Goal: Task Accomplishment & Management: Use online tool/utility

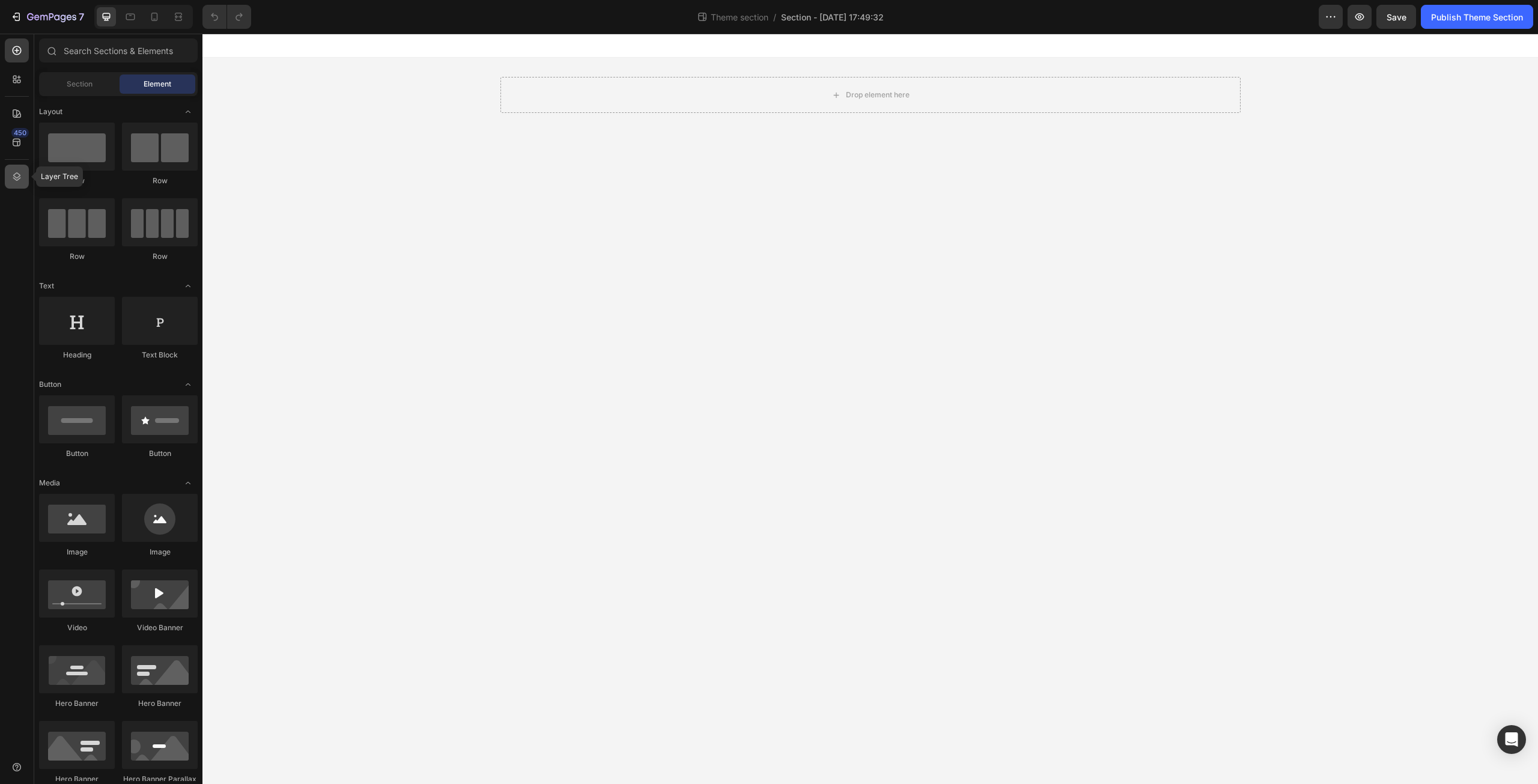
click at [12, 179] on icon at bounding box center [17, 176] width 12 height 12
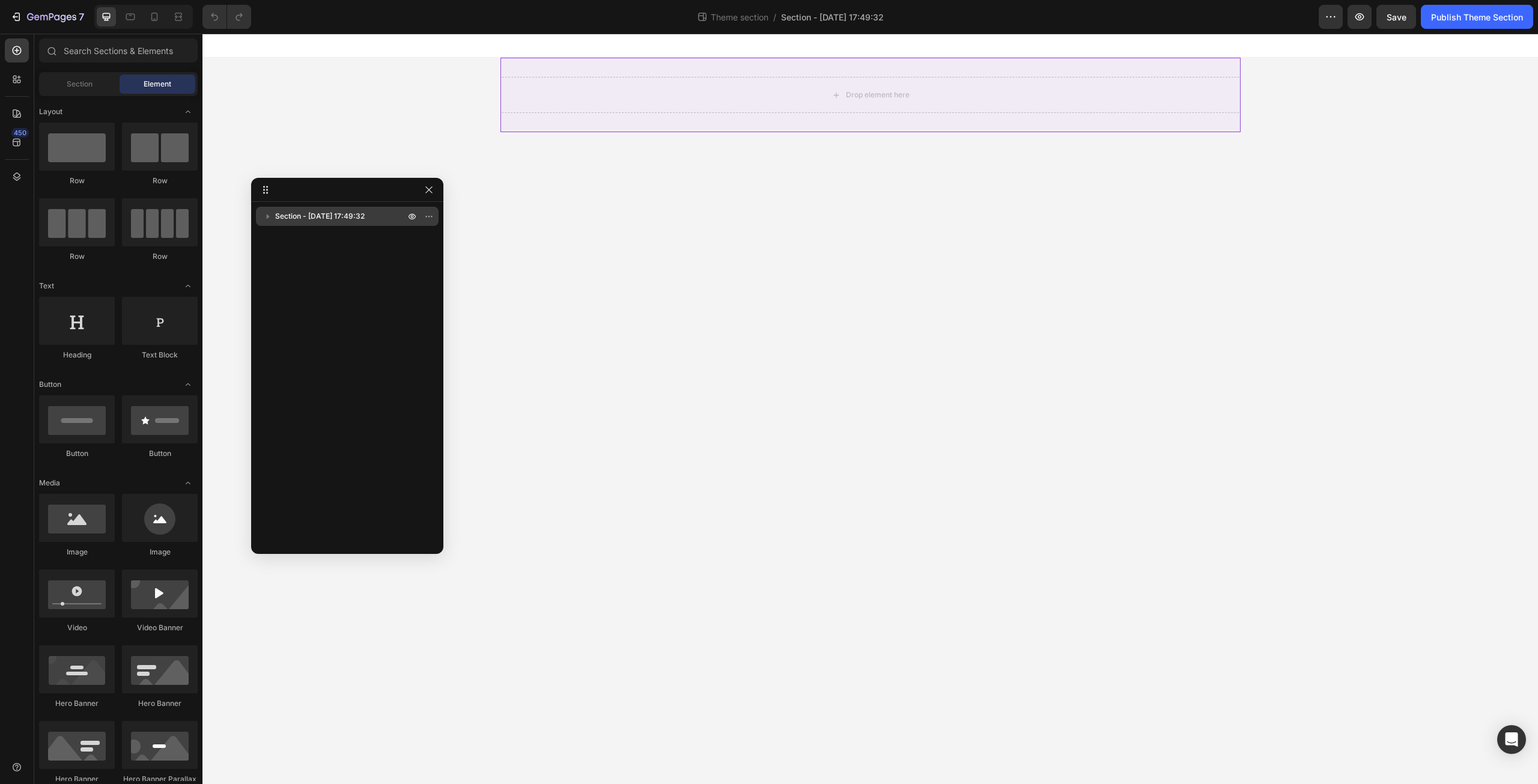
click at [268, 217] on icon "button" at bounding box center [268, 216] width 3 height 5
click at [268, 217] on icon "button" at bounding box center [268, 216] width 5 height 3
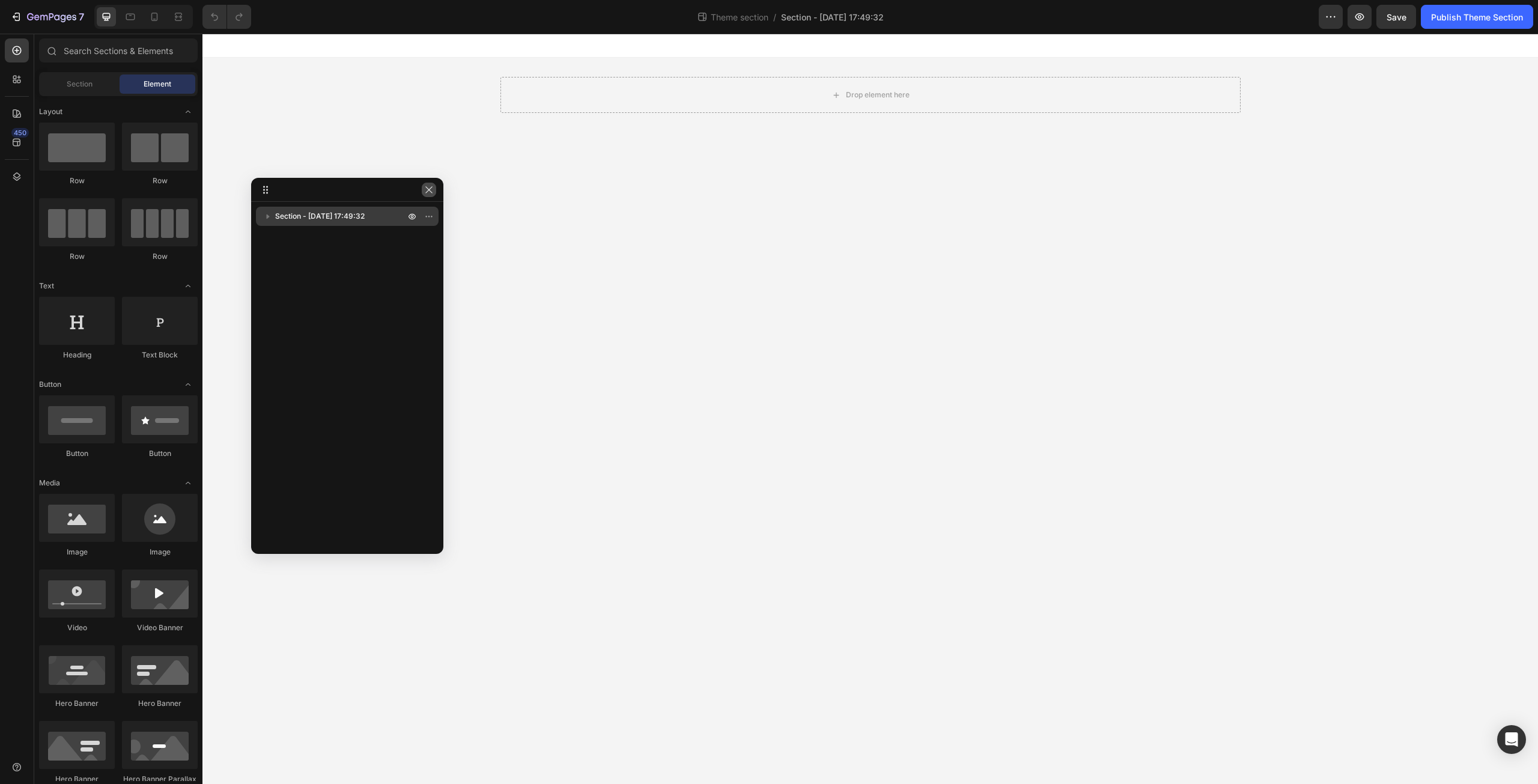
click at [423, 189] on button "button" at bounding box center [429, 189] width 15 height 15
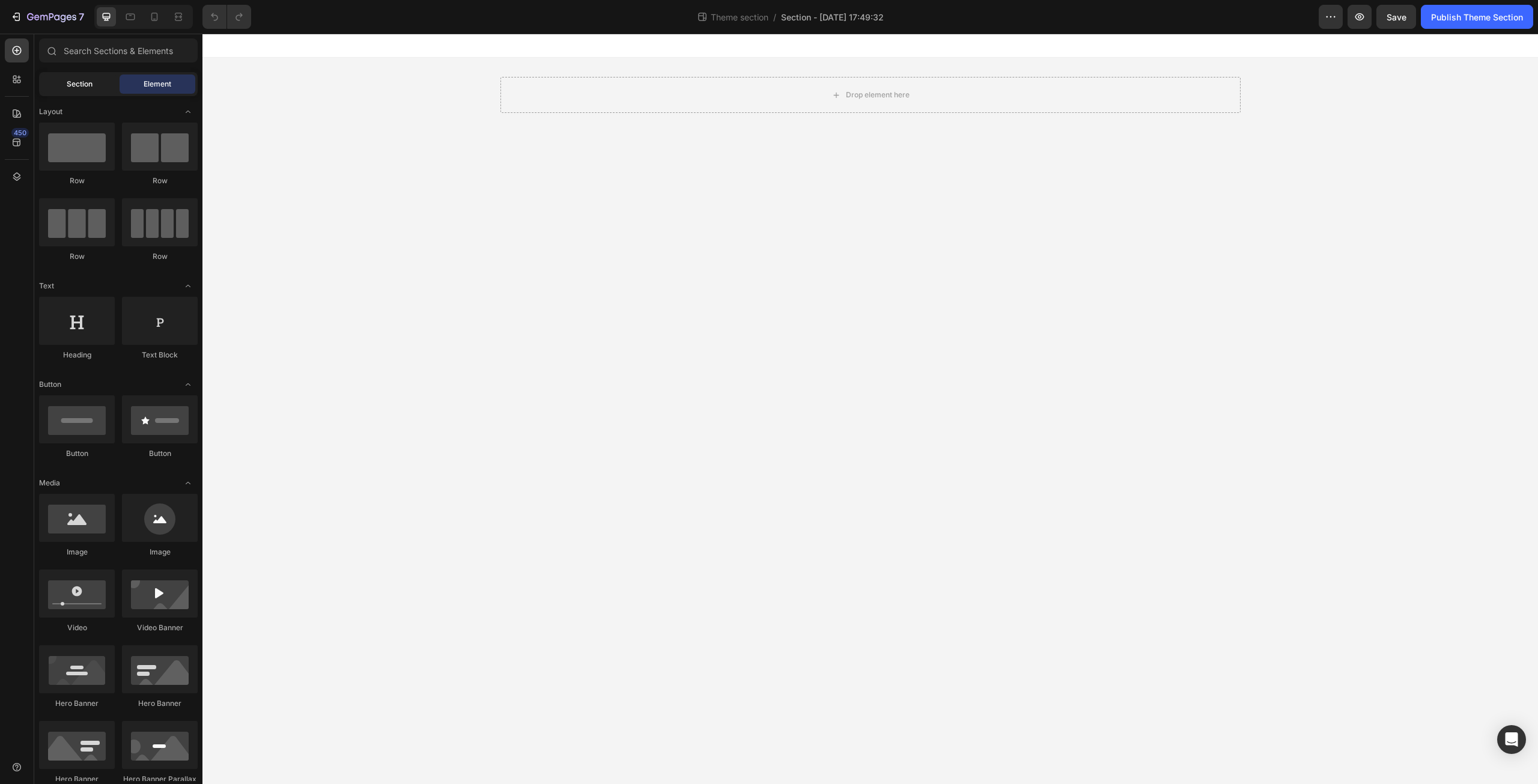
click at [90, 92] on div "Section" at bounding box center [79, 84] width 76 height 19
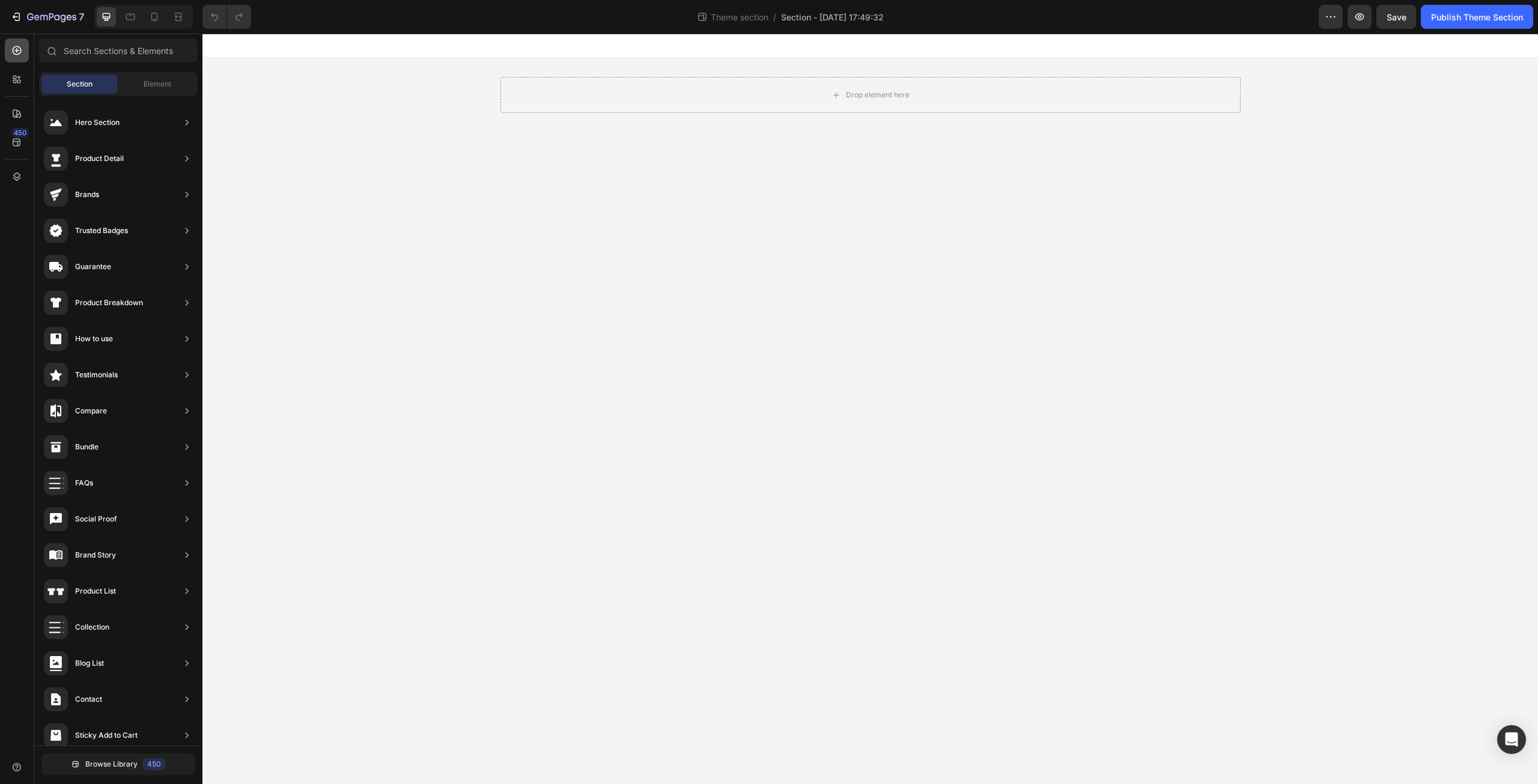
click at [17, 47] on icon at bounding box center [17, 50] width 12 height 12
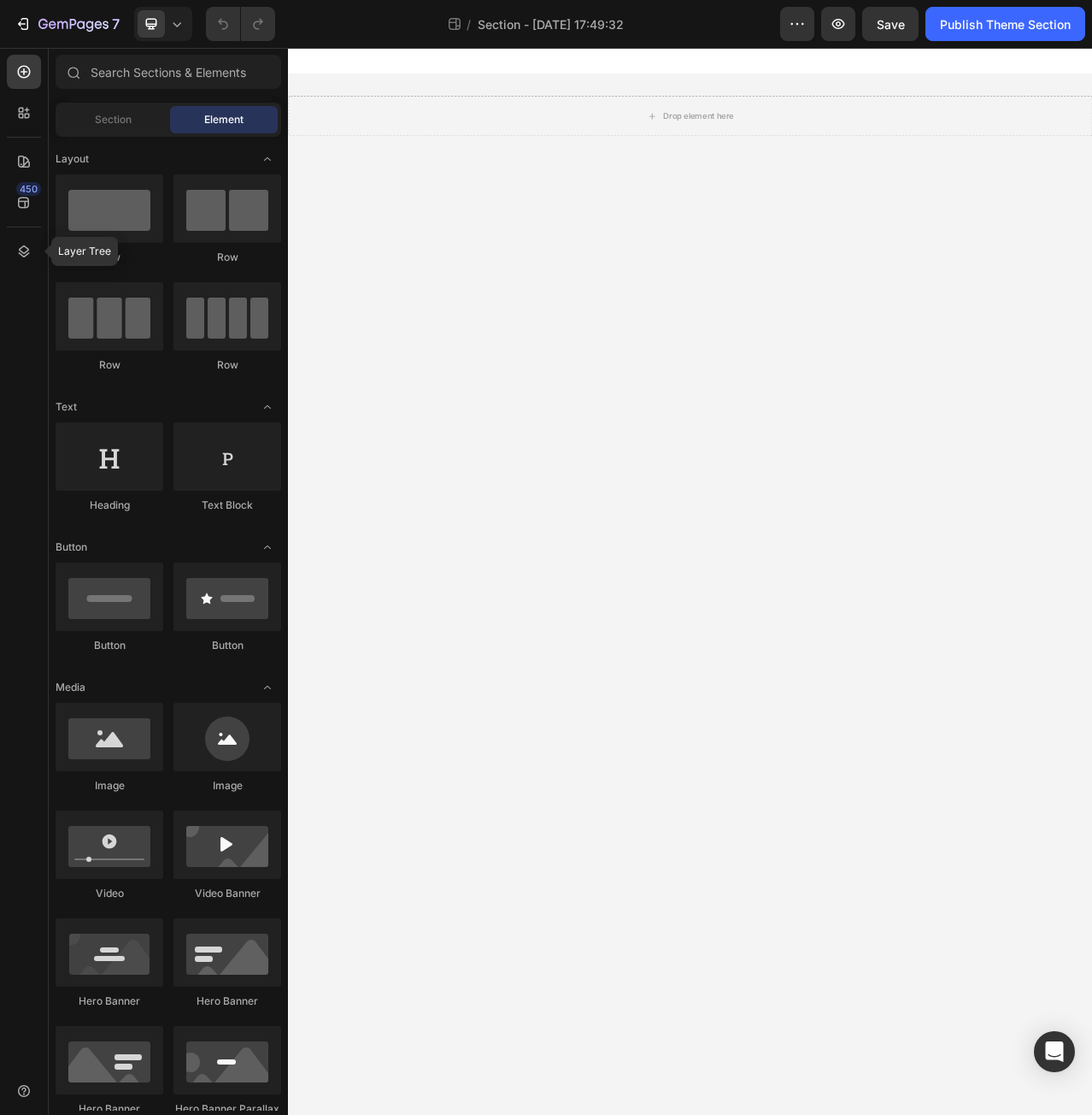
click at [0, 245] on div "450 Layer Tree" at bounding box center [24, 581] width 48 height 1067
click at [14, 252] on div at bounding box center [24, 251] width 35 height 35
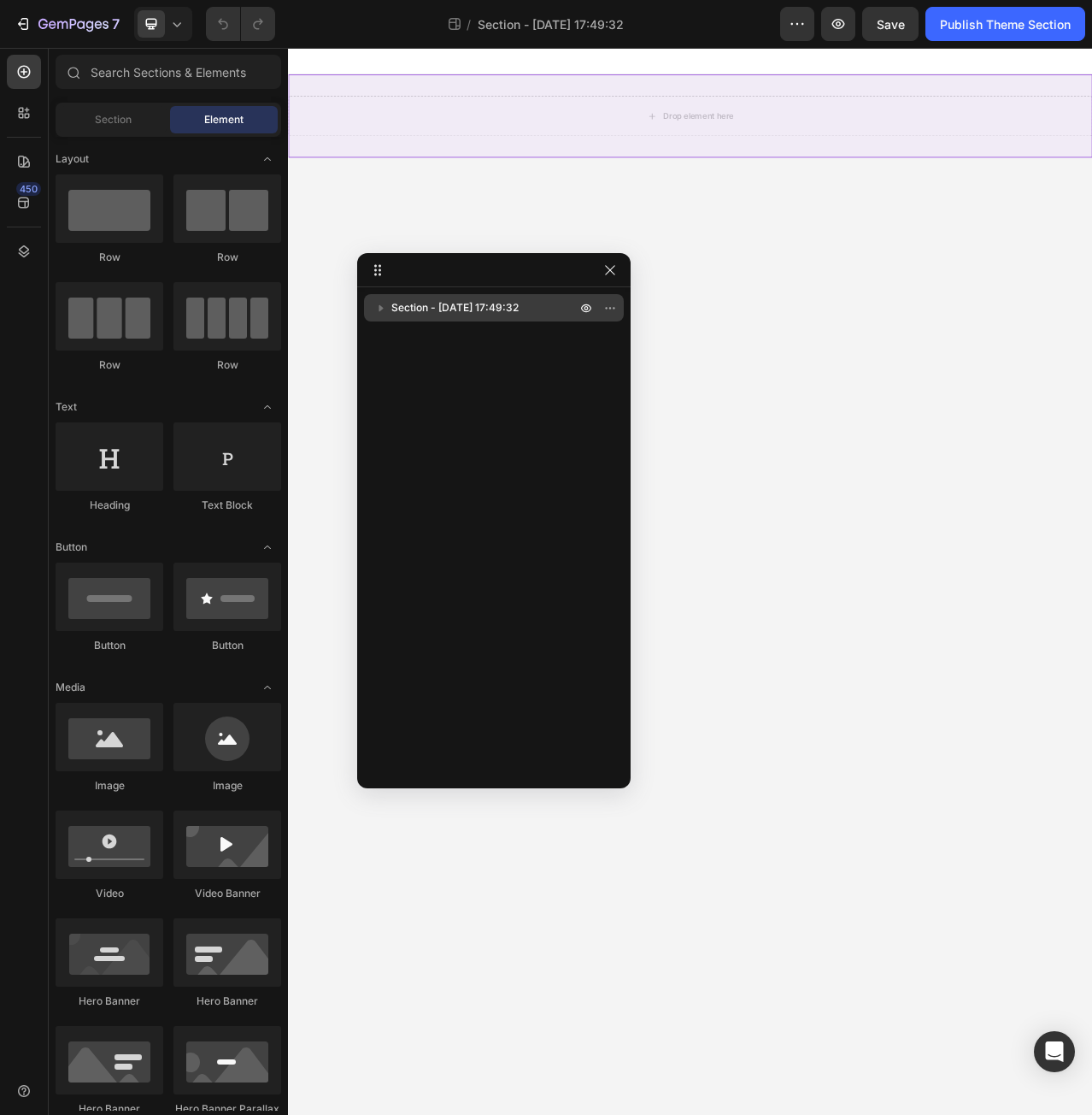
click at [506, 309] on span "Section - Sep 27 17:49:32" at bounding box center [454, 307] width 127 height 17
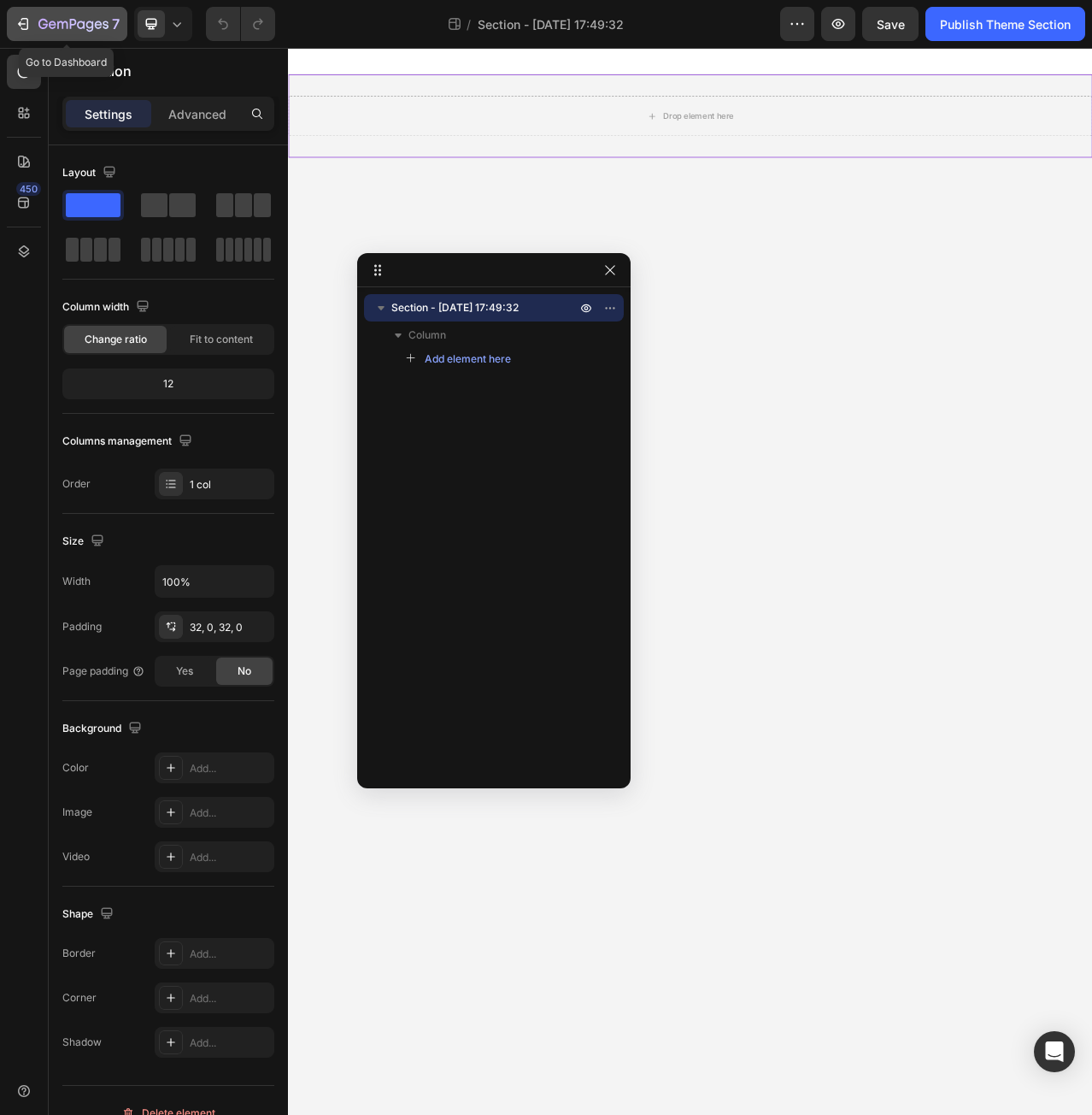
click at [72, 25] on icon "button" at bounding box center [73, 24] width 7 height 10
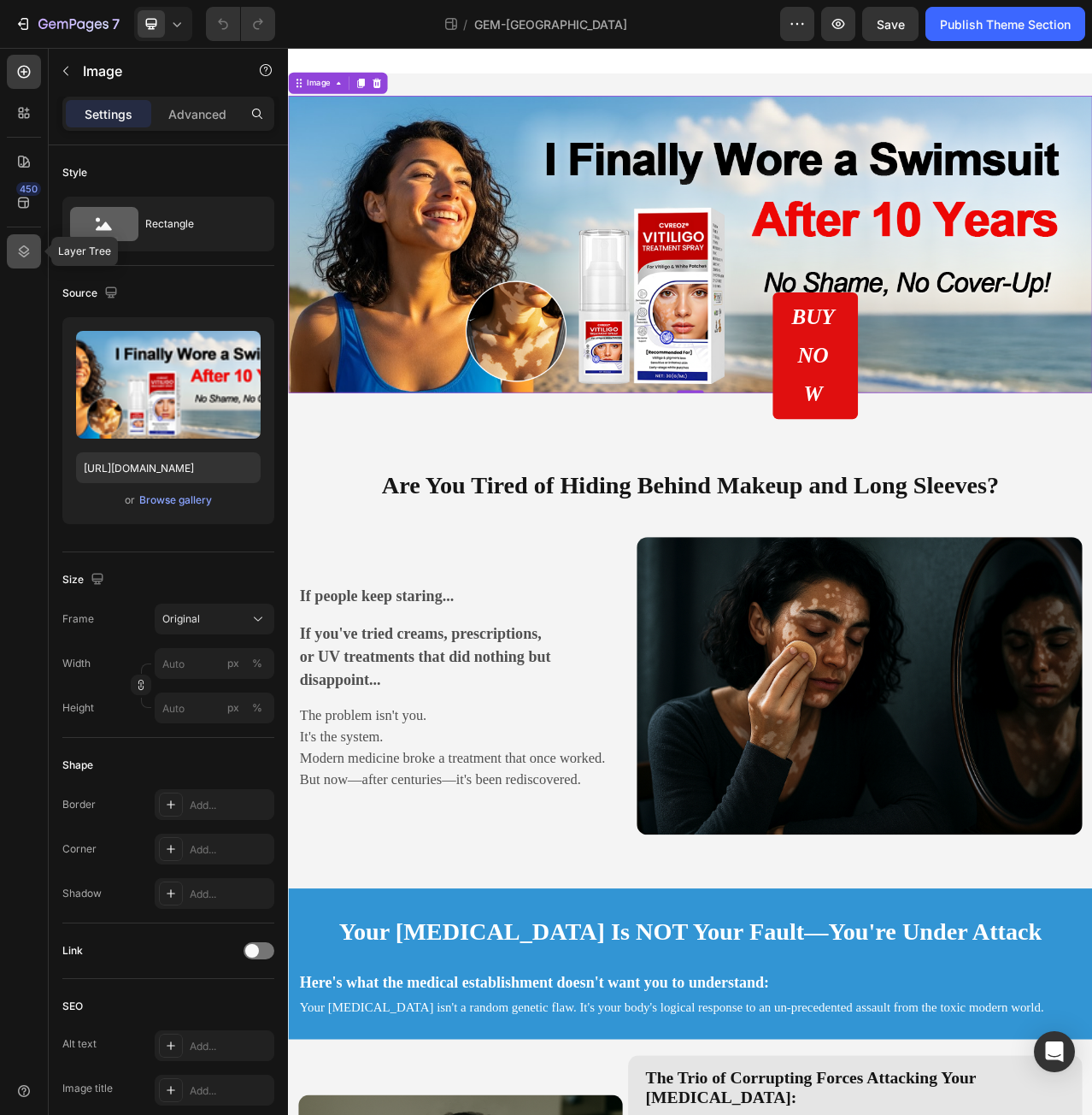
click at [21, 252] on icon at bounding box center [24, 251] width 17 height 17
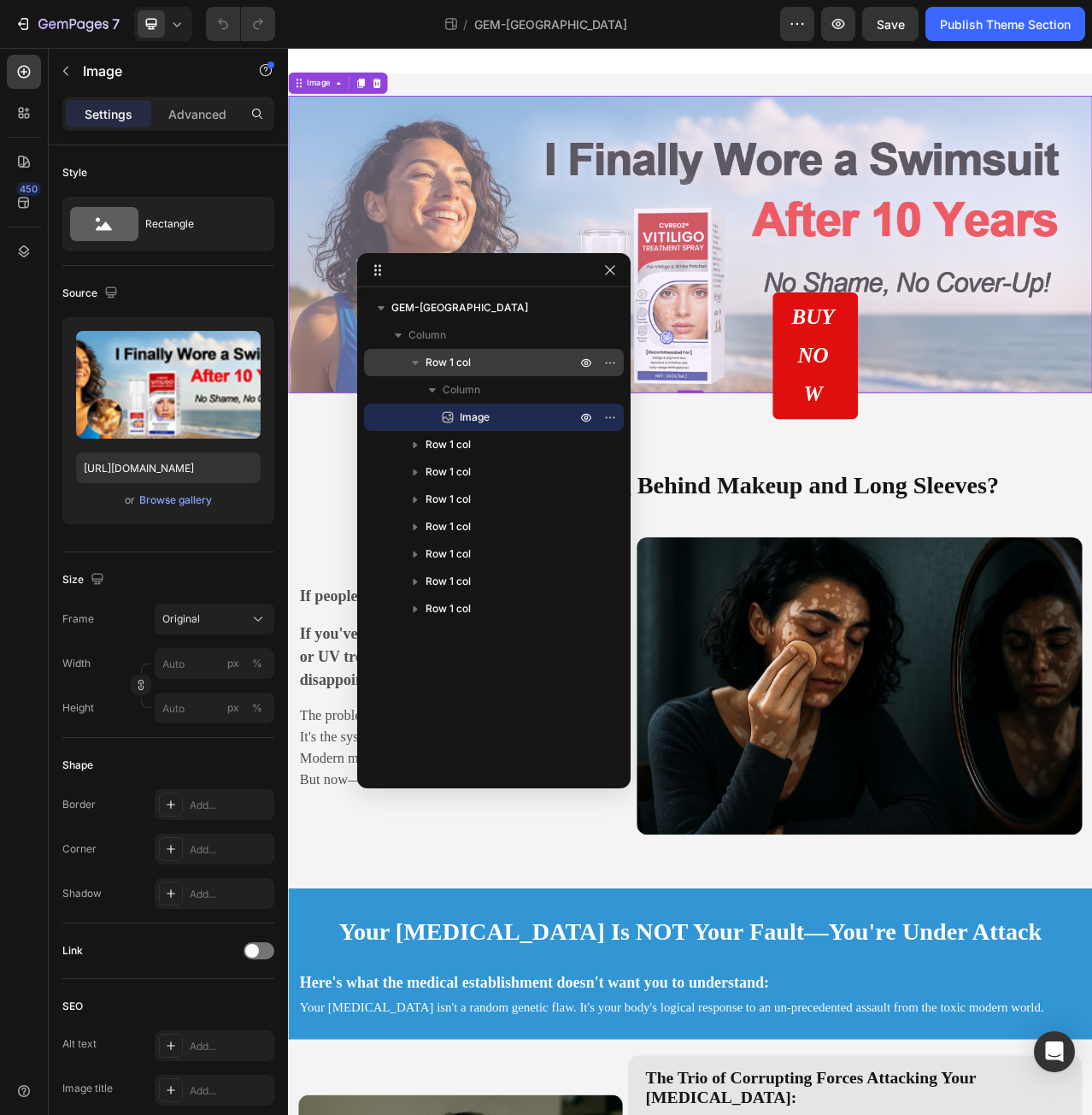
click at [497, 359] on p "Row 1 col" at bounding box center [503, 361] width 154 height 17
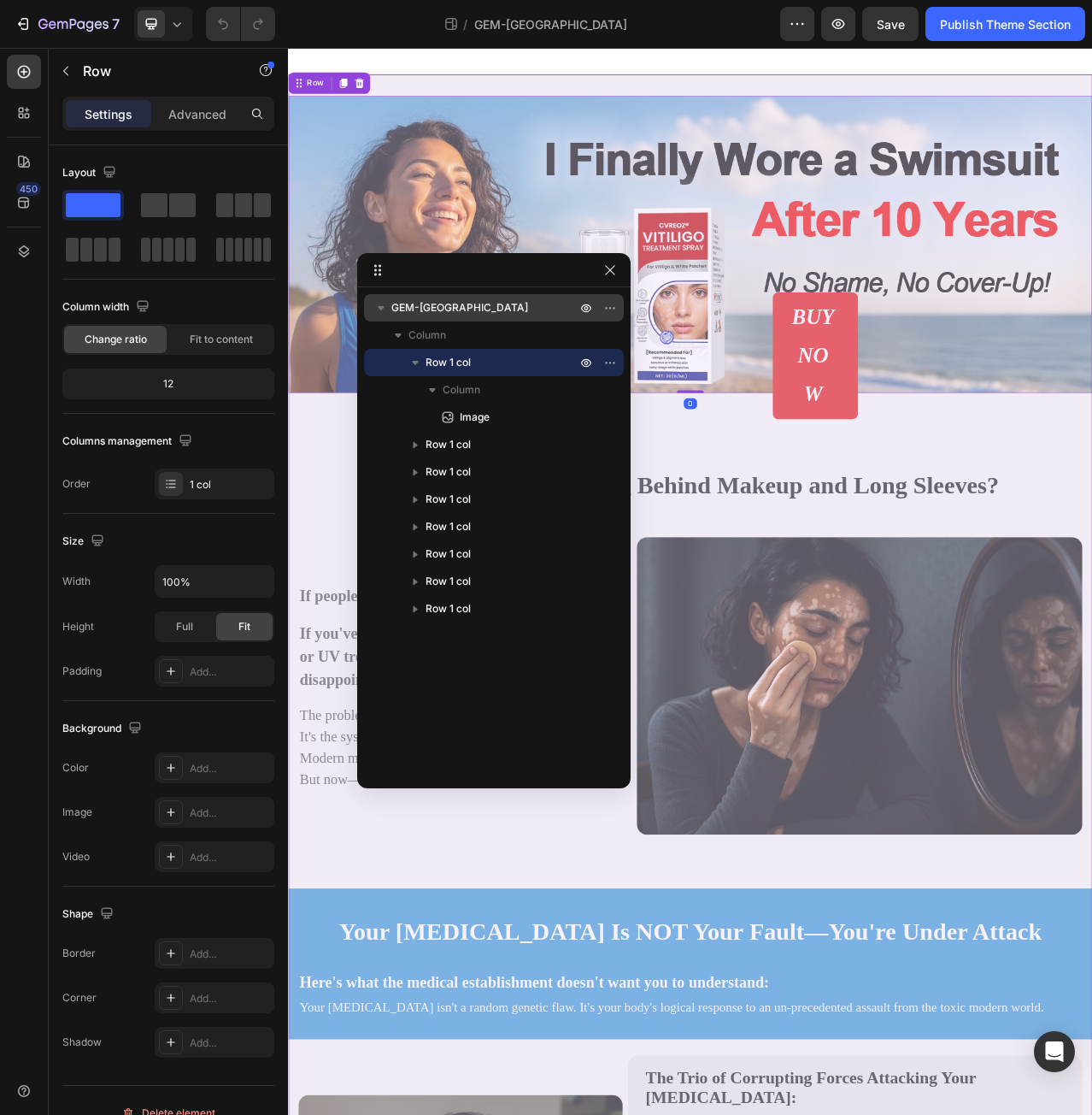
click at [459, 313] on p "GEM-Vitiligo" at bounding box center [485, 307] width 188 height 17
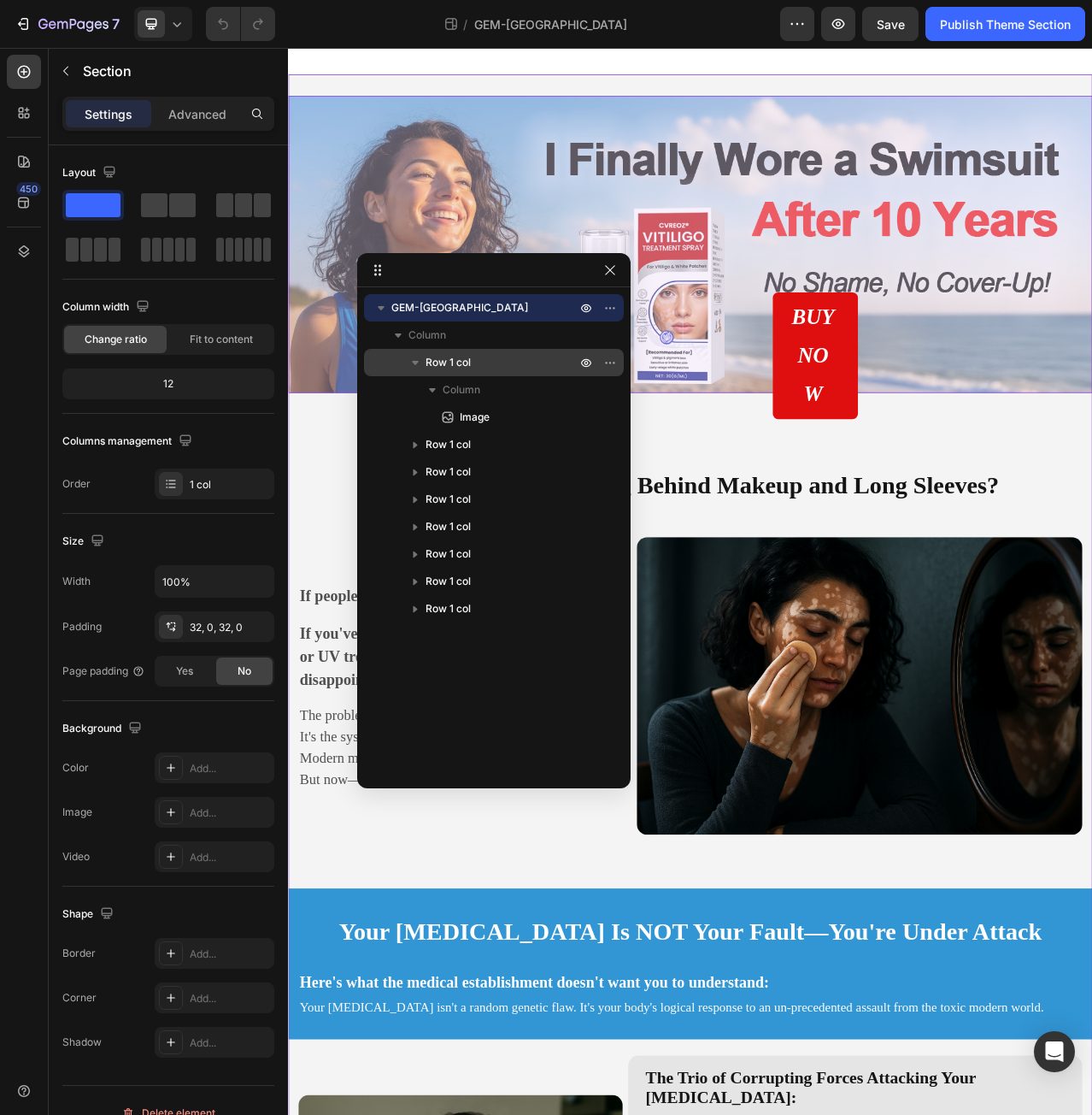
click at [477, 361] on p "Row 1 col" at bounding box center [503, 361] width 154 height 17
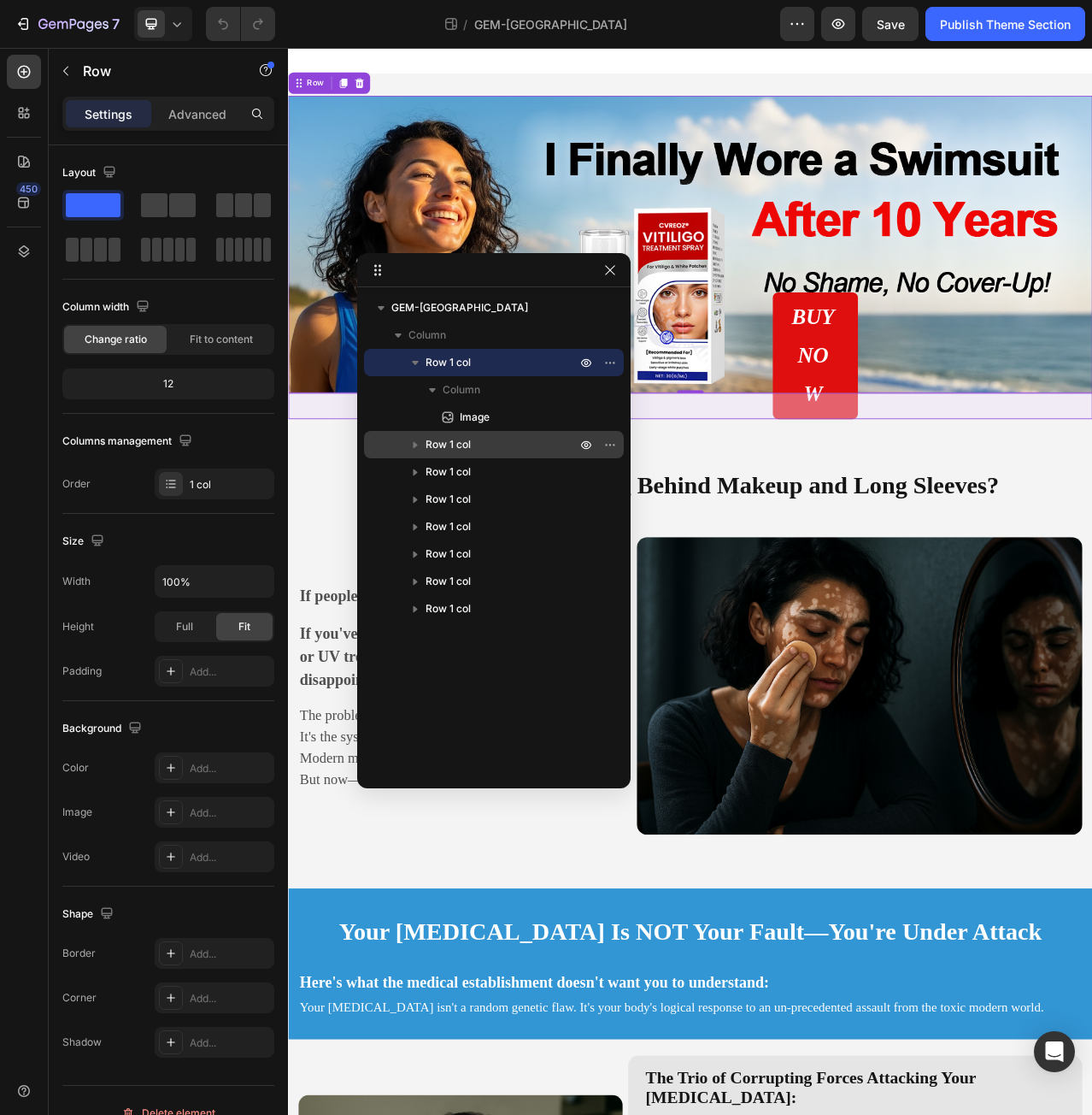
click at [465, 453] on div "Row 1 col" at bounding box center [494, 444] width 246 height 28
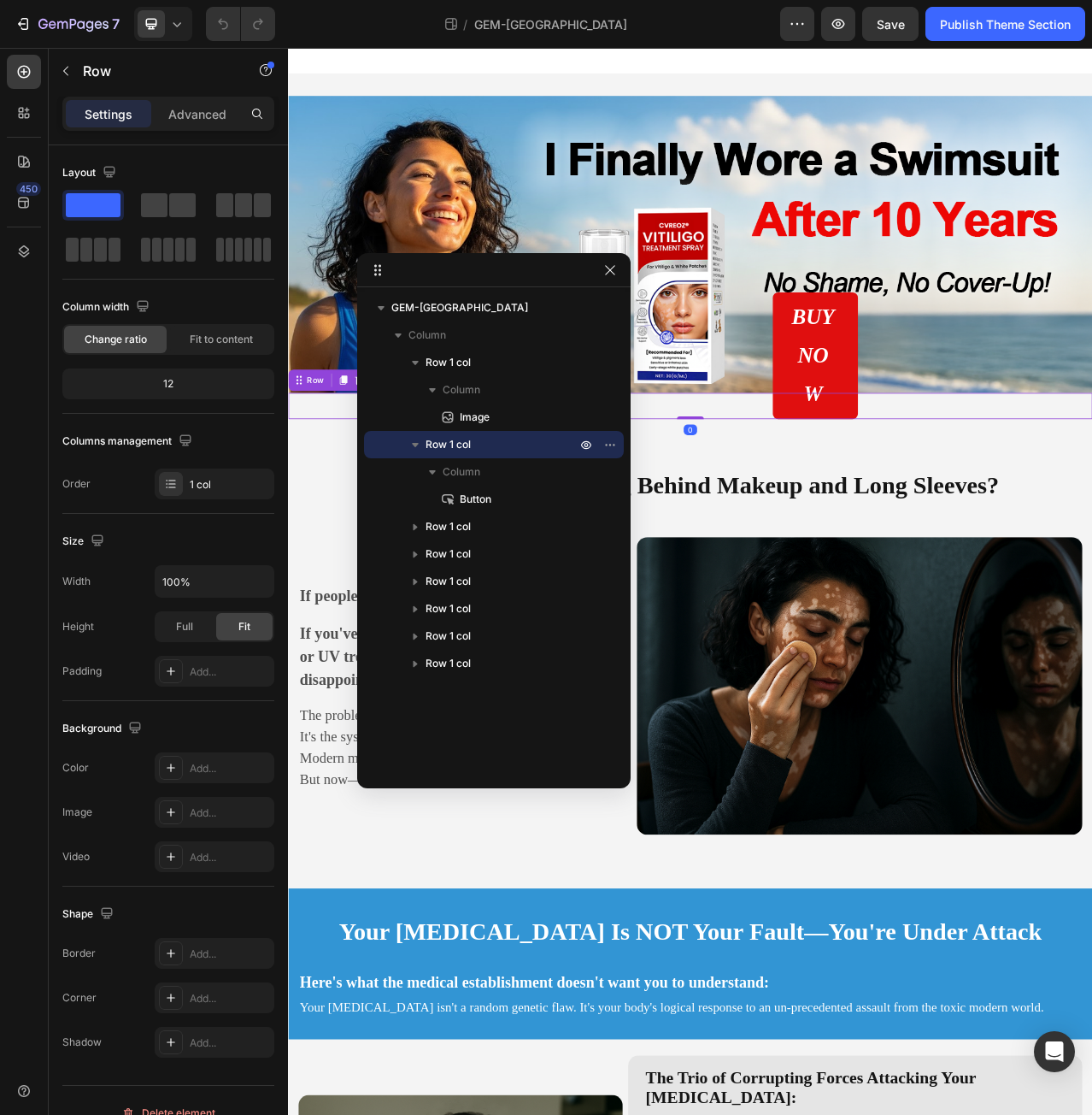
click at [465, 453] on div "Row 1 col" at bounding box center [494, 444] width 246 height 28
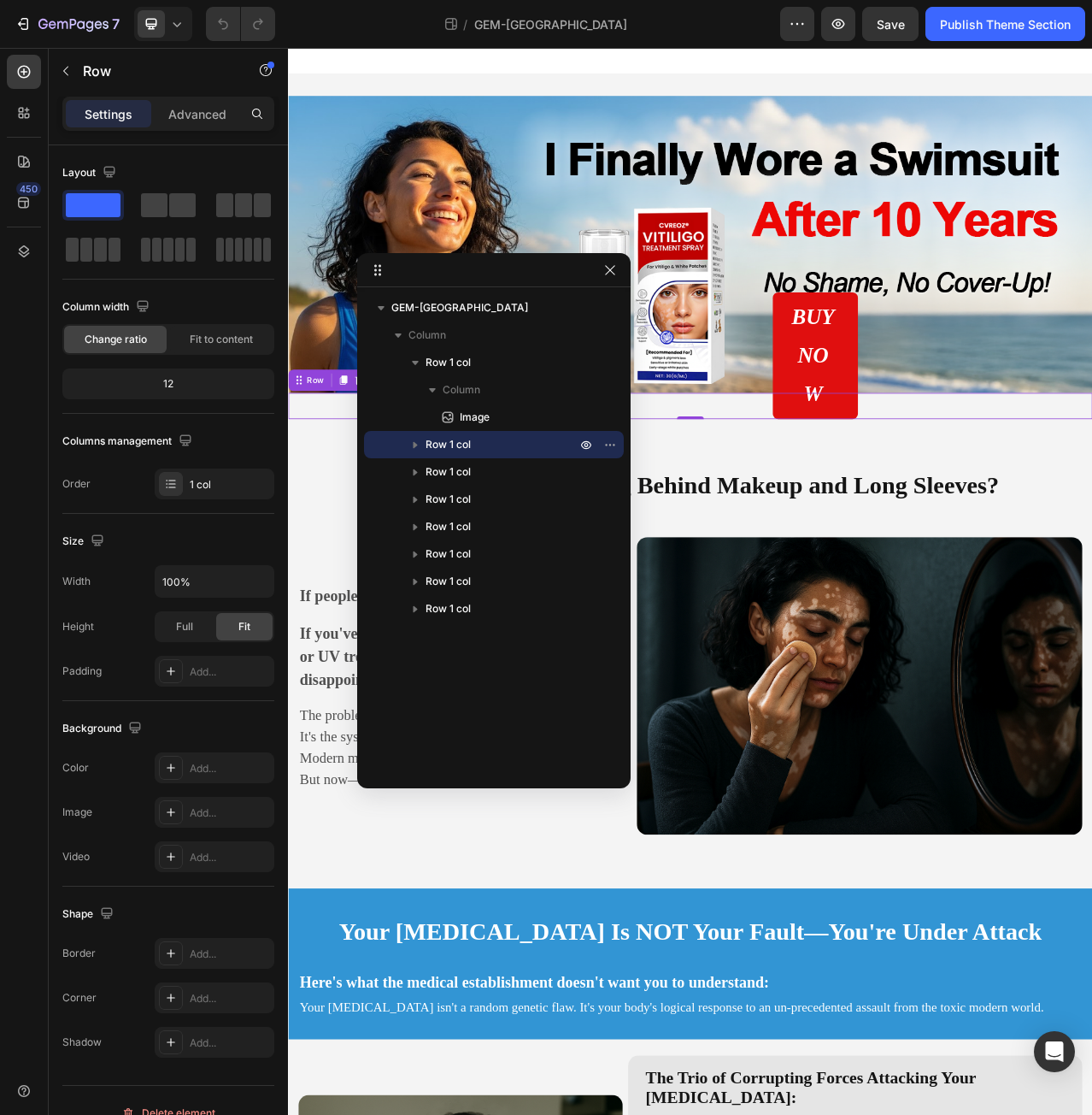
click at [465, 453] on div "Row 1 col" at bounding box center [494, 444] width 246 height 28
click at [468, 448] on span "Row 1 col" at bounding box center [448, 443] width 45 height 17
click at [470, 447] on span "Row 1 col" at bounding box center [448, 443] width 45 height 17
click at [450, 443] on span "Row 1 col" at bounding box center [448, 443] width 45 height 17
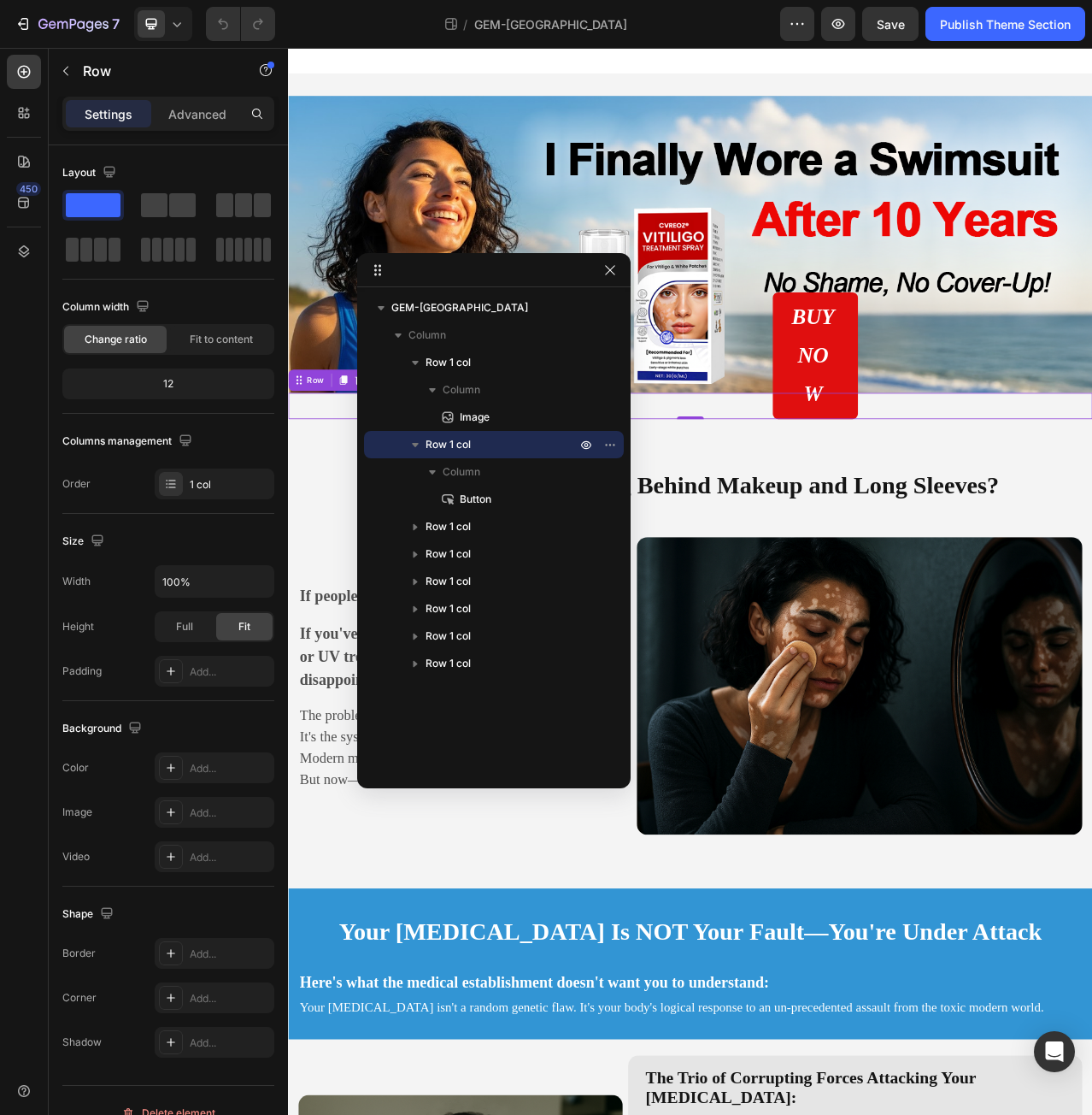
click at [450, 443] on span "Row 1 col" at bounding box center [448, 443] width 45 height 17
click at [604, 269] on icon "button" at bounding box center [610, 271] width 14 height 14
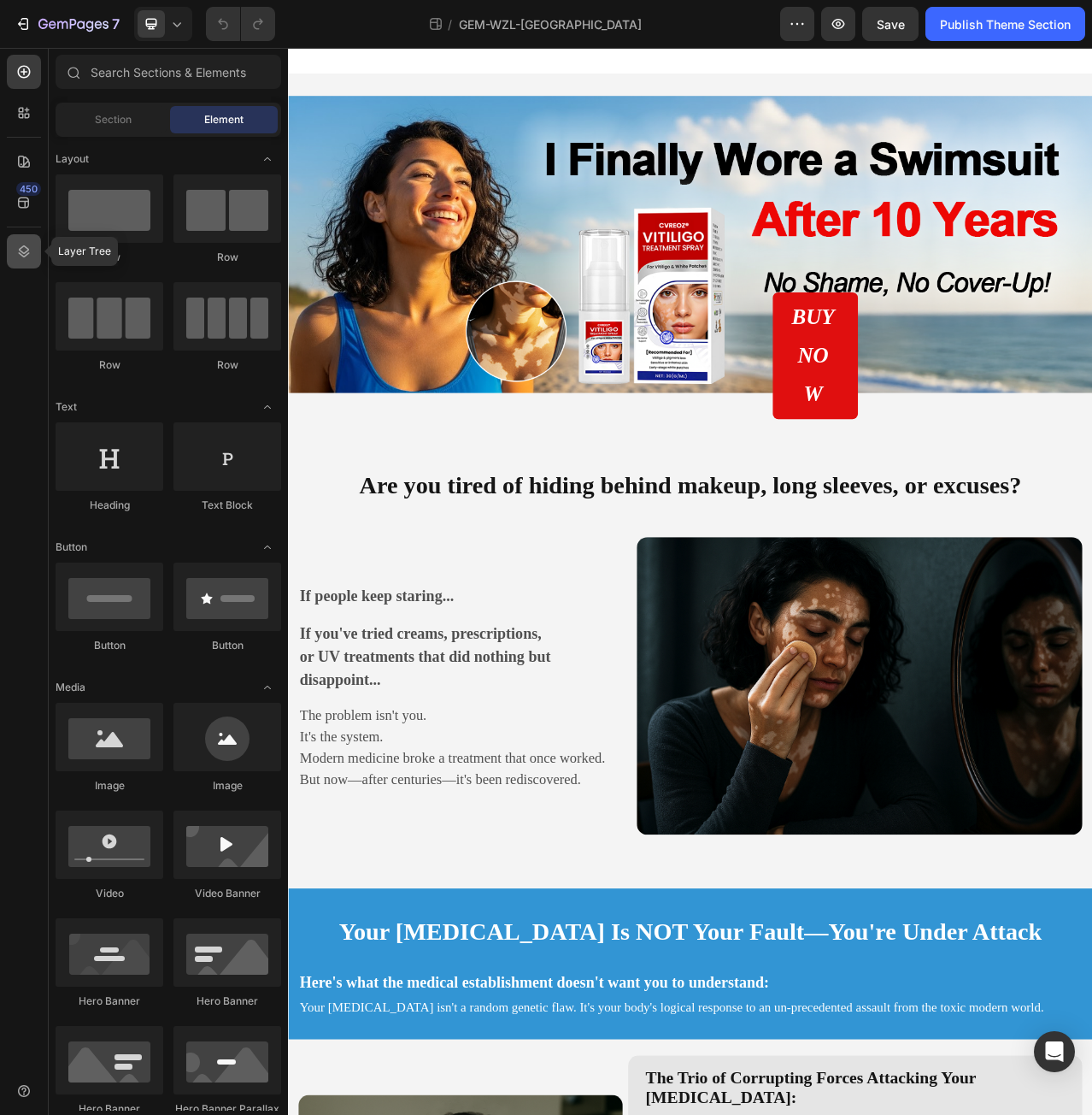
click at [30, 249] on icon at bounding box center [24, 251] width 17 height 17
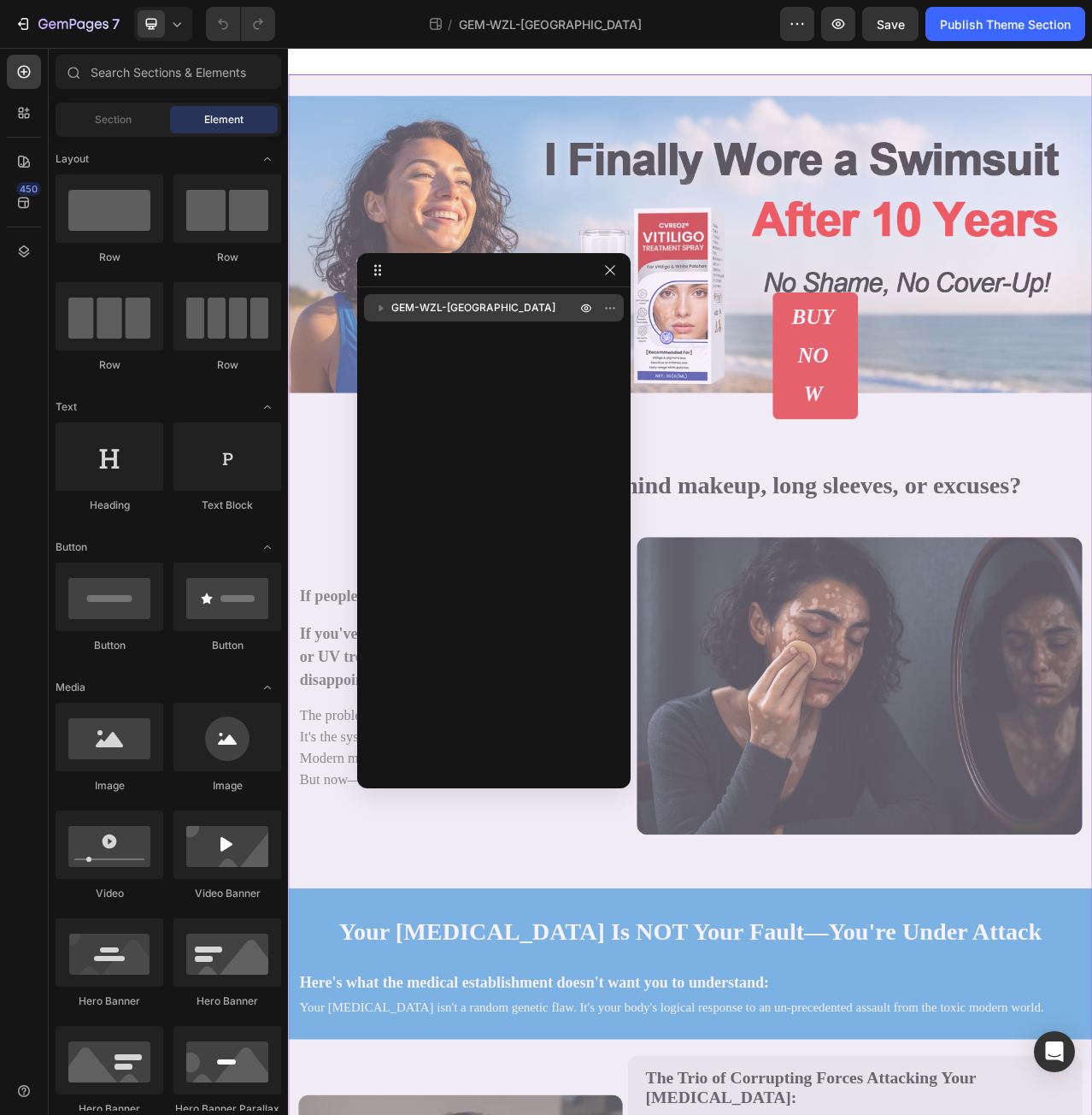
click at [382, 309] on icon "button" at bounding box center [380, 307] width 17 height 17
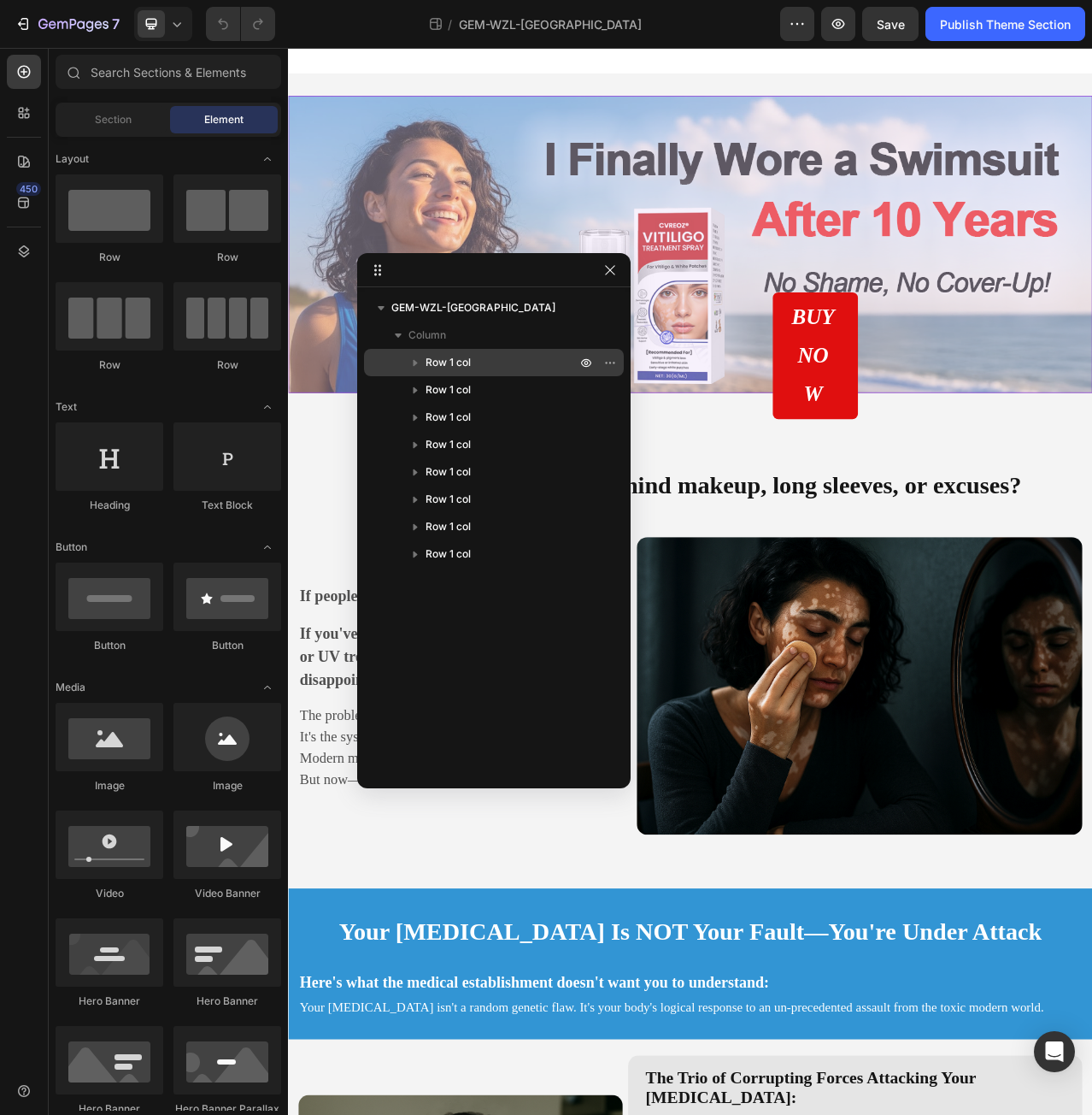
click at [417, 362] on icon "button" at bounding box center [416, 362] width 4 height 7
click at [417, 362] on icon "button" at bounding box center [415, 362] width 7 height 4
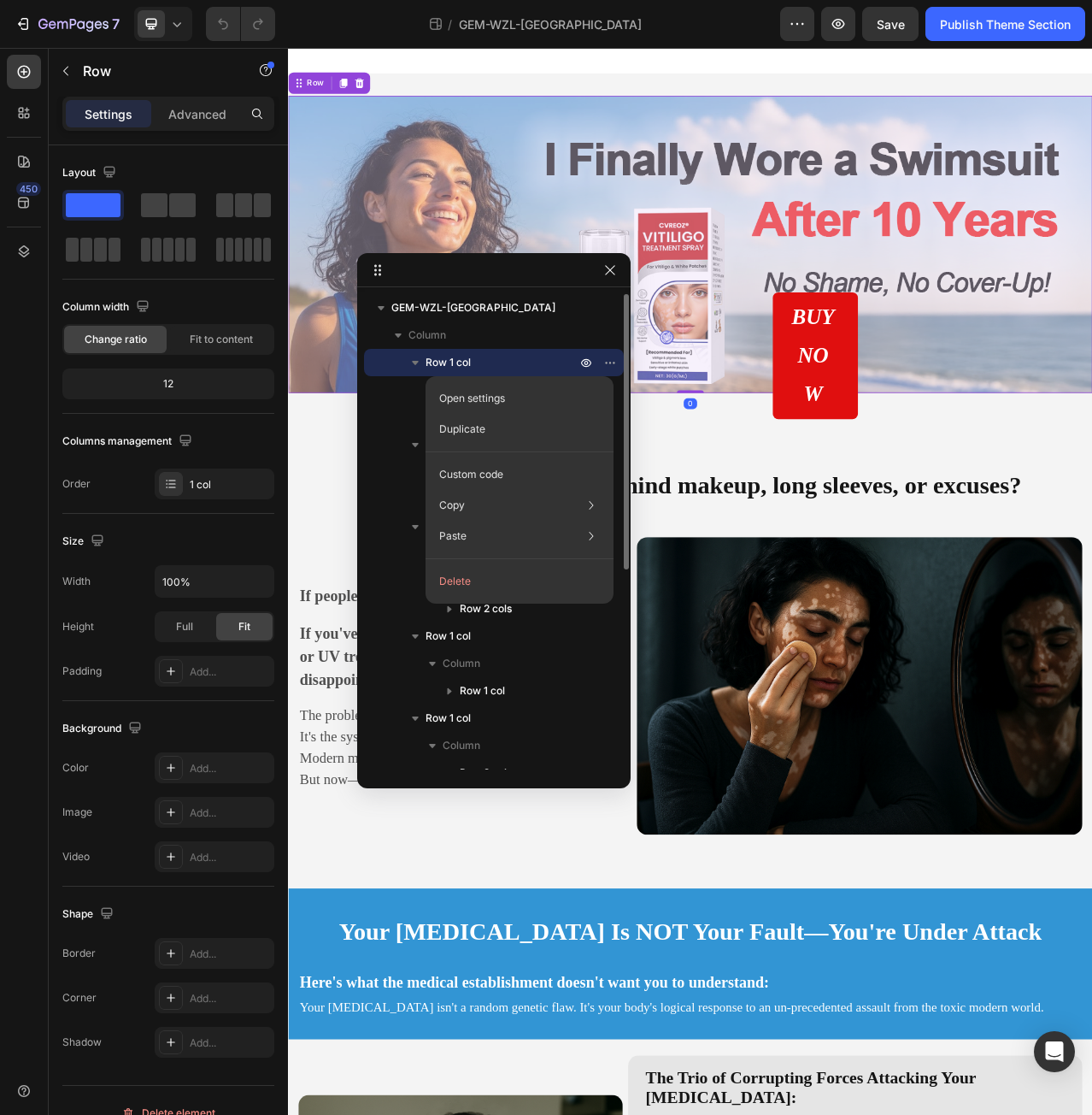
click at [412, 359] on icon "button" at bounding box center [415, 361] width 17 height 17
click at [419, 361] on icon "button" at bounding box center [415, 361] width 17 height 17
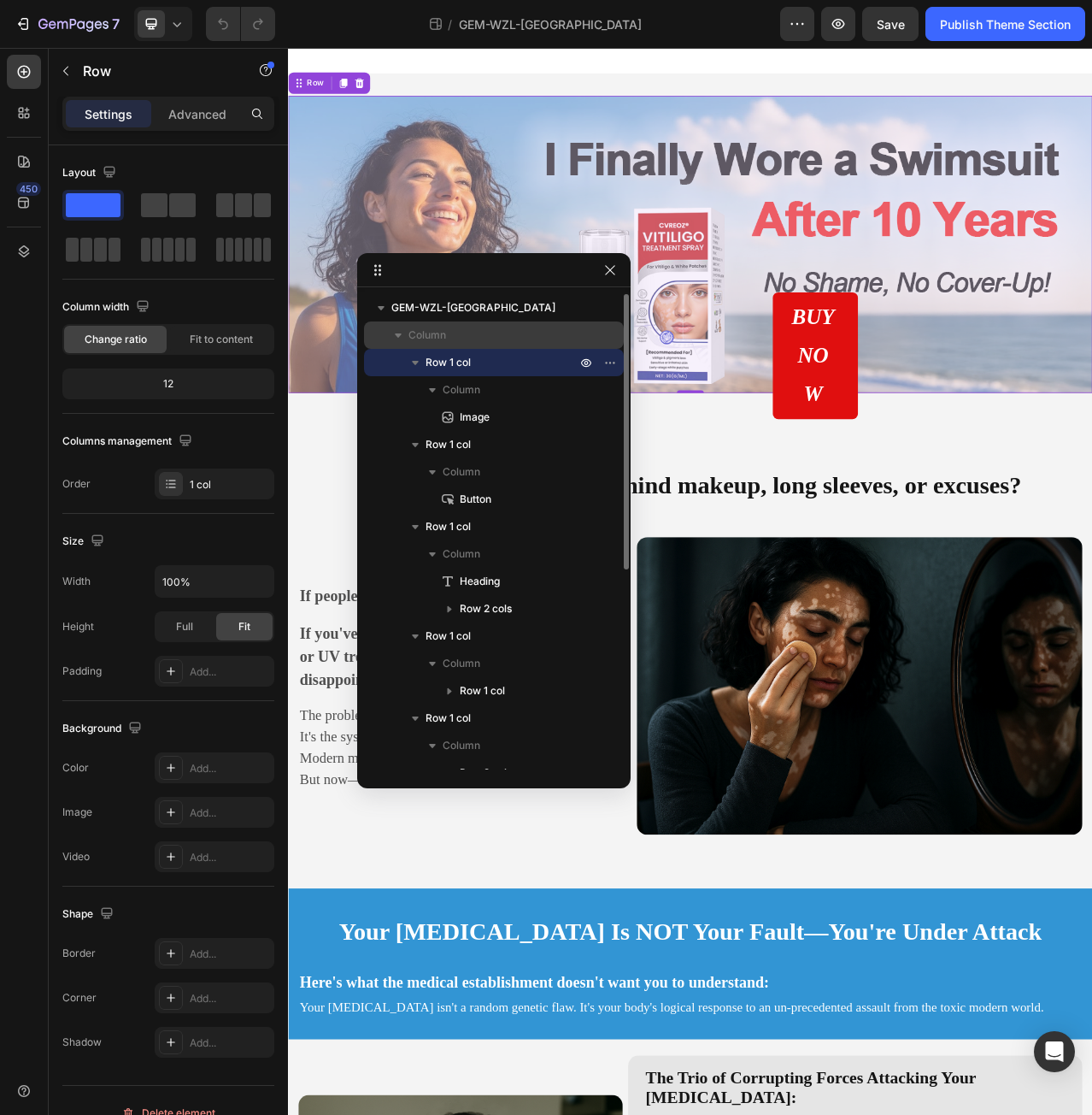
click at [526, 340] on p "Column" at bounding box center [494, 335] width 171 height 17
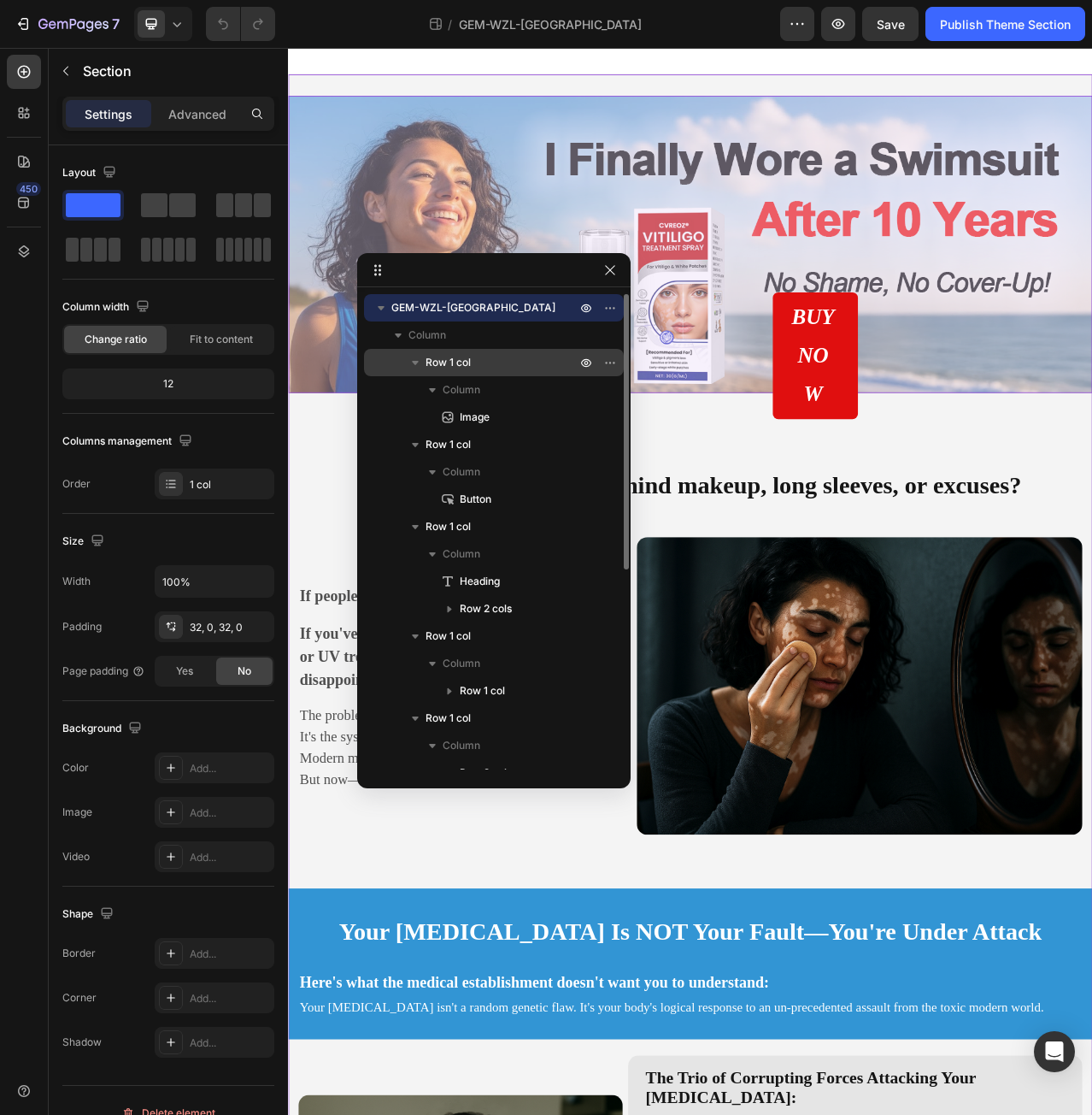
click at [419, 359] on icon "button" at bounding box center [415, 361] width 17 height 17
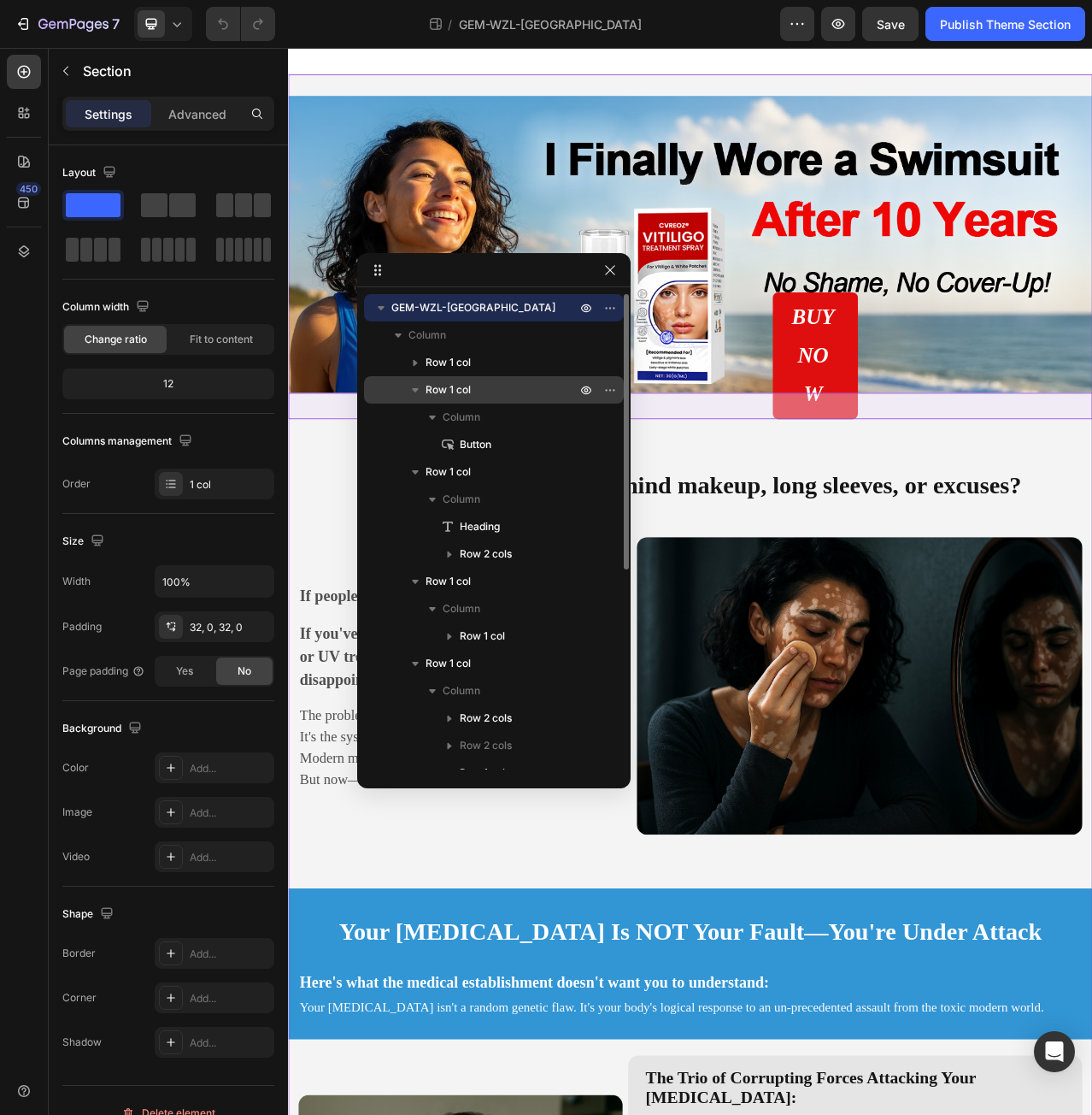
click at [415, 389] on icon "button" at bounding box center [415, 390] width 7 height 4
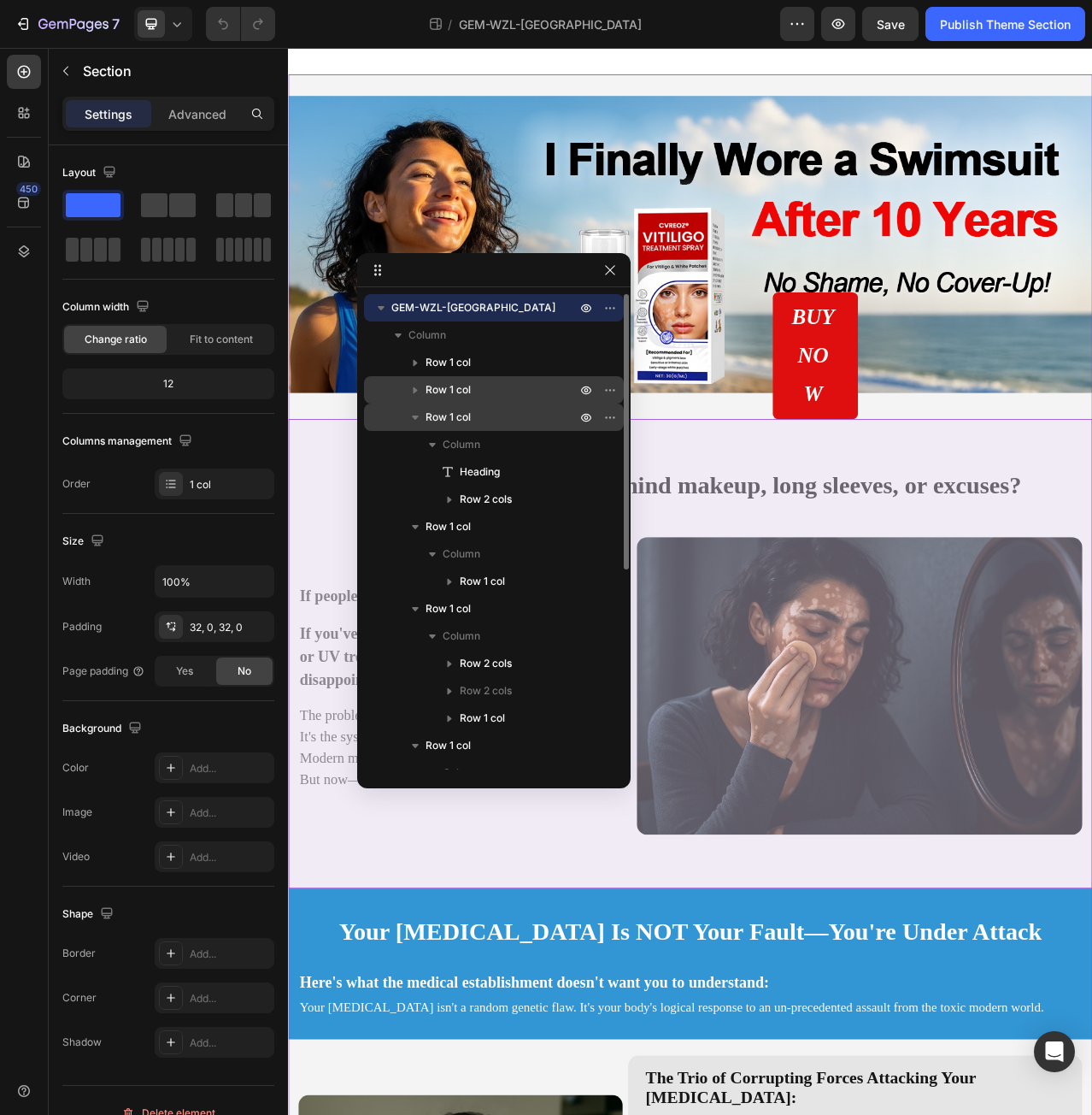
click at [418, 414] on icon "button" at bounding box center [415, 417] width 17 height 17
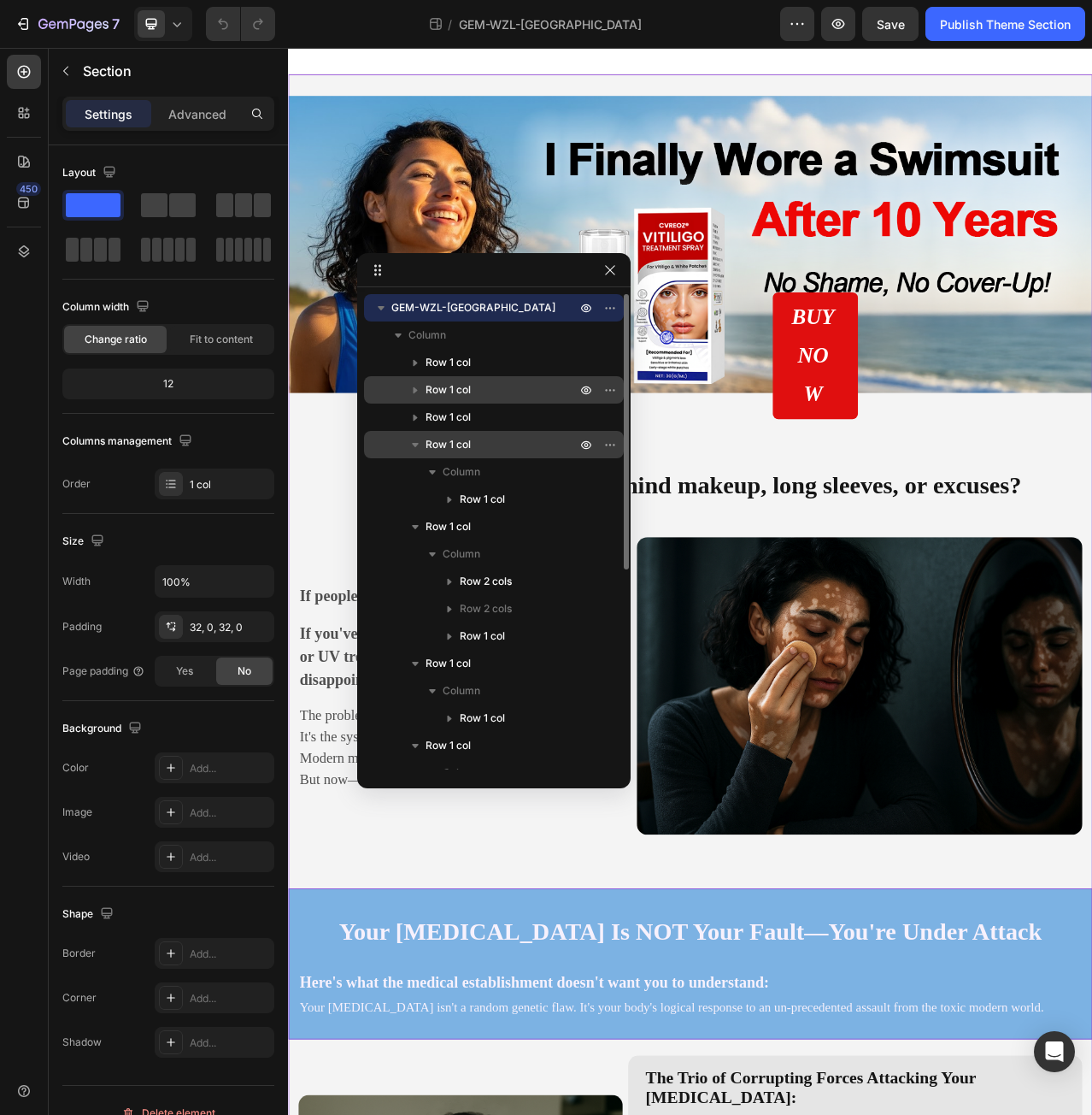
click at [416, 448] on icon "button" at bounding box center [415, 443] width 17 height 17
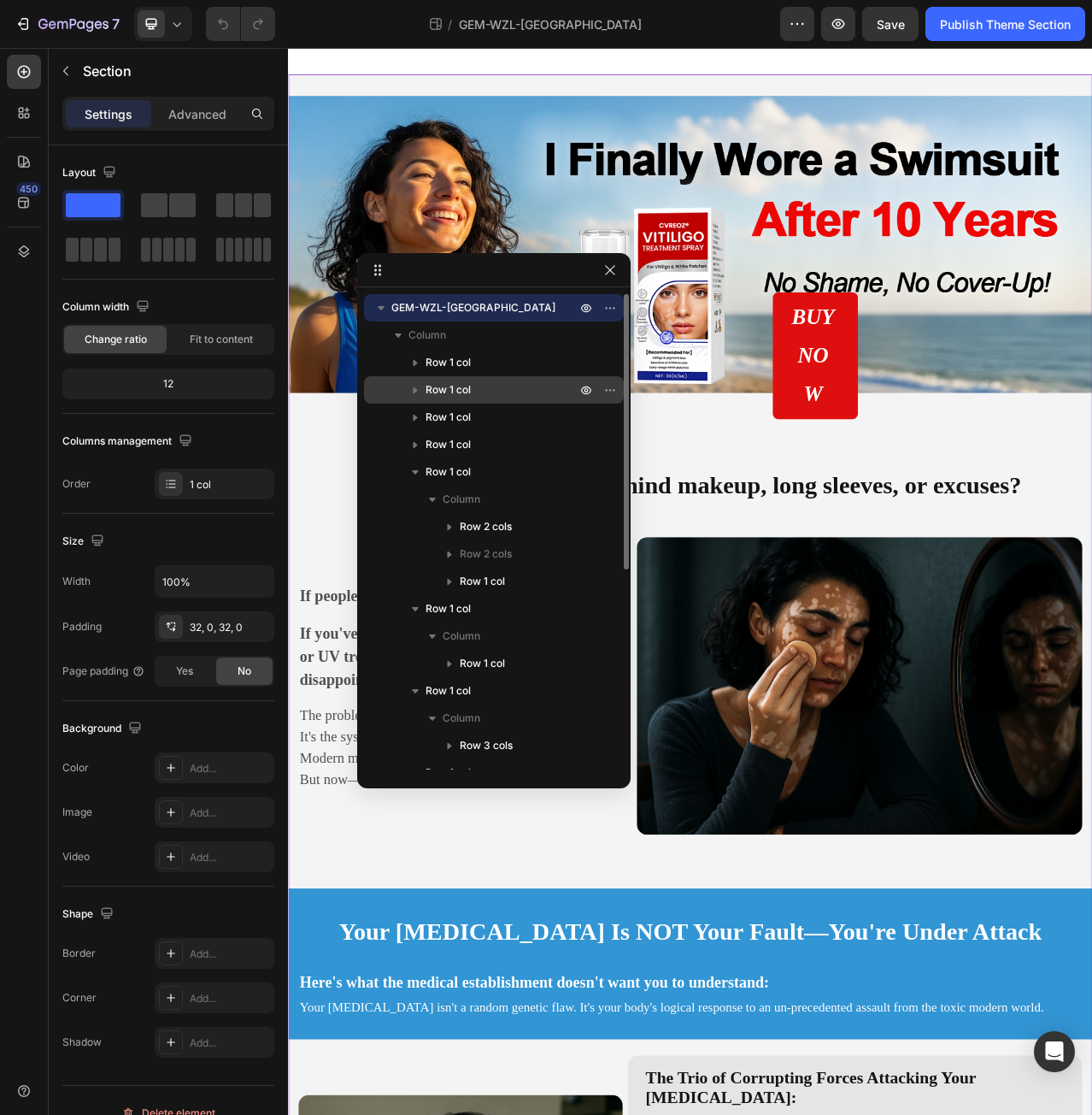
click at [384, 307] on icon "button" at bounding box center [380, 307] width 17 height 17
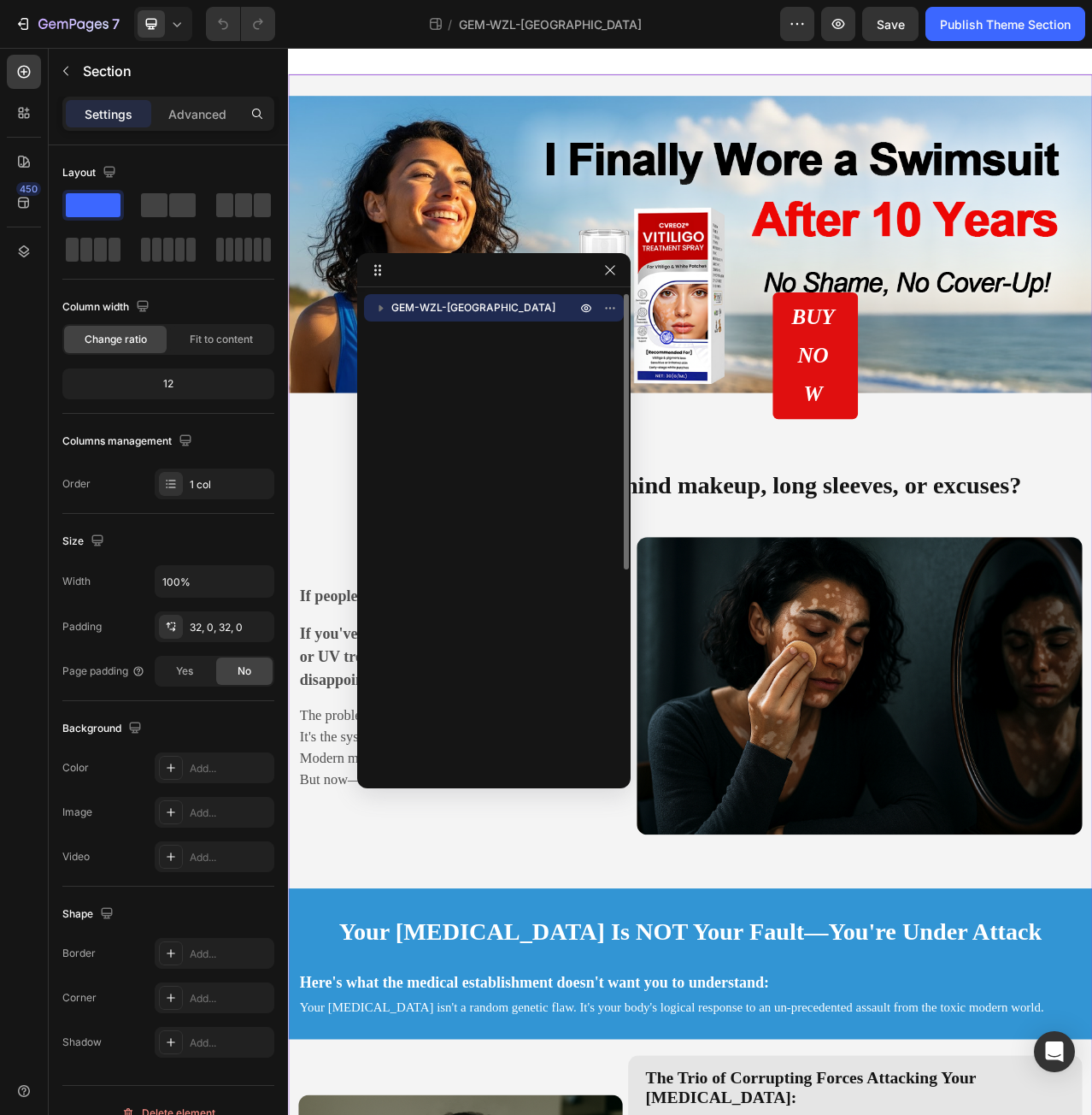
click at [384, 307] on icon "button" at bounding box center [380, 307] width 17 height 17
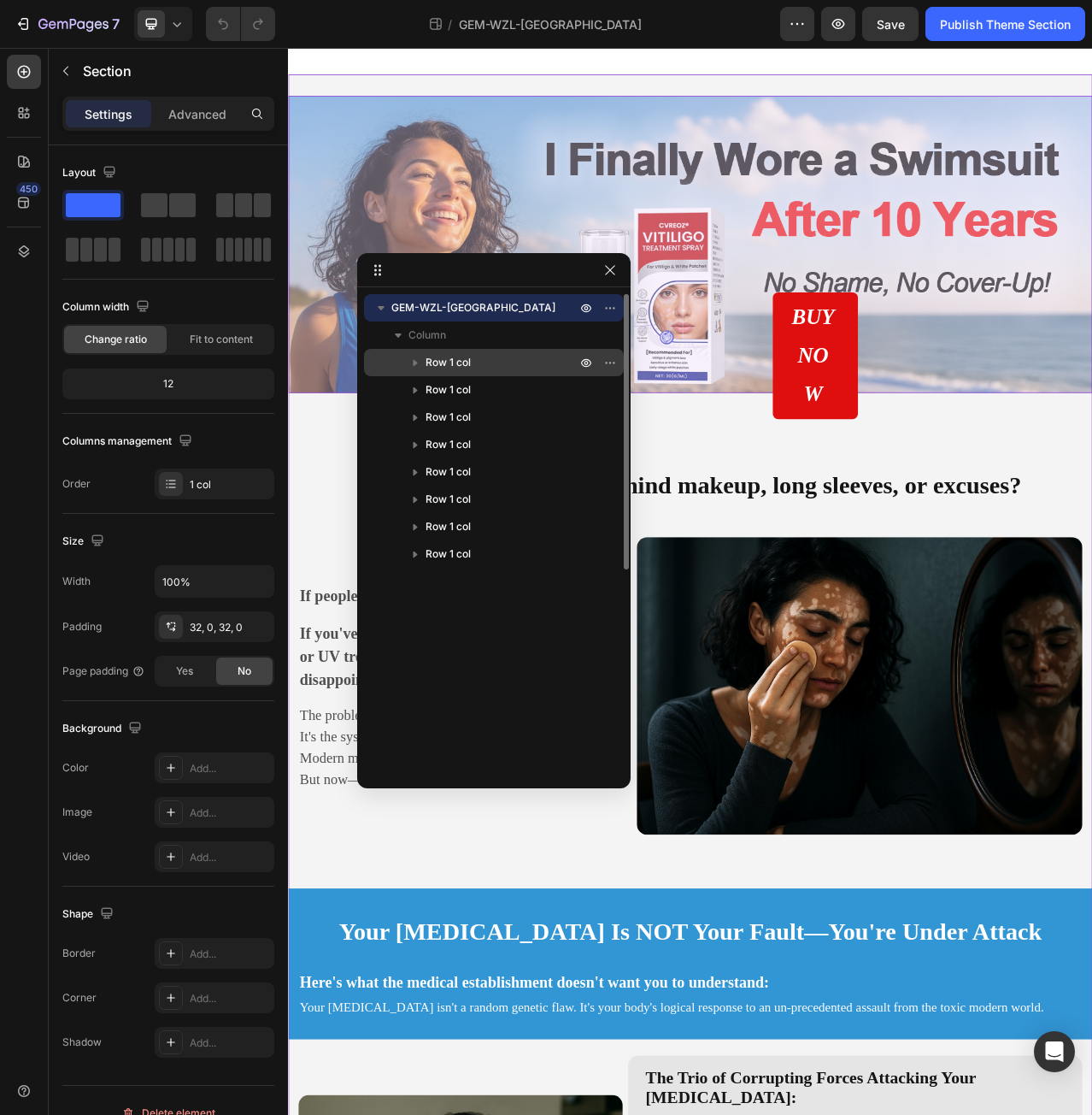
click at [454, 359] on span "Row 1 col" at bounding box center [448, 361] width 45 height 17
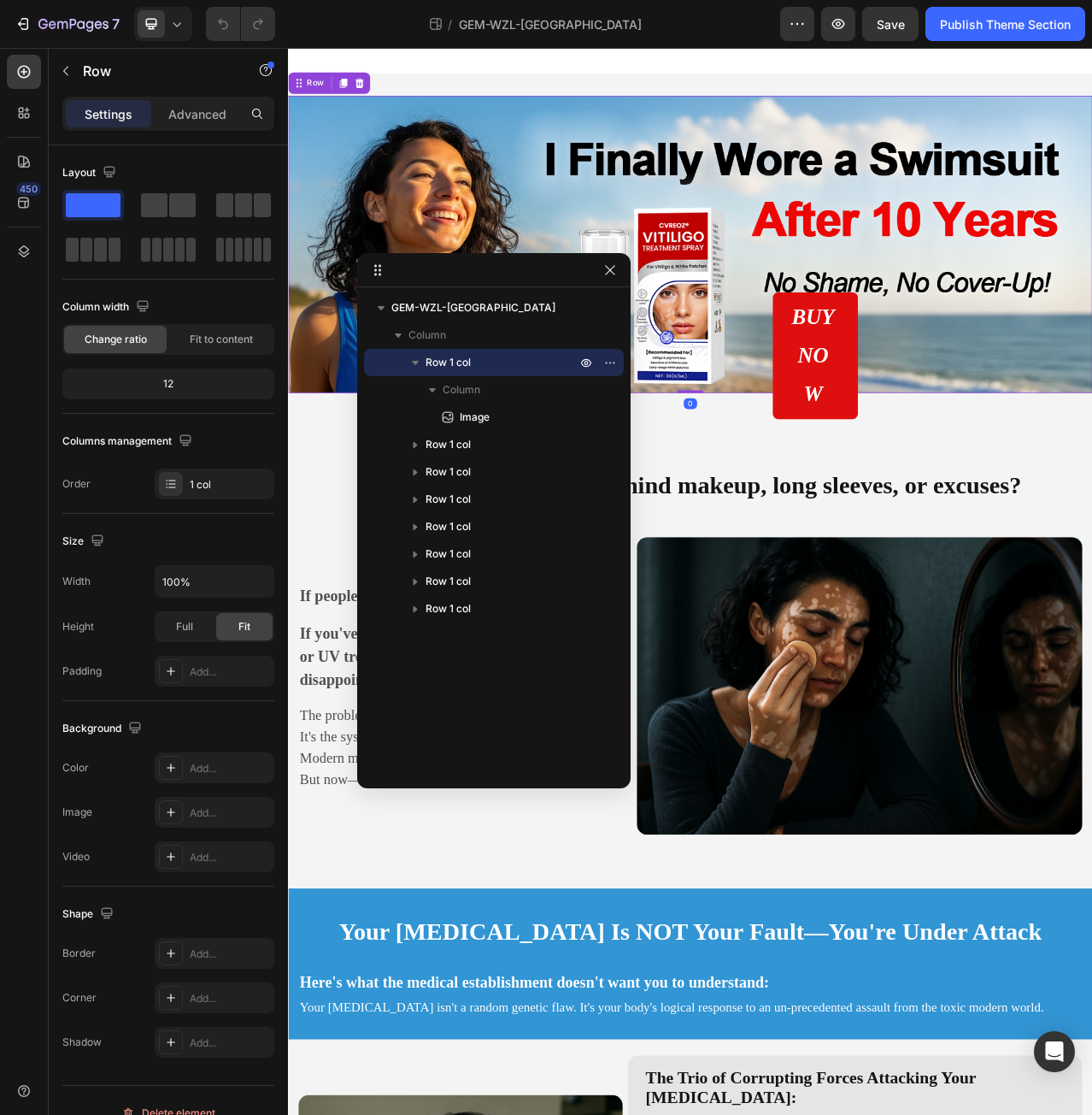
click at [417, 361] on icon "button" at bounding box center [415, 362] width 7 height 4
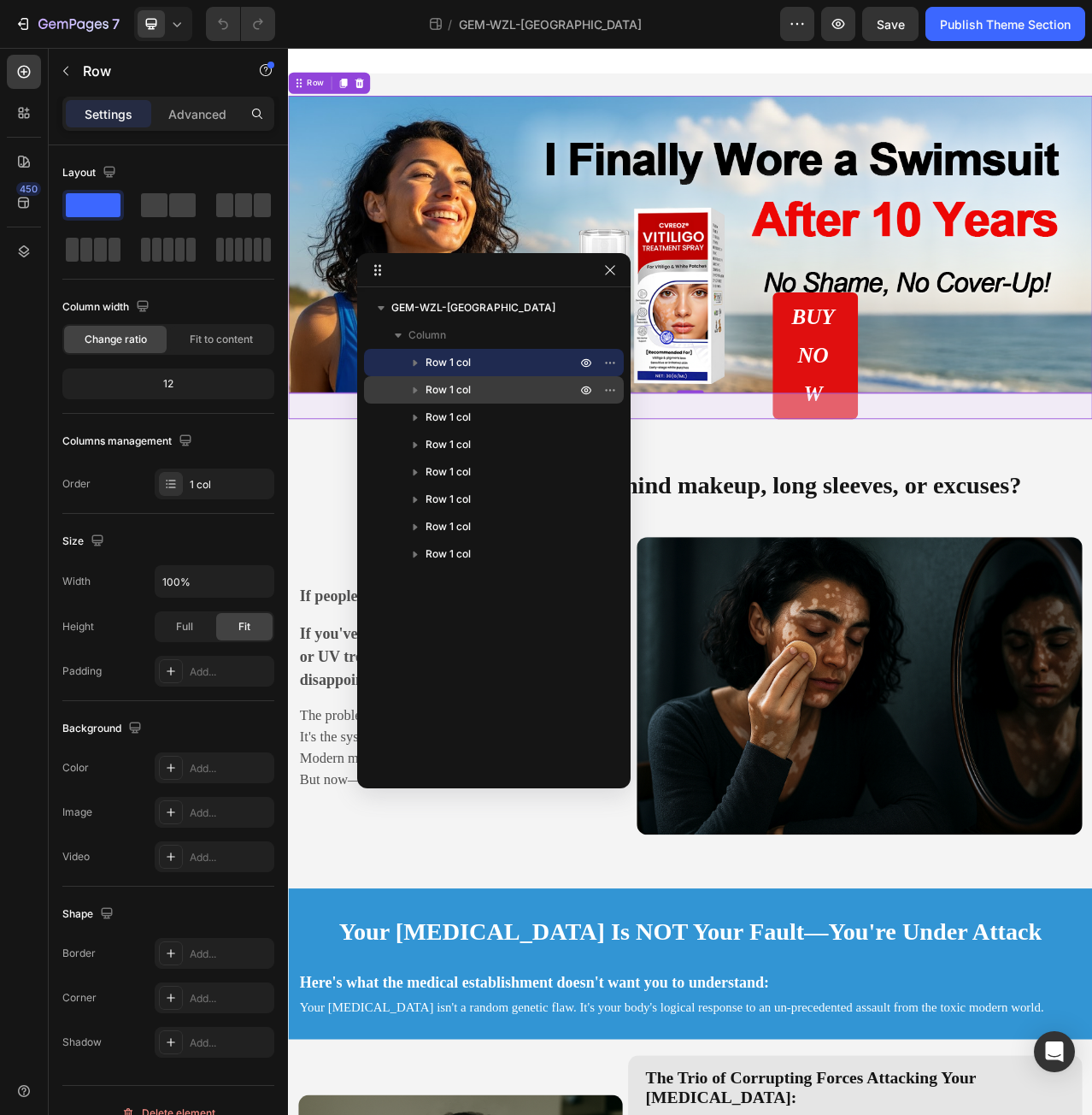
click at [439, 389] on span "Row 1 col" at bounding box center [448, 389] width 45 height 17
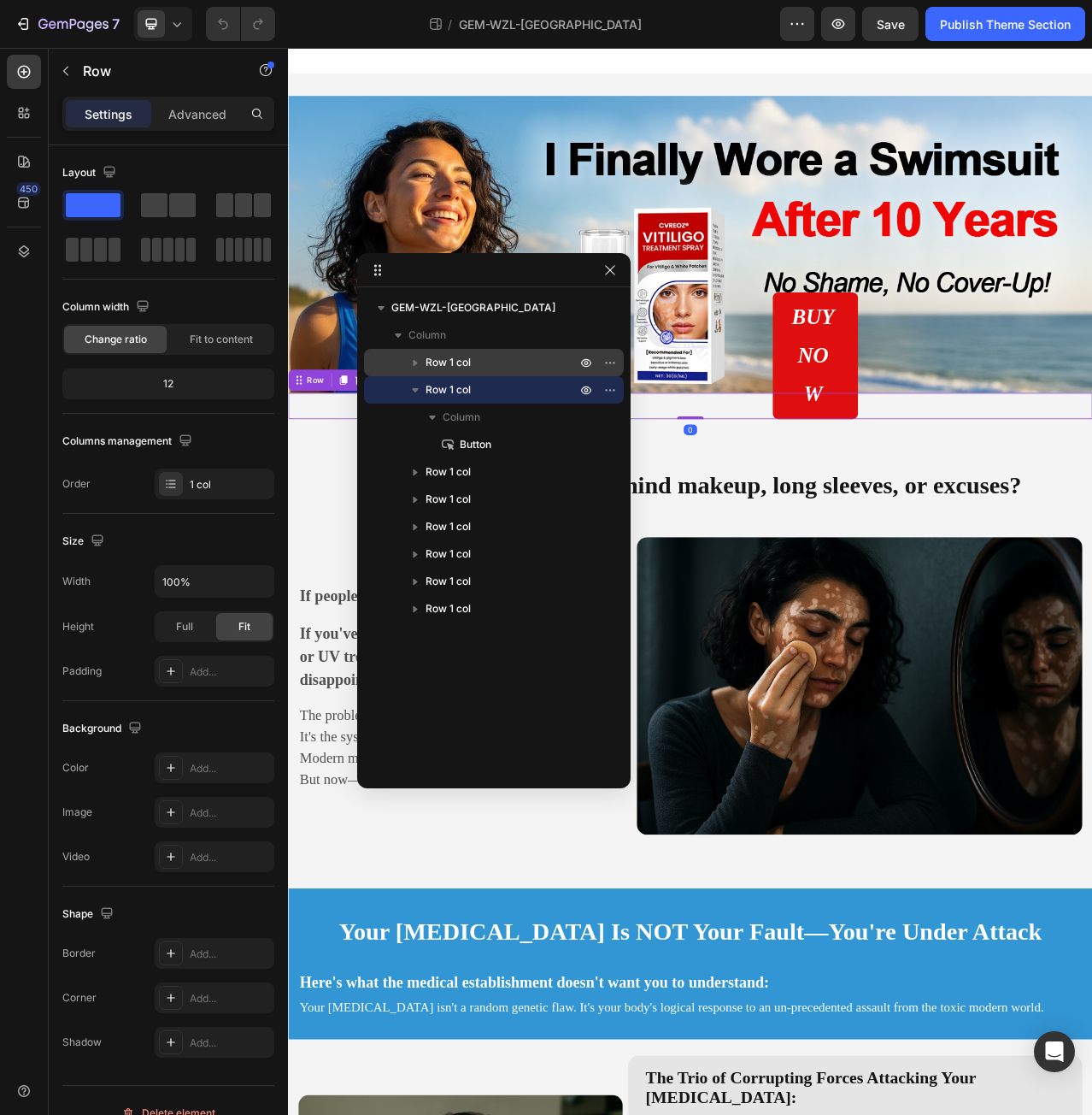
click at [418, 390] on icon "button" at bounding box center [415, 389] width 17 height 17
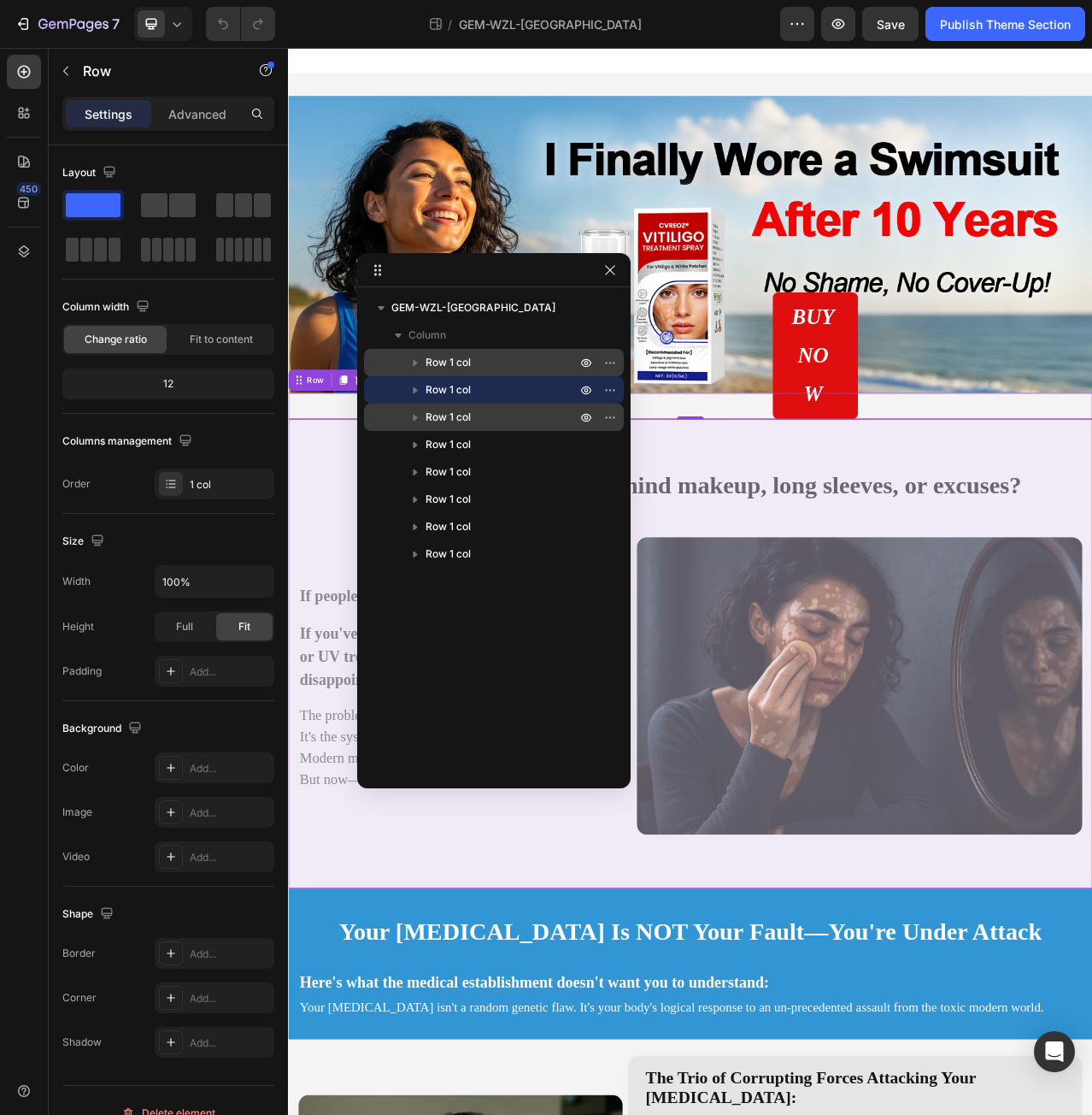
click at [484, 421] on p "Row 1 col" at bounding box center [503, 417] width 154 height 17
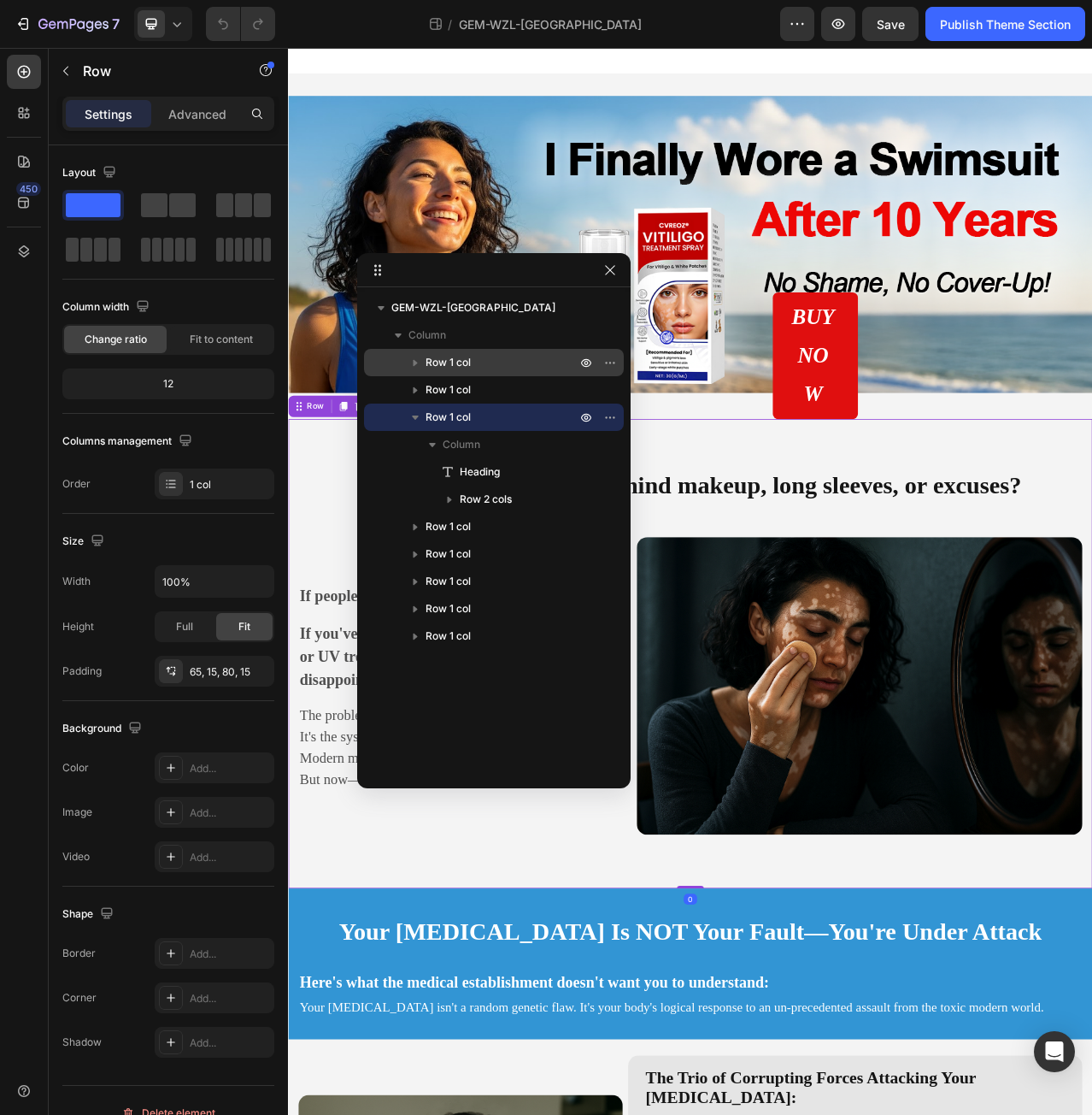
click at [412, 422] on icon "button" at bounding box center [415, 417] width 17 height 17
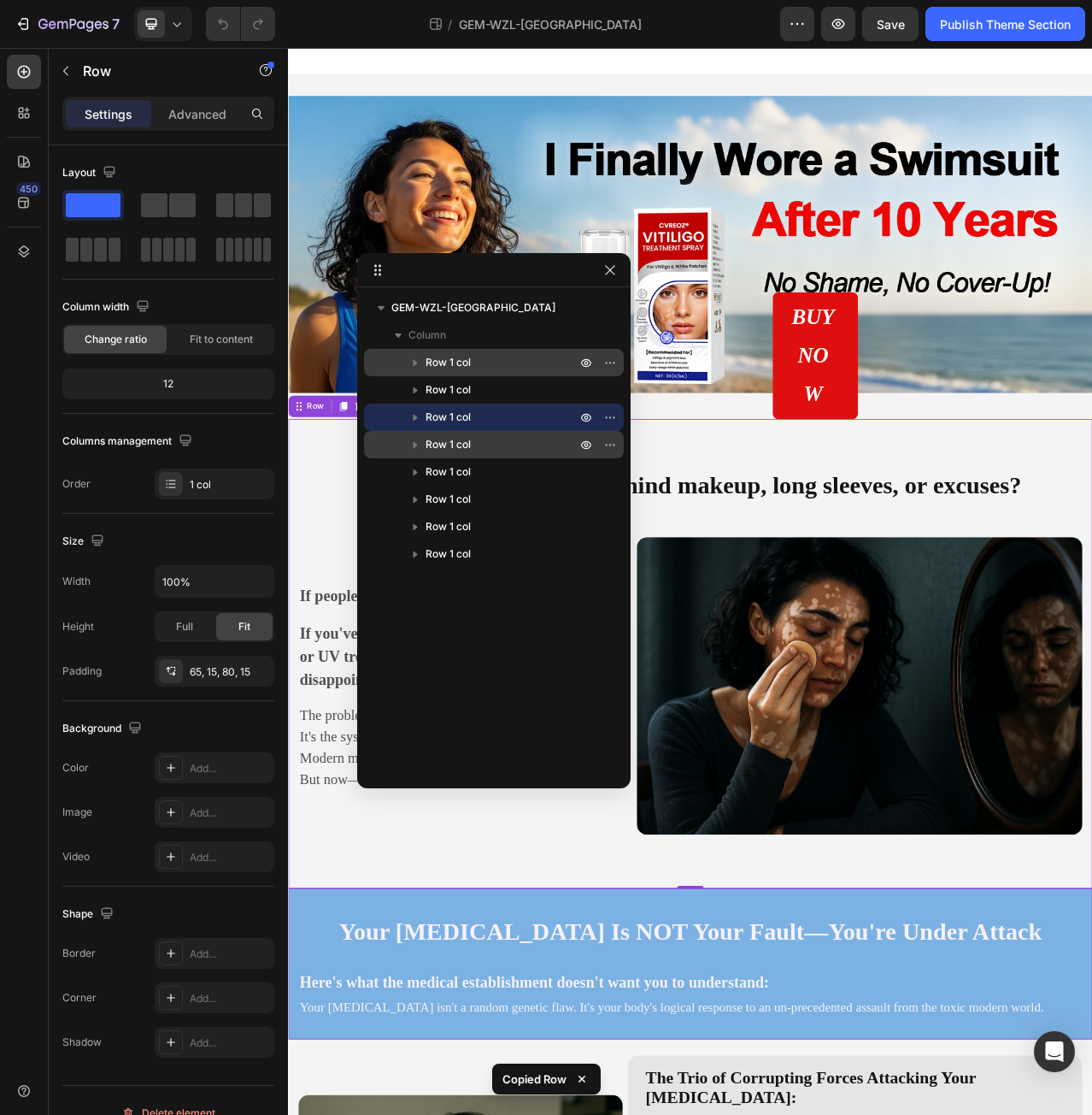
click at [501, 452] on p "Row 1 col" at bounding box center [503, 443] width 154 height 17
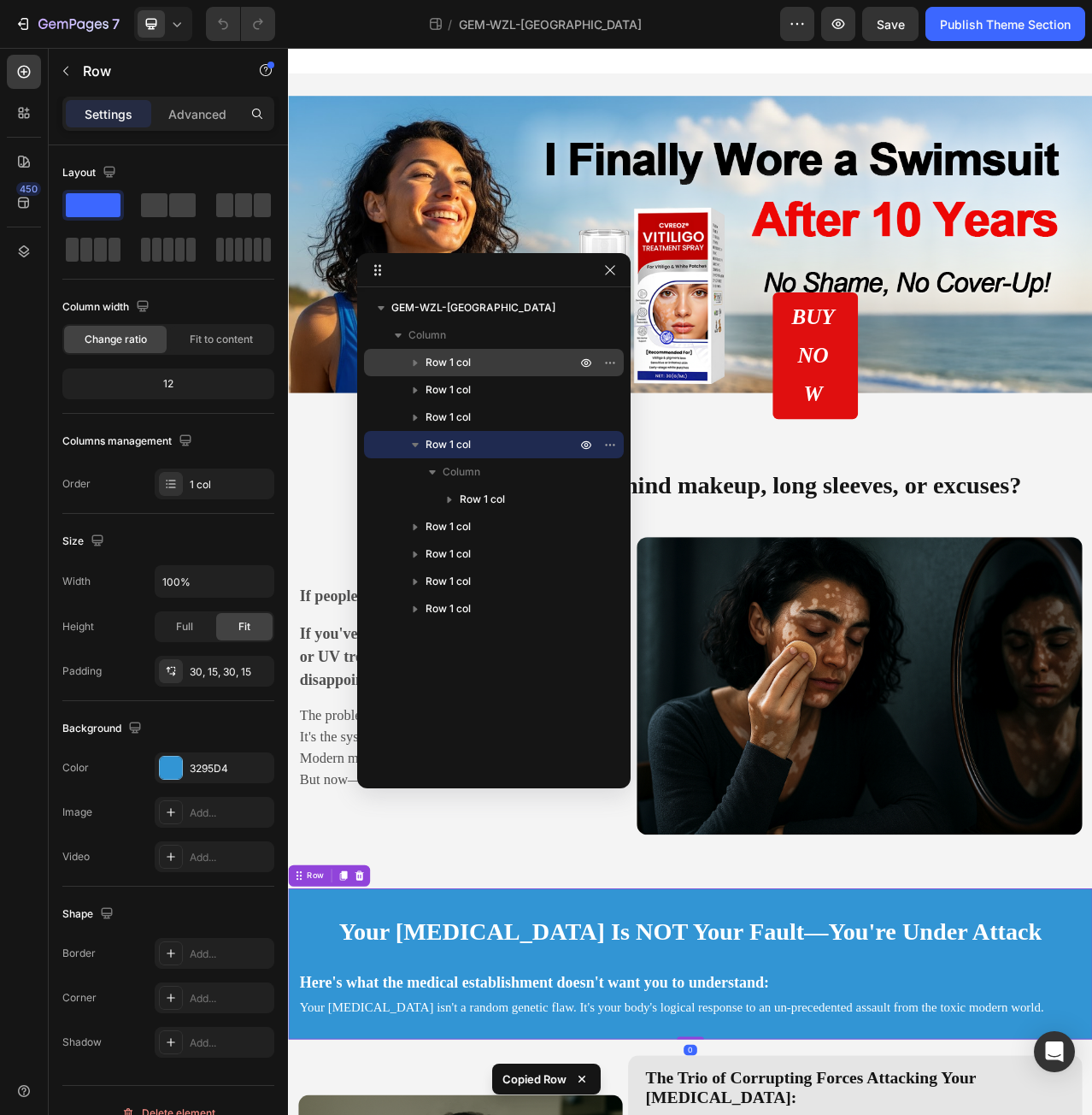
click at [412, 452] on icon "button" at bounding box center [415, 443] width 17 height 17
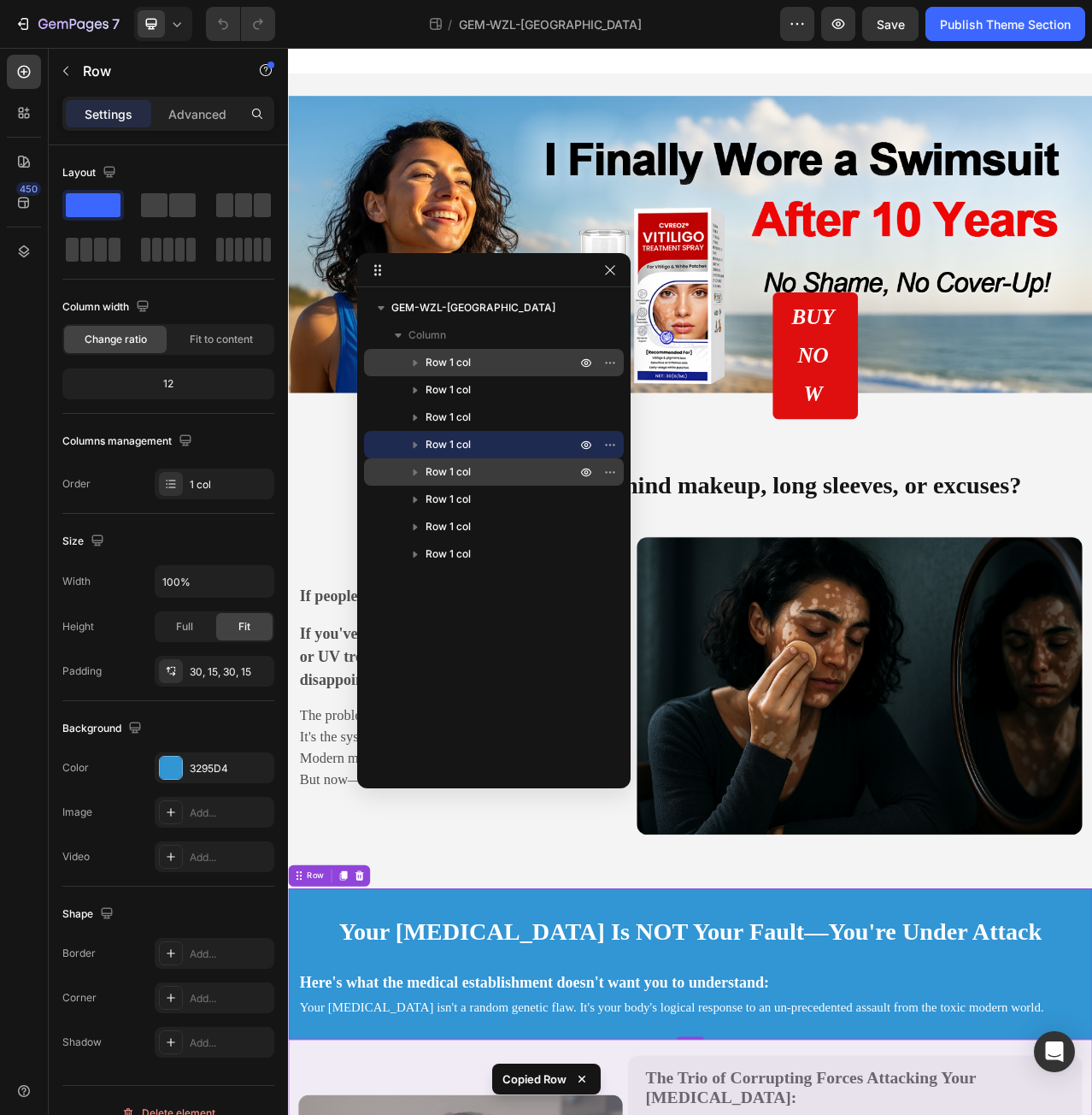
click at [433, 474] on span "Row 1 col" at bounding box center [448, 471] width 45 height 17
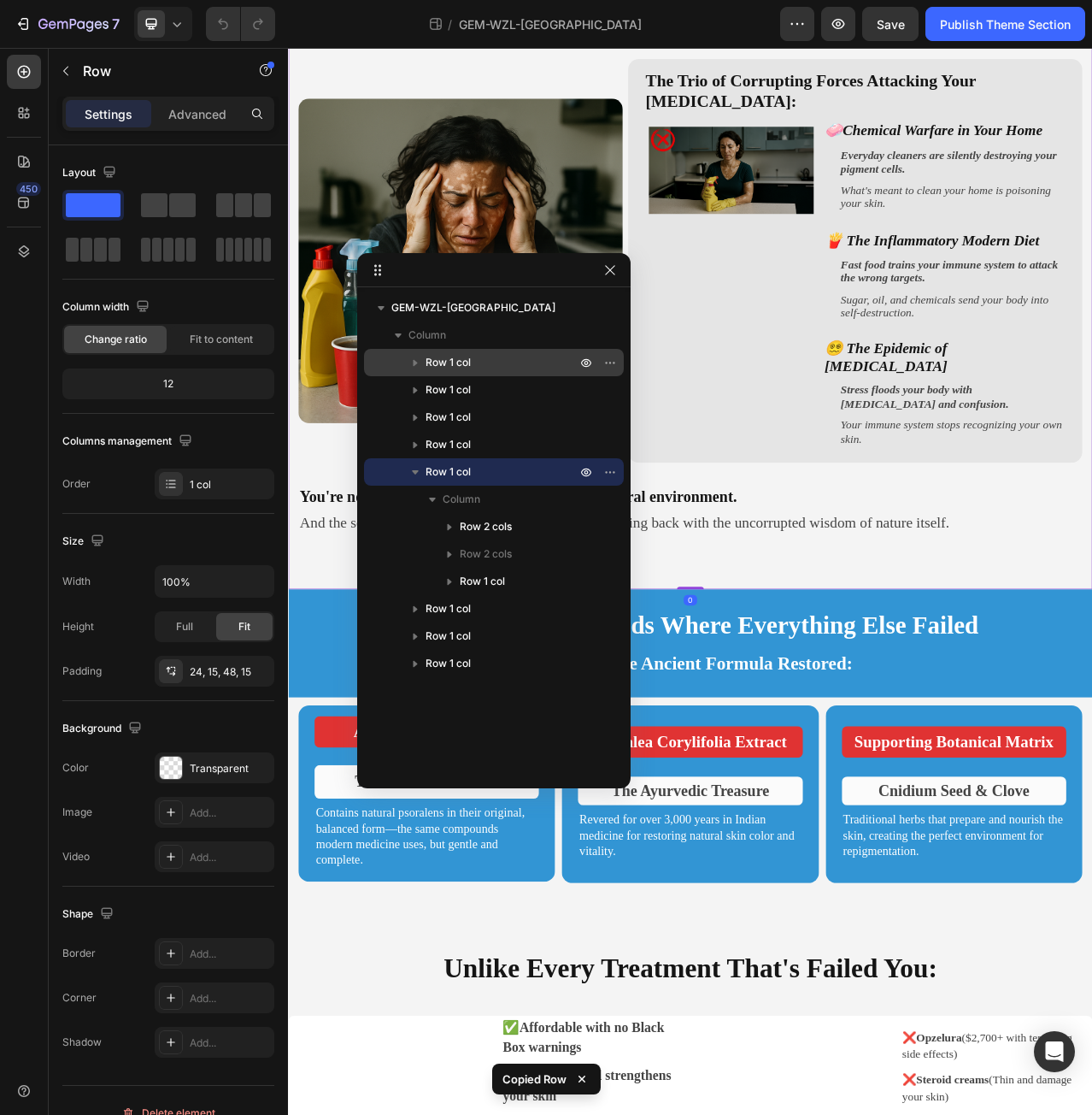
scroll to position [1275, 0]
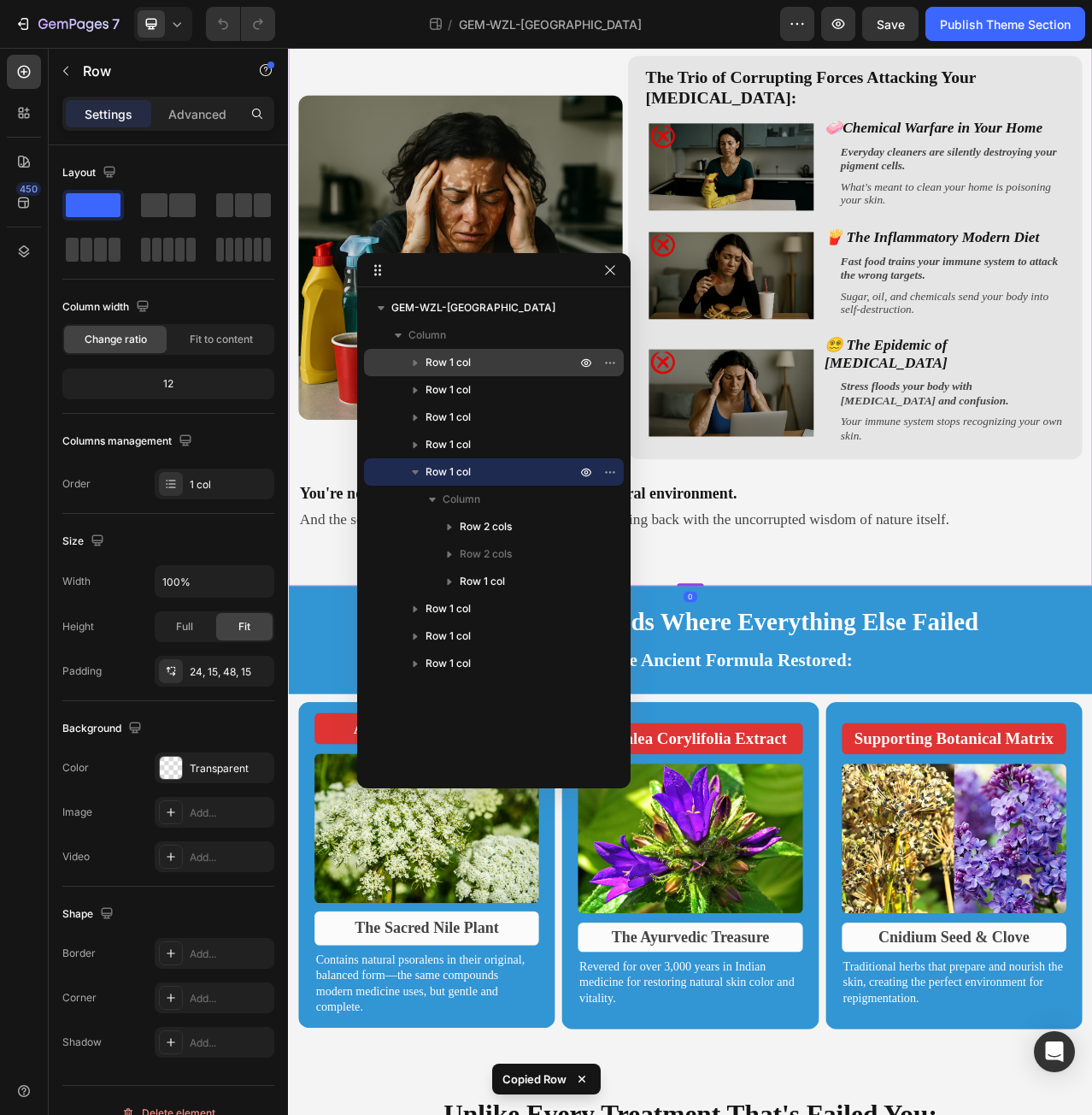
click at [418, 476] on icon "button" at bounding box center [415, 471] width 17 height 17
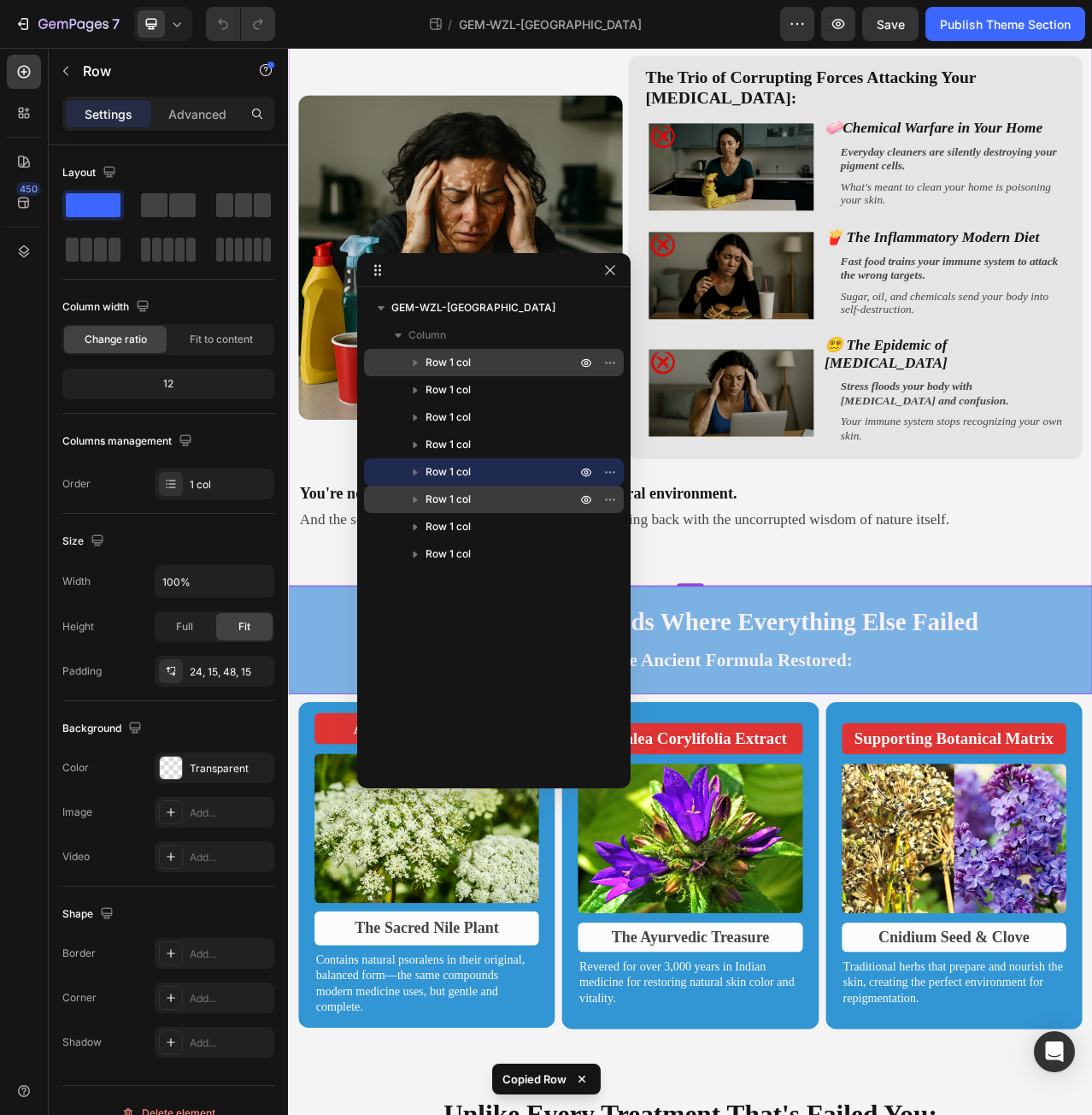
click at [493, 504] on p "Row 1 col" at bounding box center [503, 499] width 154 height 17
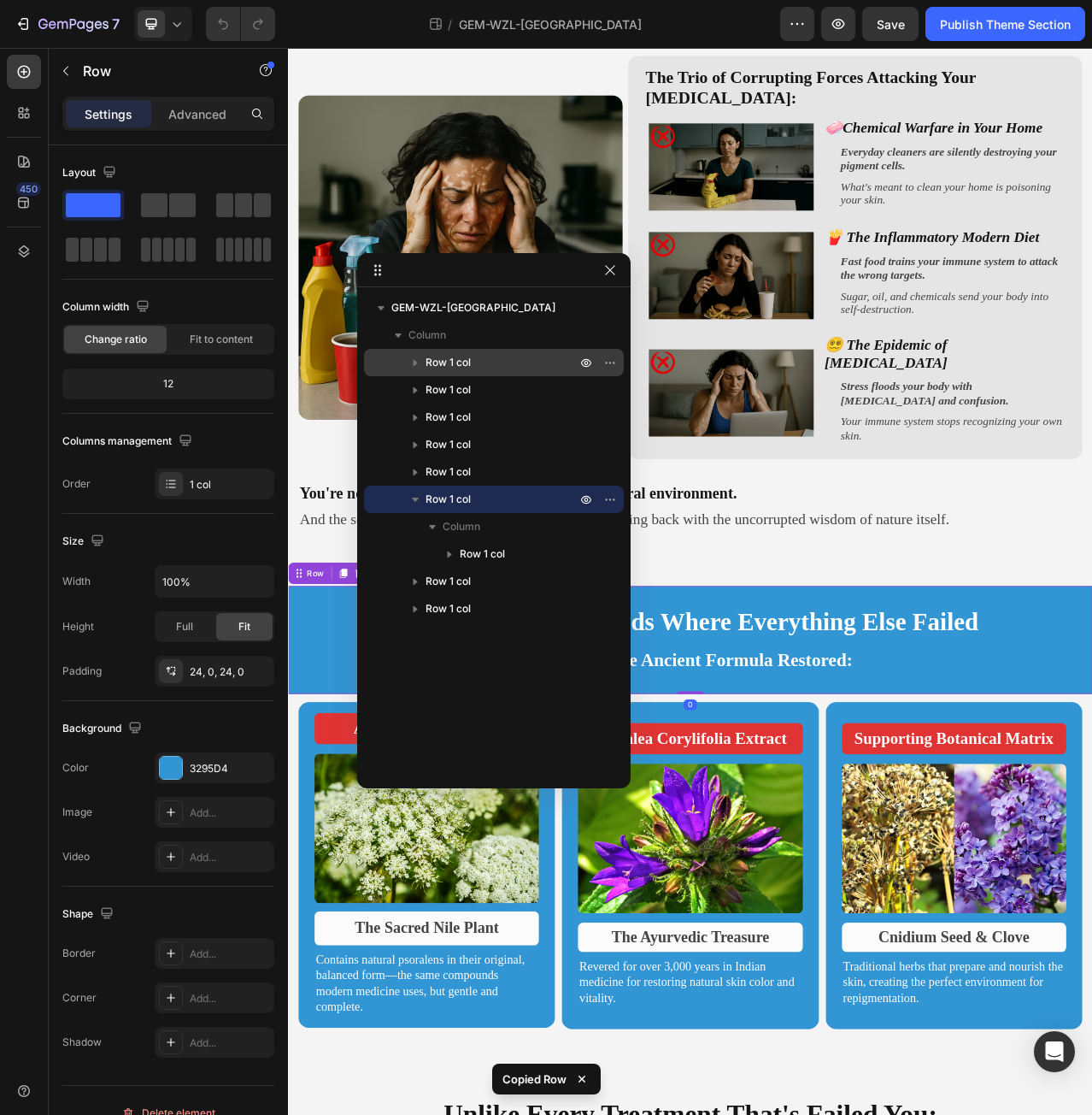
click at [419, 500] on icon "button" at bounding box center [415, 499] width 17 height 17
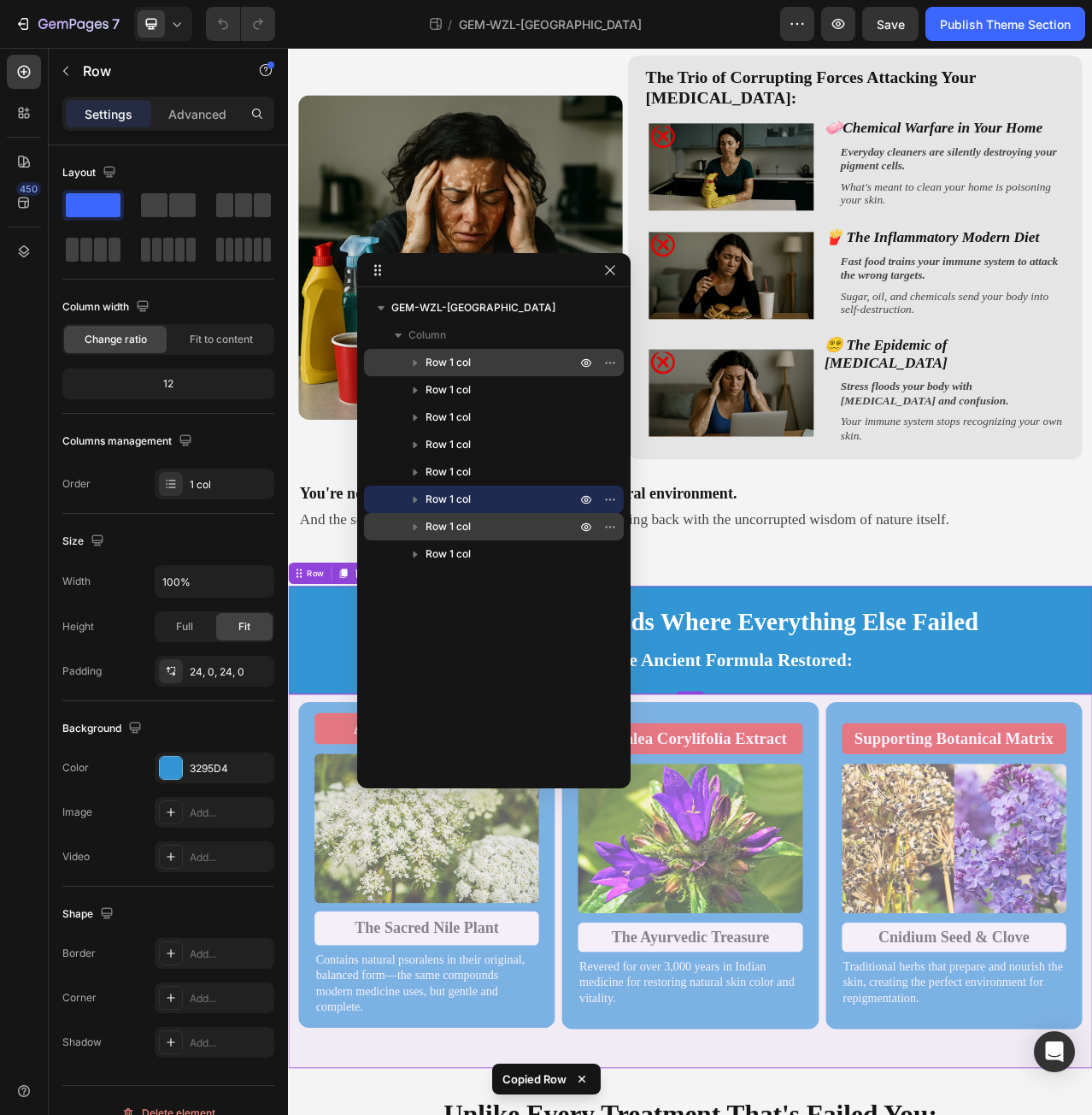
click at [480, 518] on p "Row 1 col" at bounding box center [503, 526] width 154 height 17
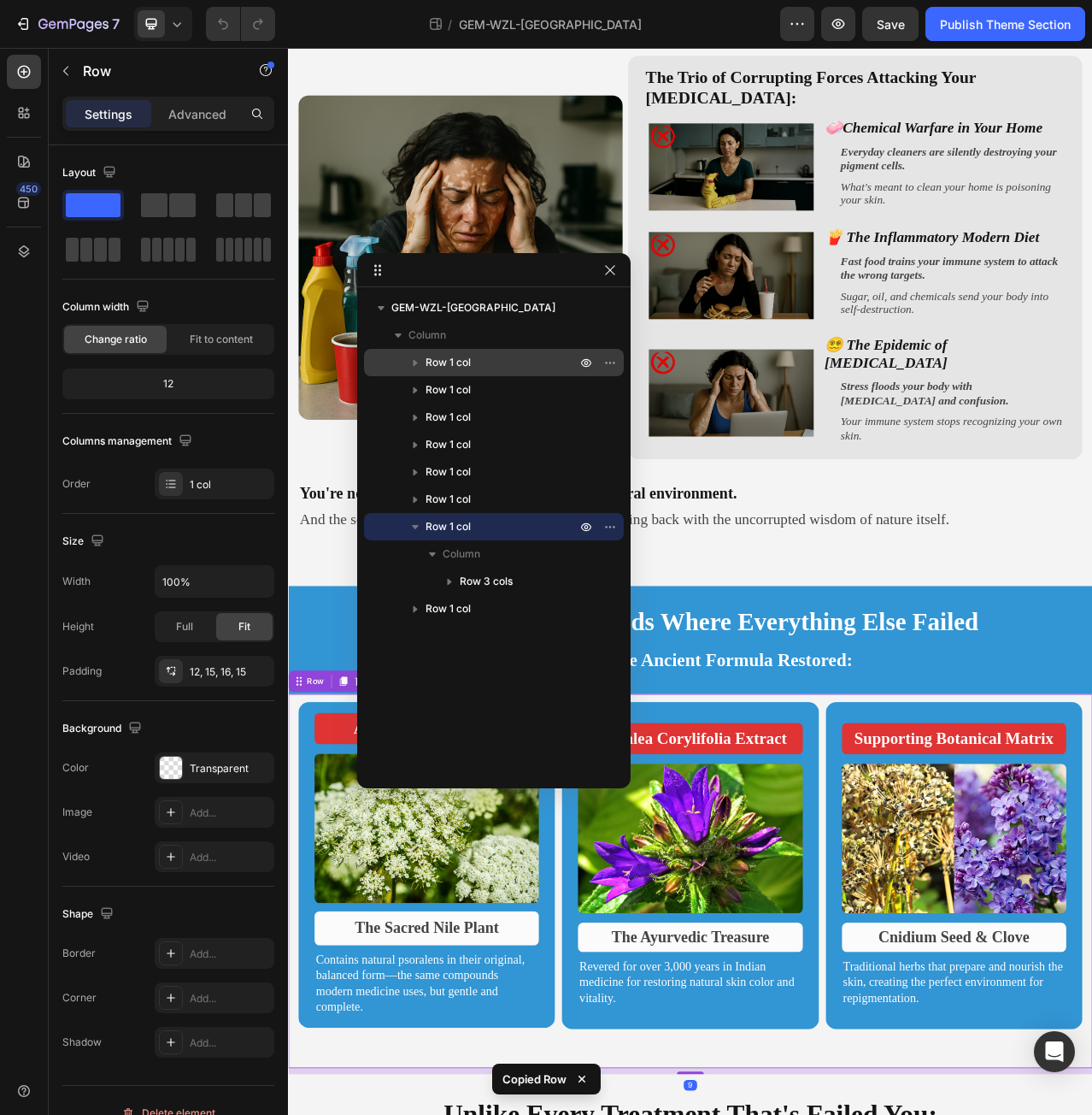
click at [417, 531] on icon "button" at bounding box center [415, 526] width 17 height 17
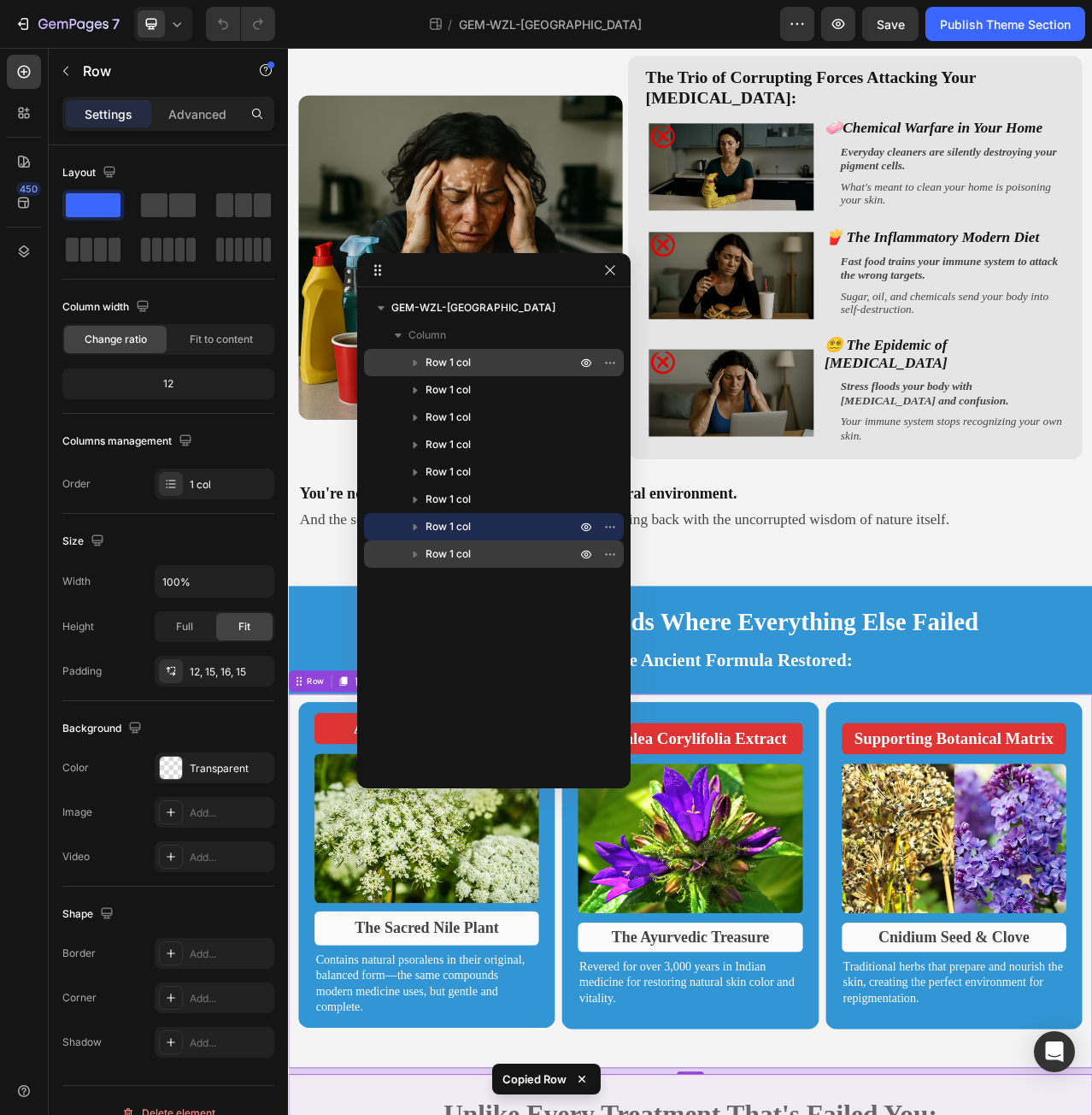
click at [419, 557] on icon "button" at bounding box center [415, 553] width 17 height 17
click at [416, 555] on icon "button" at bounding box center [415, 554] width 7 height 4
click at [509, 550] on p "Row 1 col" at bounding box center [503, 553] width 154 height 17
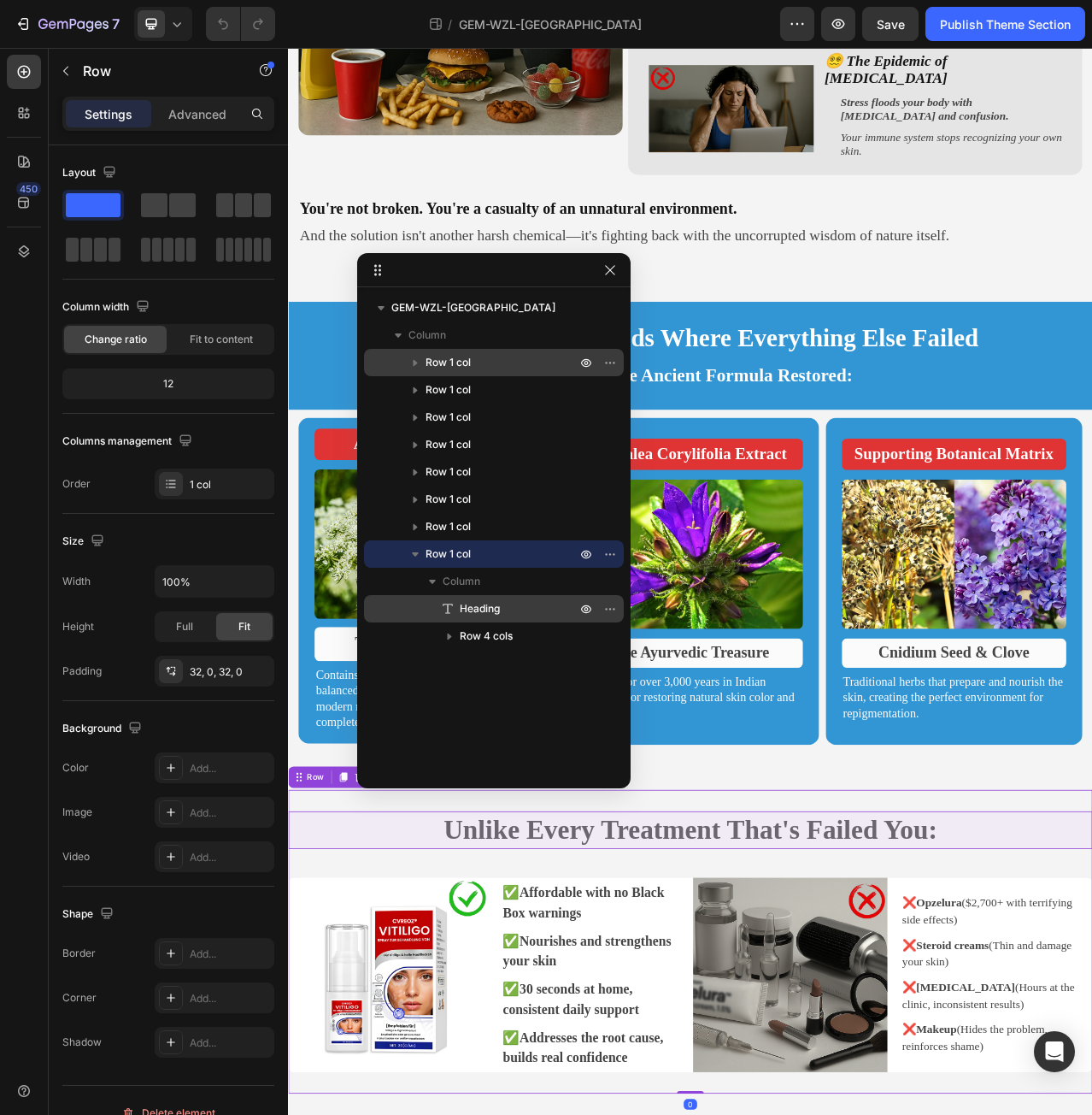
scroll to position [1823, 0]
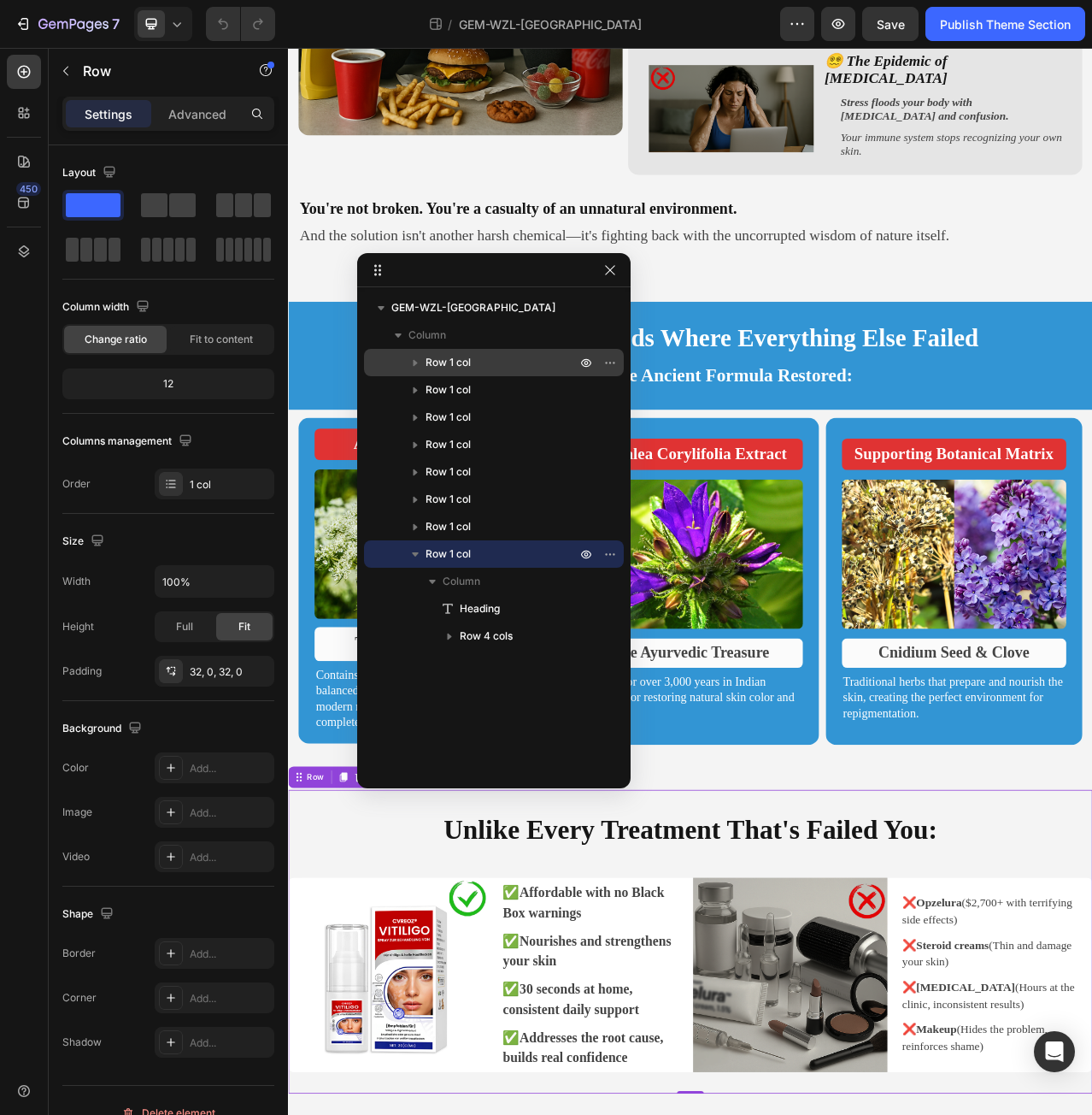
click at [419, 557] on icon "button" at bounding box center [415, 553] width 17 height 17
click at [417, 365] on icon "button" at bounding box center [415, 361] width 17 height 17
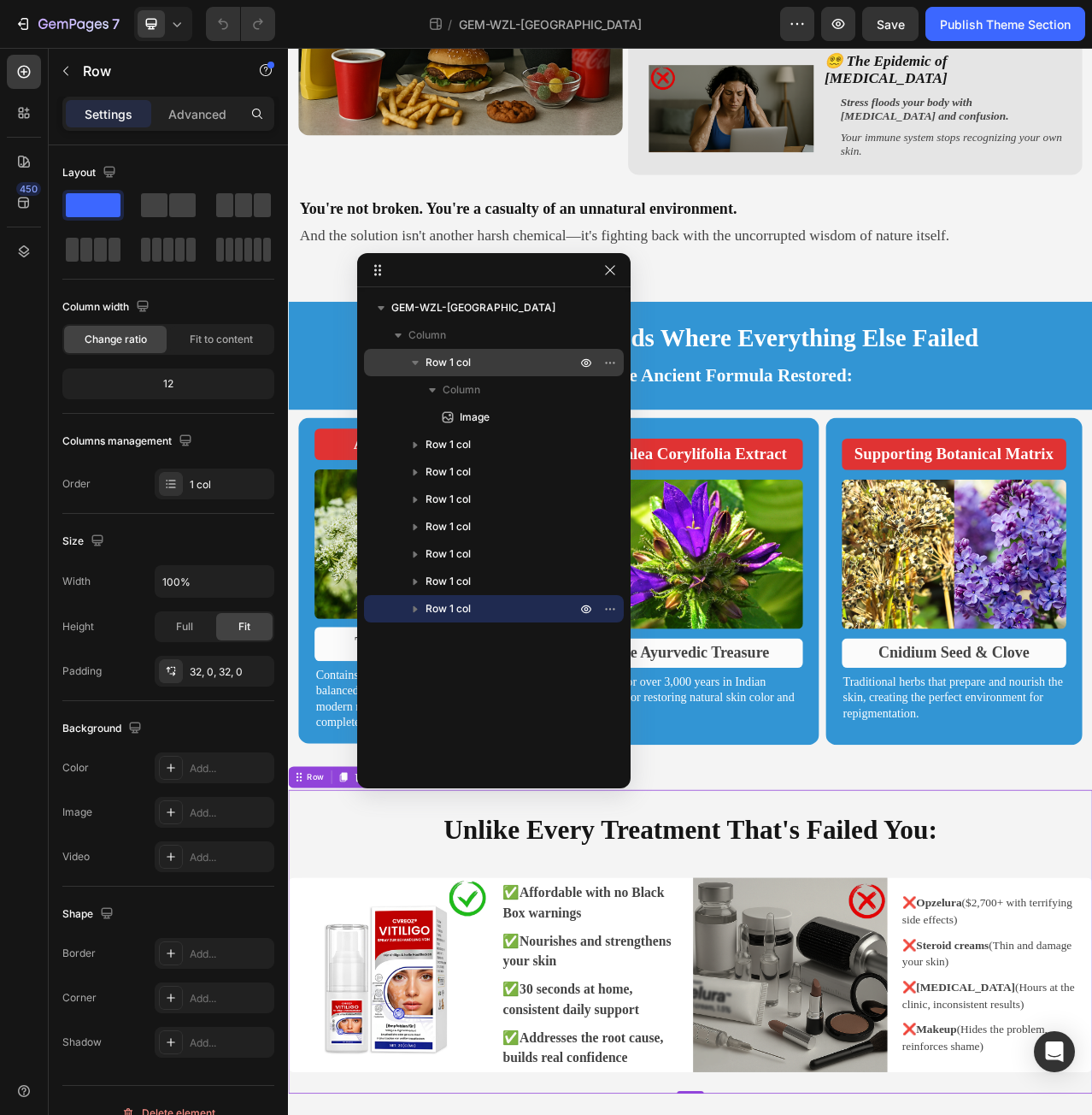
click at [417, 365] on icon "button" at bounding box center [415, 361] width 17 height 17
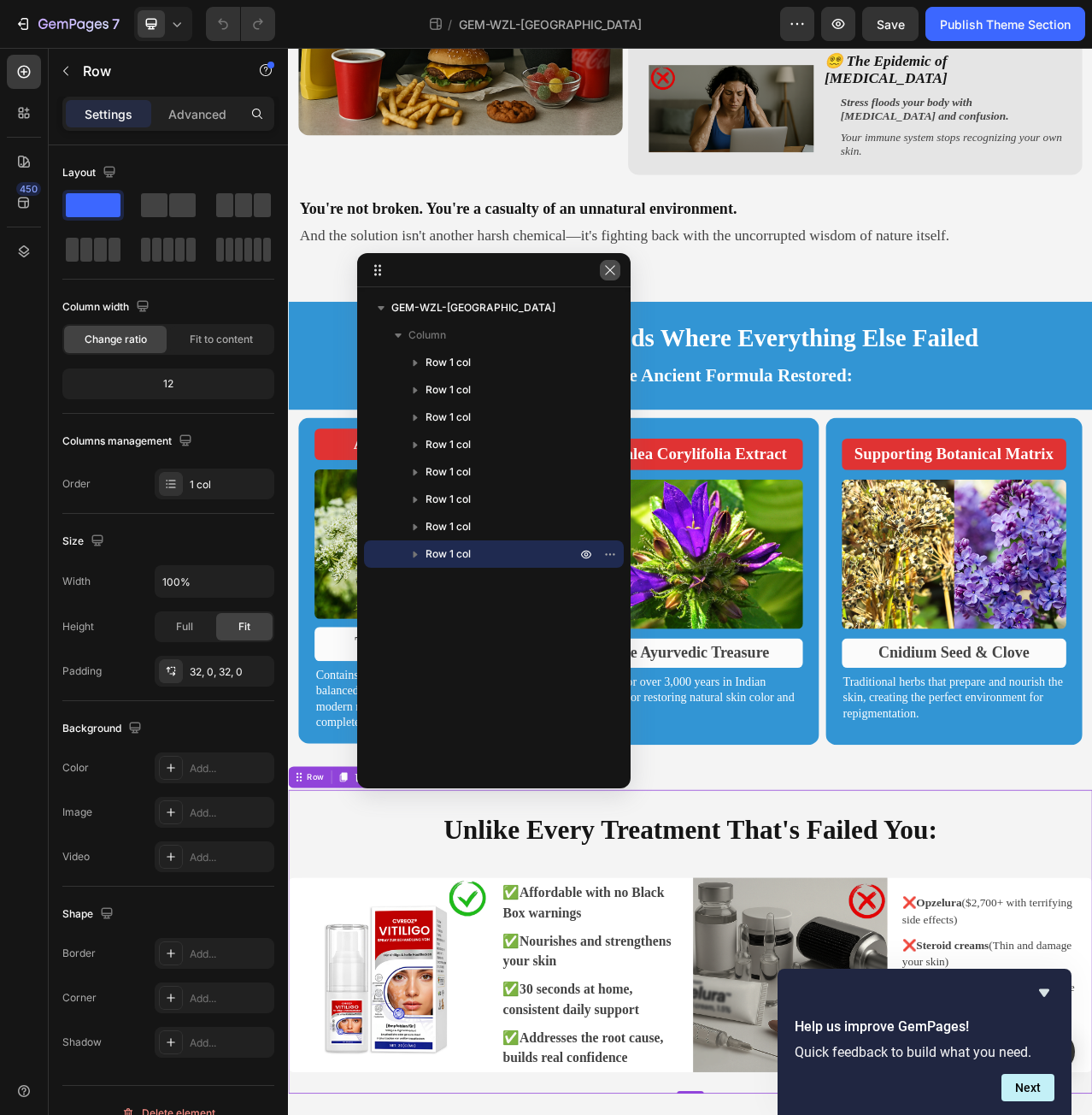
click at [613, 277] on icon "button" at bounding box center [610, 271] width 14 height 14
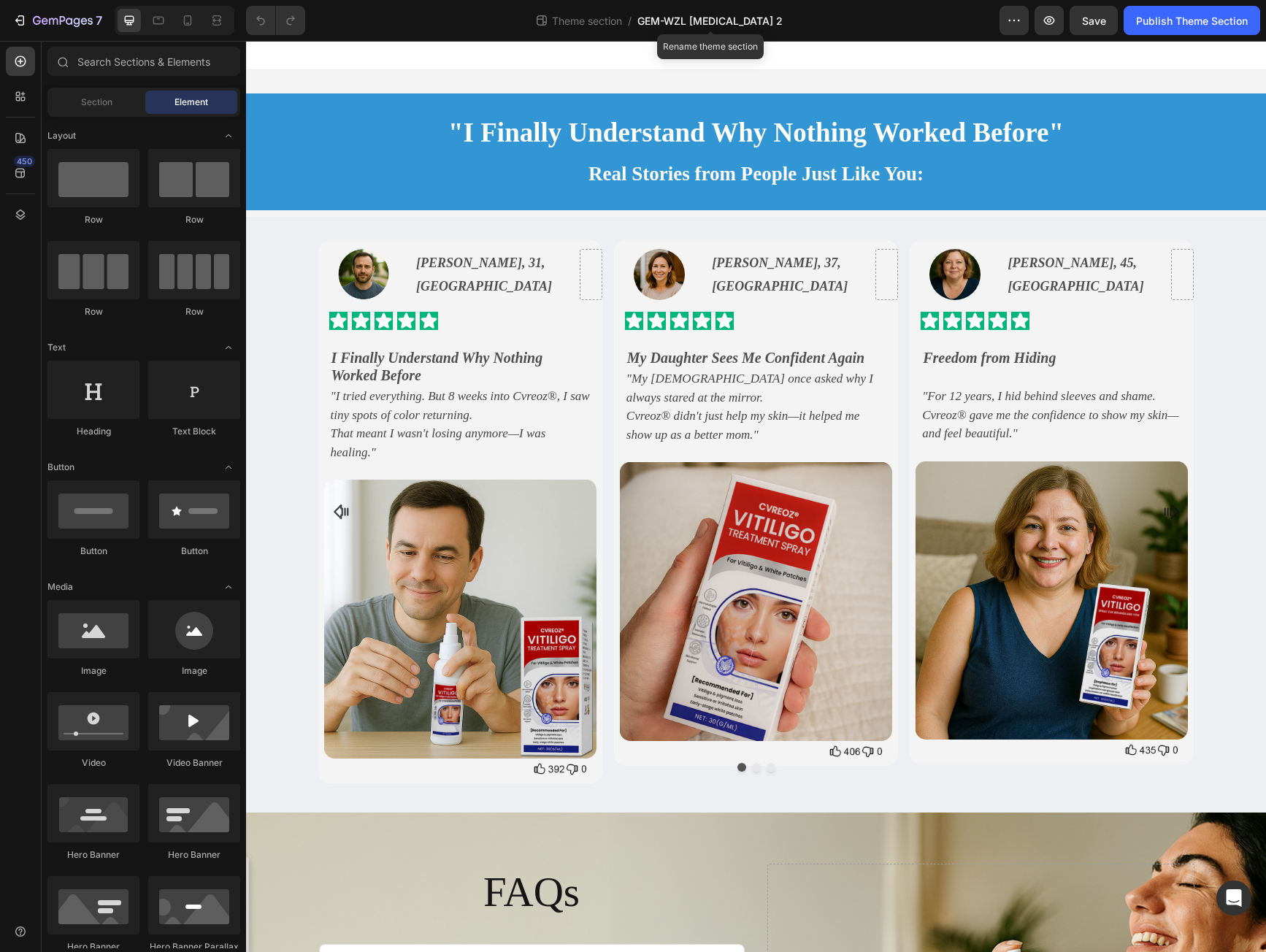
click at [756, 19] on span "GEM-WZL [MEDICAL_DATA] 2" at bounding box center [710, 21] width 145 height 15
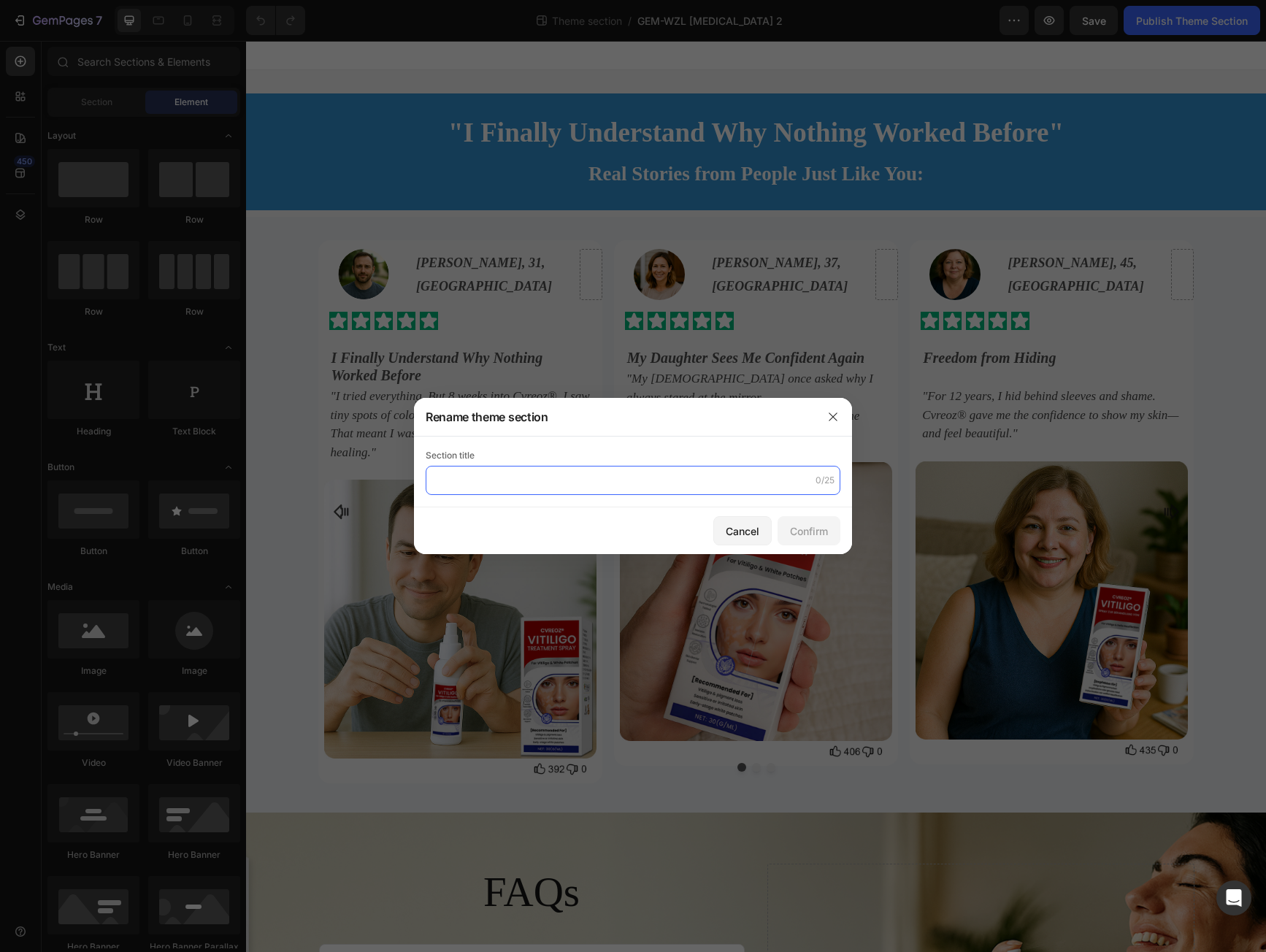
click at [579, 482] on input "text" at bounding box center [633, 480] width 415 height 30
click at [848, 427] on div at bounding box center [832, 417] width 38 height 38
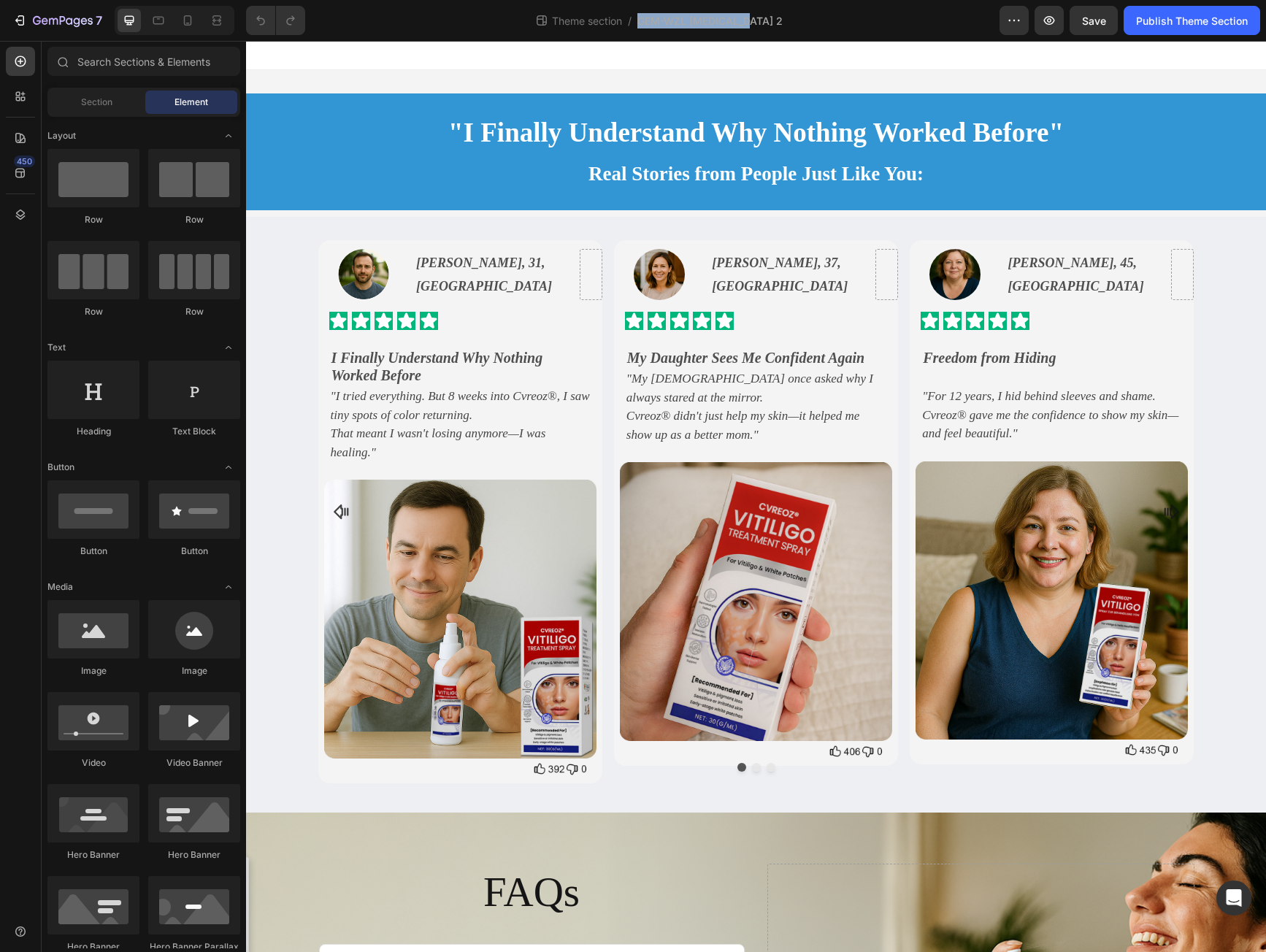
drag, startPoint x: 777, startPoint y: 21, endPoint x: 660, endPoint y: 13, distance: 117.3
click at [660, 13] on div "Theme section / GEM-WZL Vitiligo 2" at bounding box center [658, 20] width 682 height 30
copy span "GEM-WZL [MEDICAL_DATA] 2"
click at [15, 219] on icon at bounding box center [20, 214] width 14 height 14
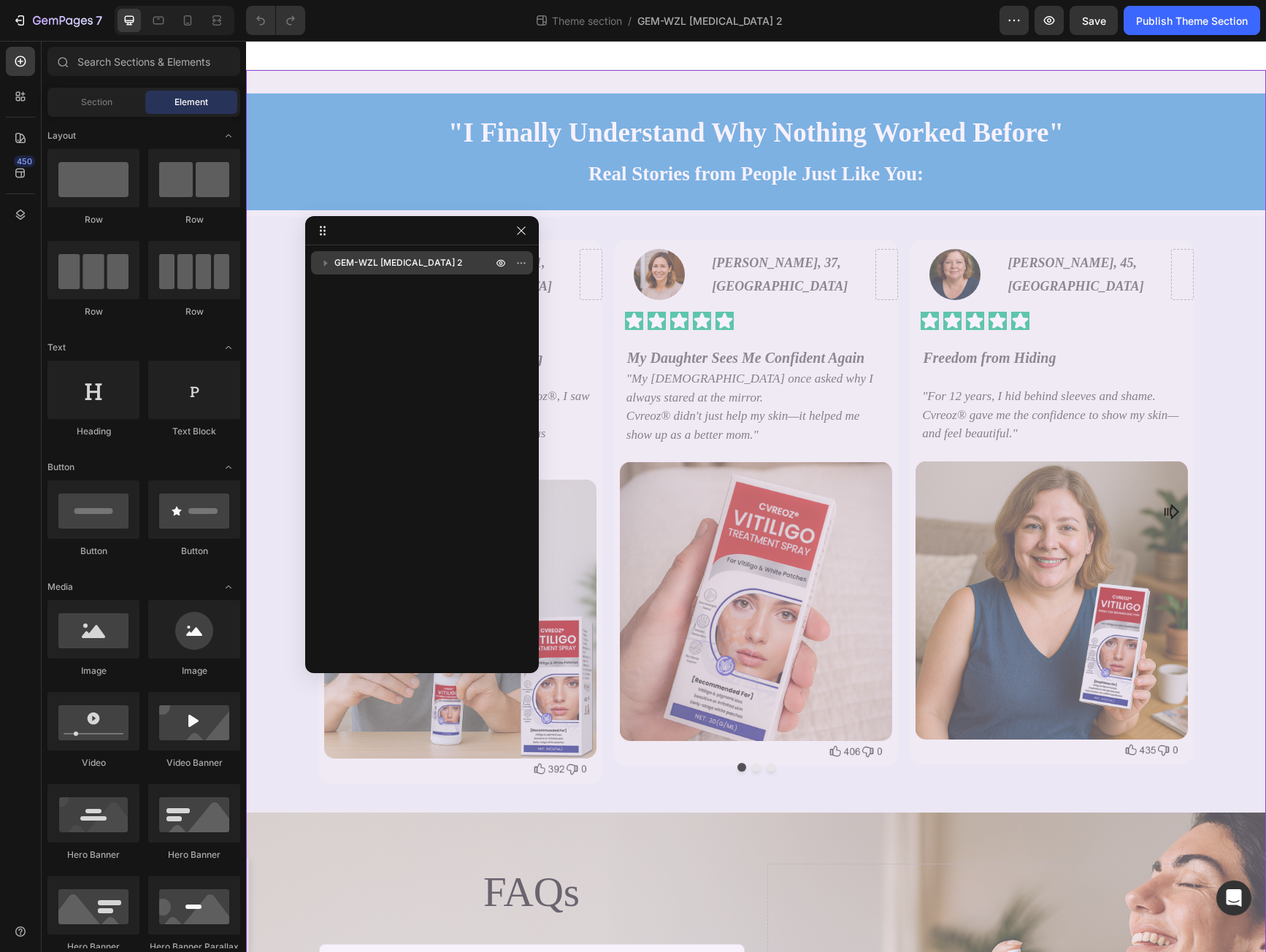
click at [323, 262] on icon "button" at bounding box center [325, 262] width 14 height 14
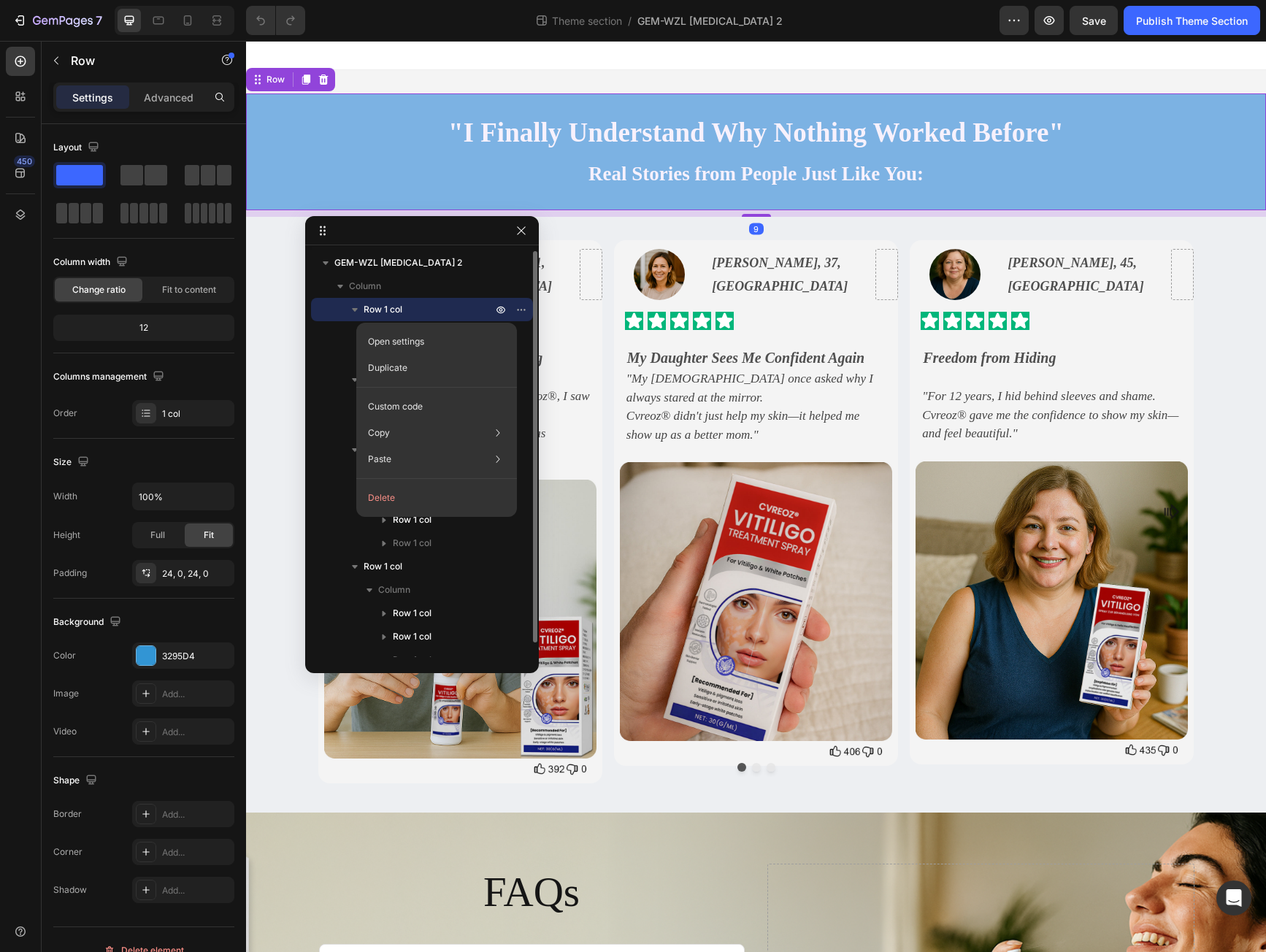
click at [351, 310] on icon "button" at bounding box center [354, 309] width 14 height 14
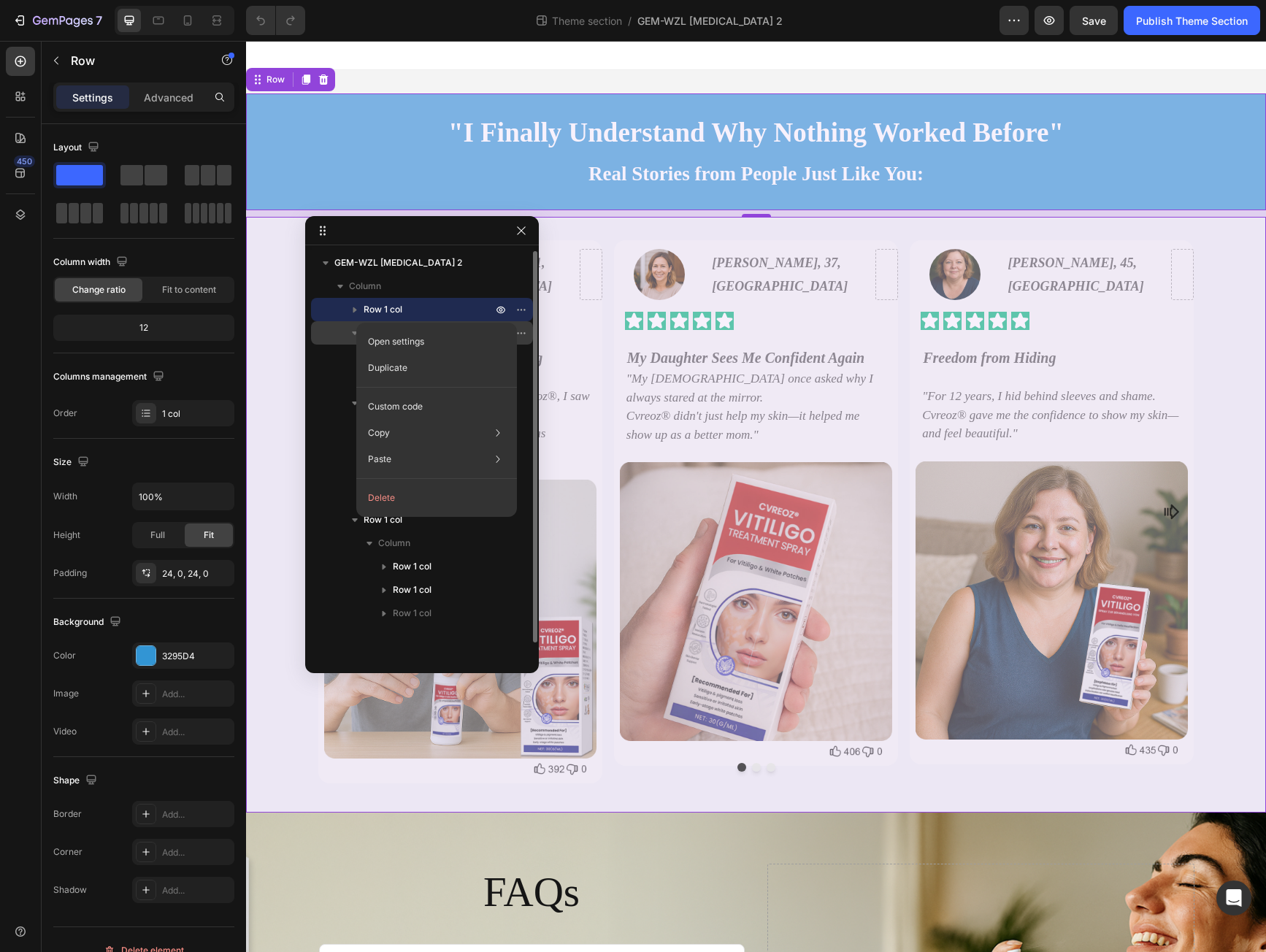
click at [351, 333] on icon "button" at bounding box center [354, 332] width 14 height 14
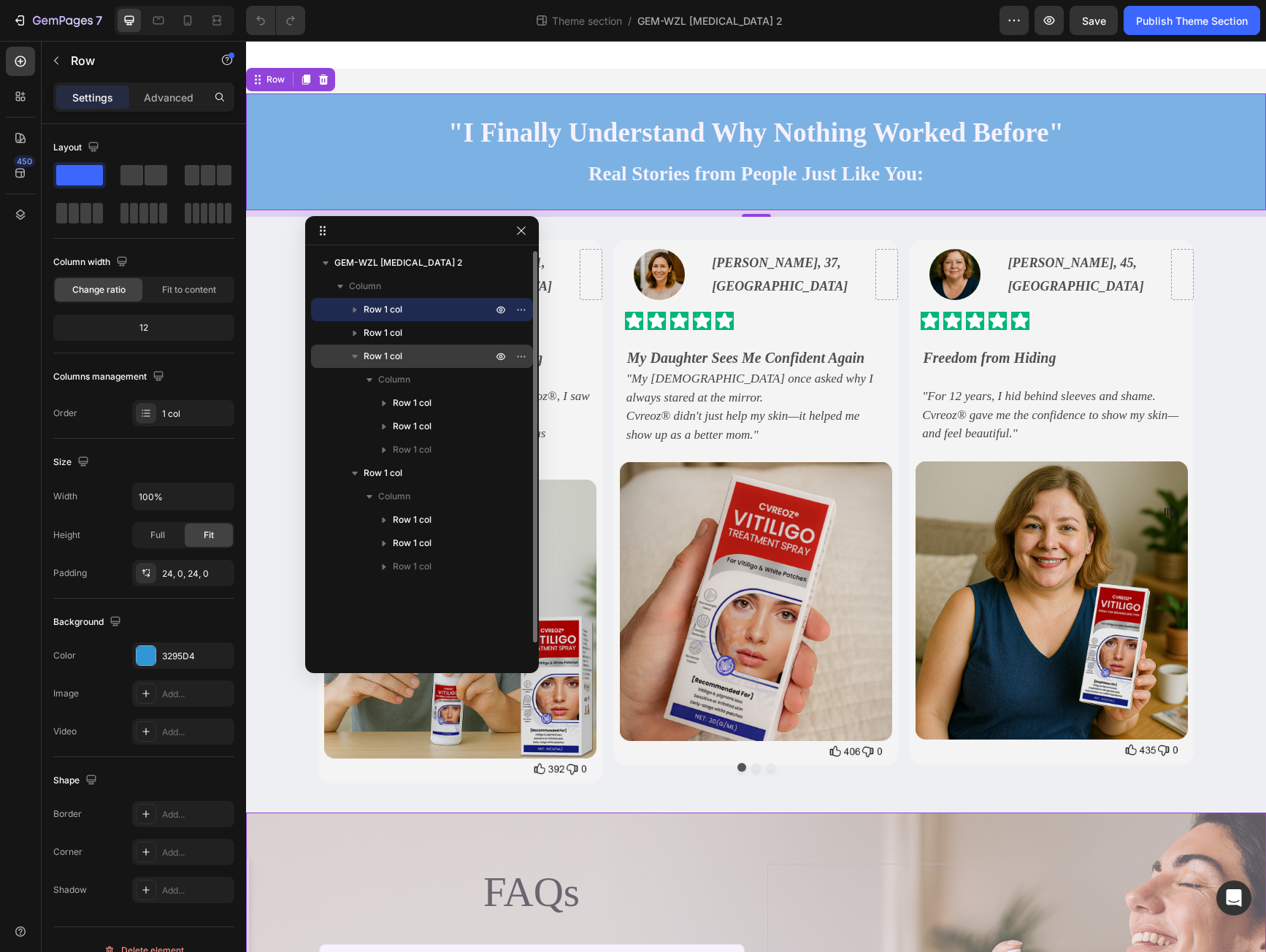
click at [355, 359] on icon "button" at bounding box center [354, 356] width 14 height 14
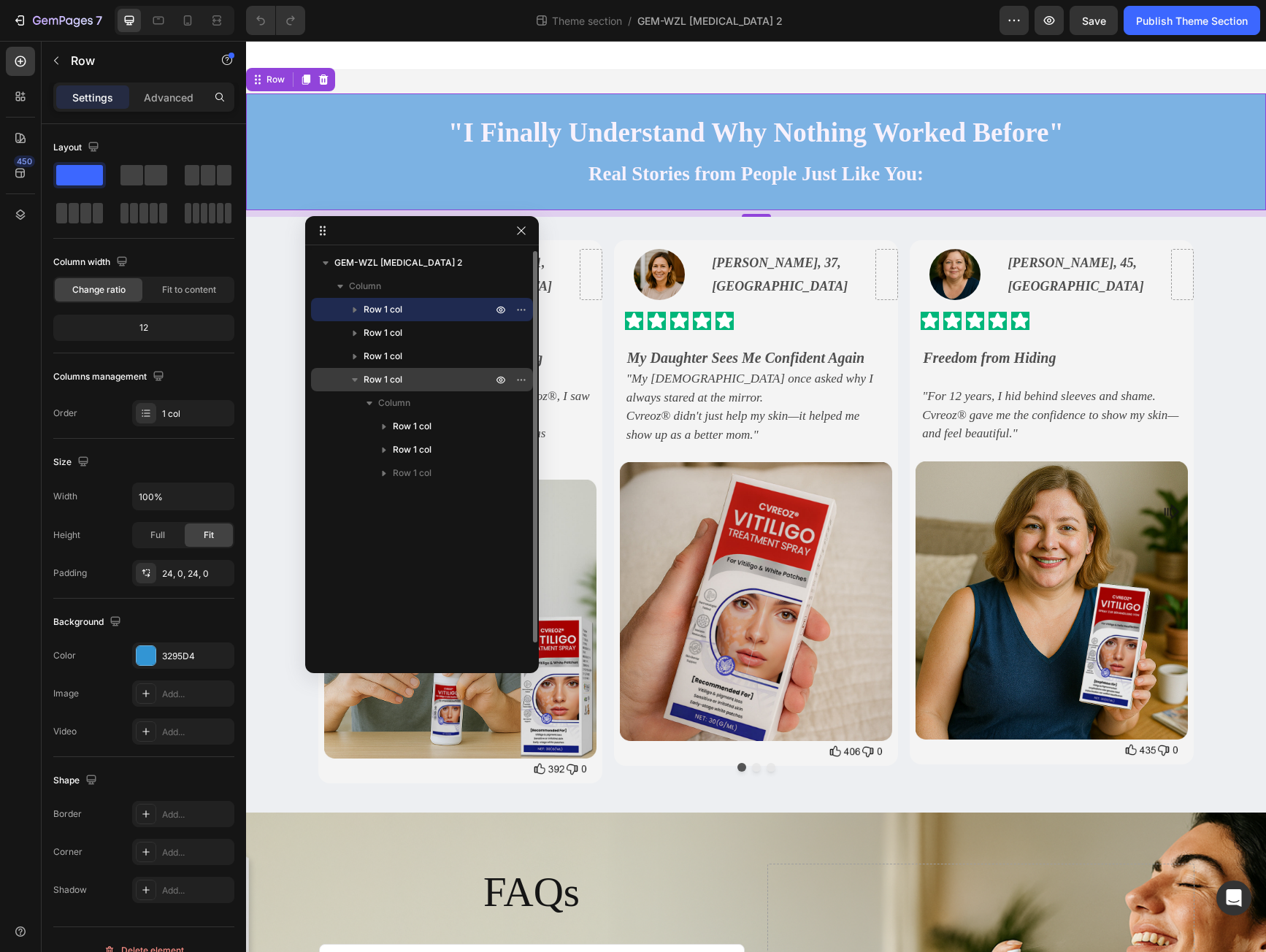
click at [352, 380] on icon "button" at bounding box center [354, 379] width 14 height 14
click at [334, 304] on div "Row 1 col" at bounding box center [422, 309] width 210 height 24
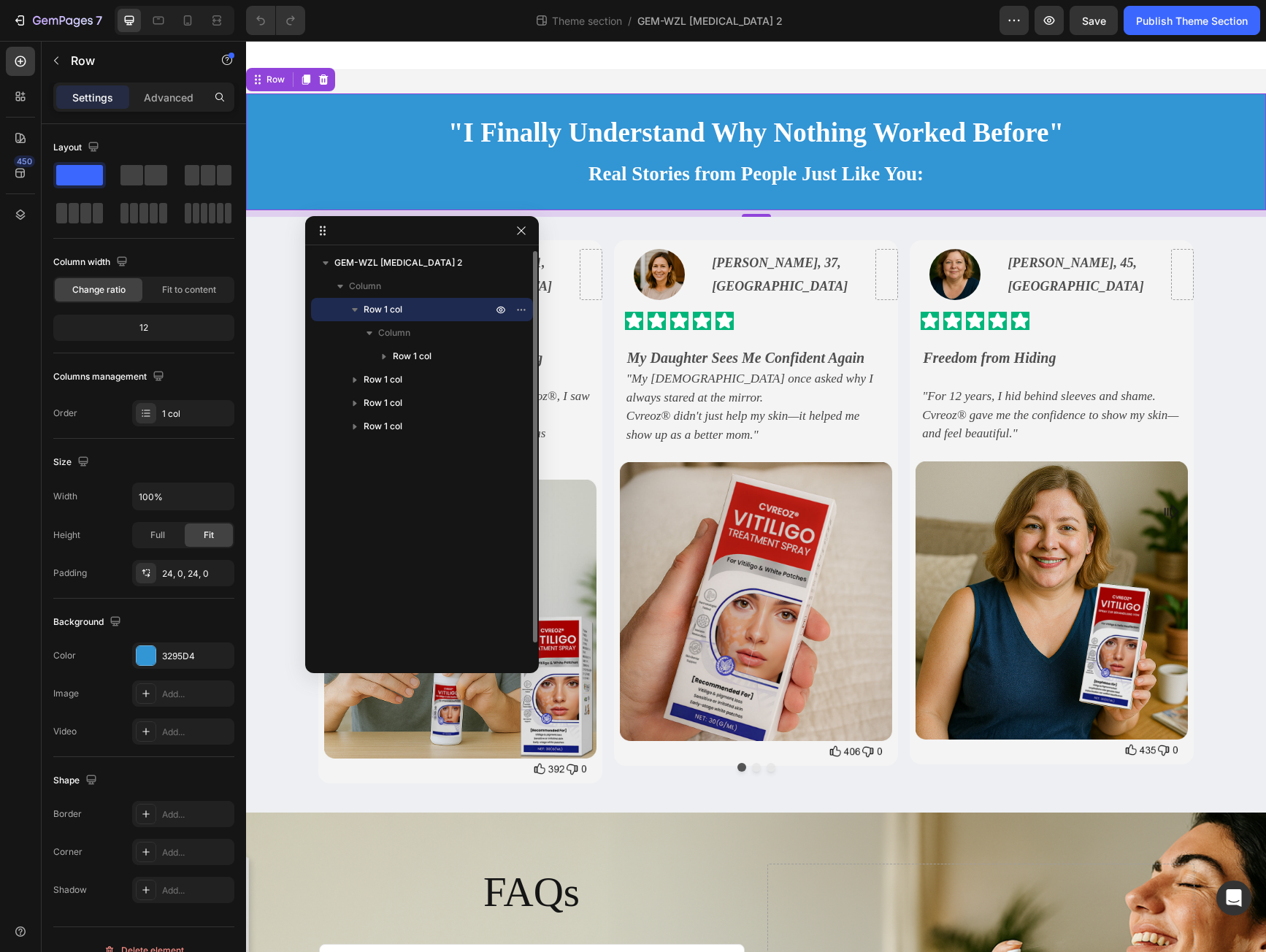
click at [351, 309] on icon "button" at bounding box center [354, 309] width 14 height 14
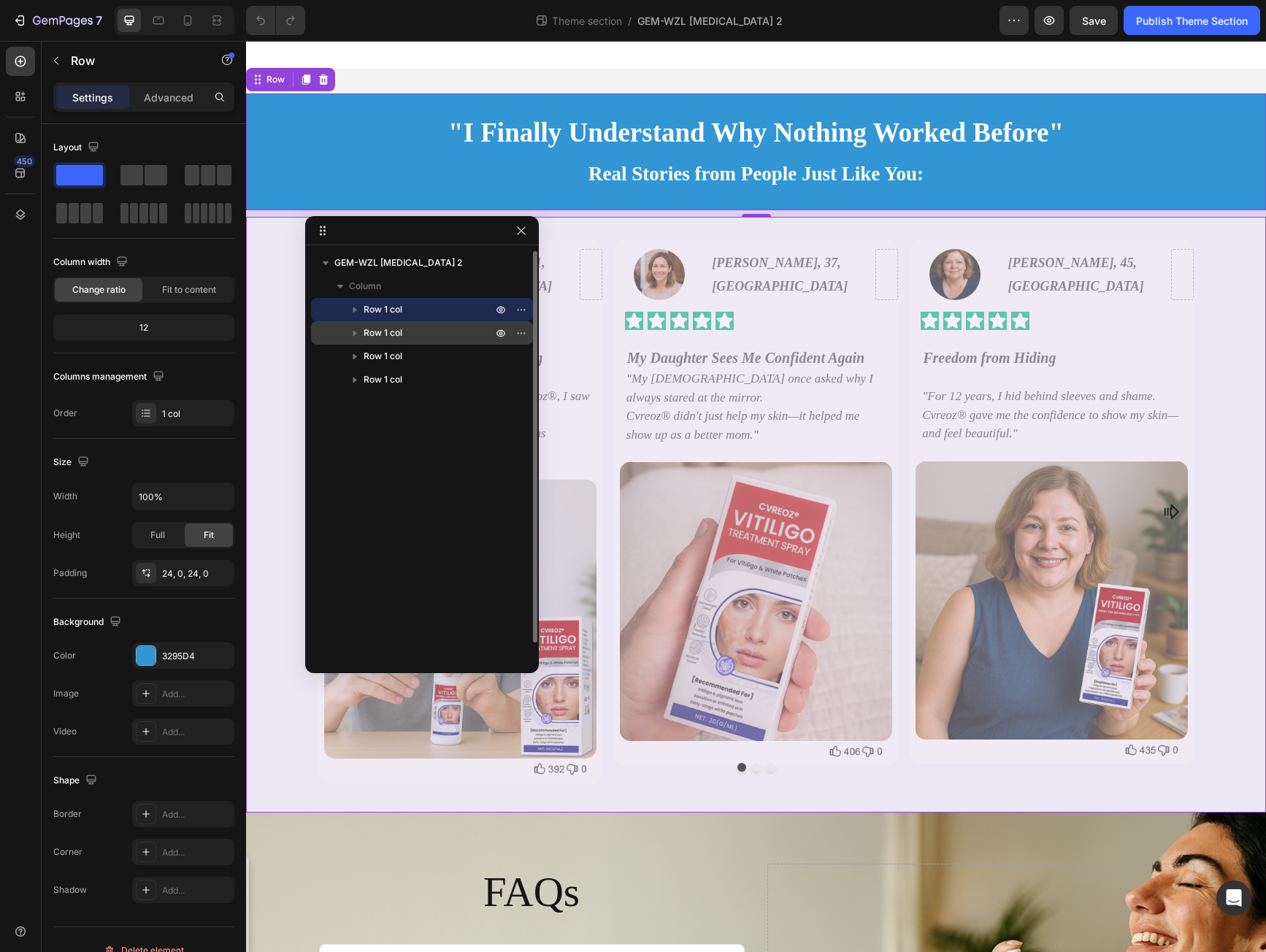
click at [327, 335] on div "Row 1 col" at bounding box center [422, 333] width 210 height 24
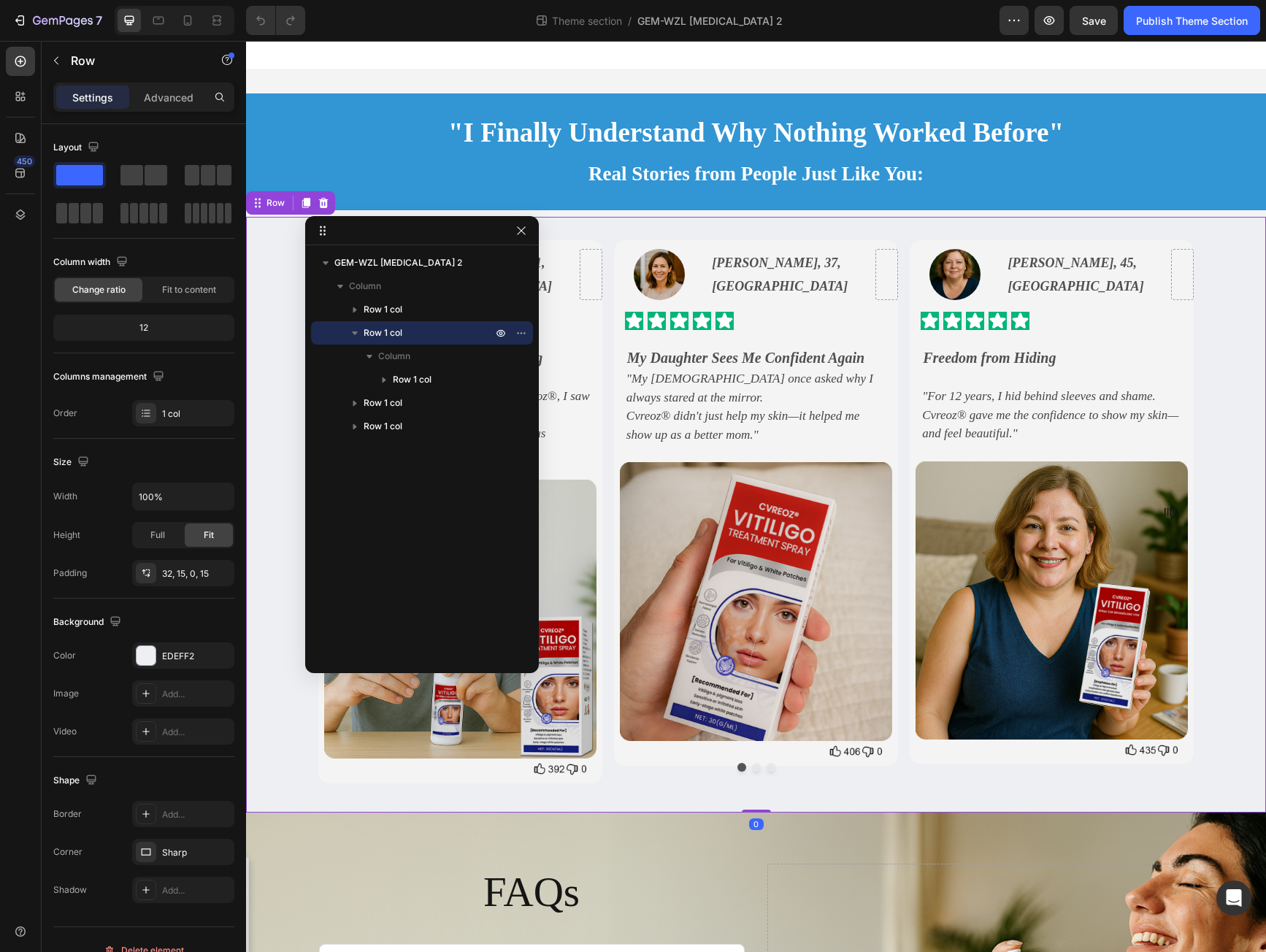
click at [355, 331] on icon "button" at bounding box center [354, 332] width 14 height 14
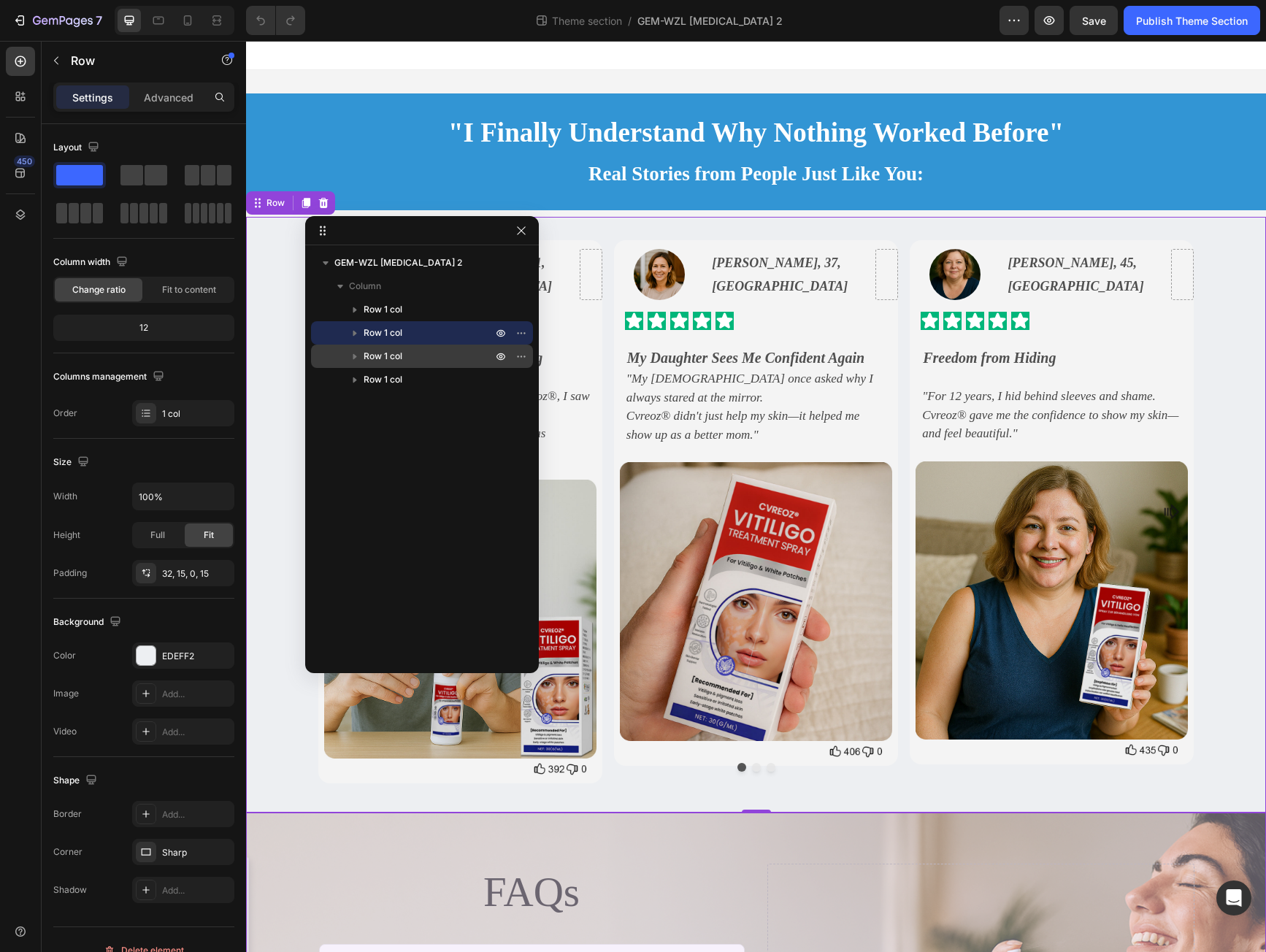
click at [322, 356] on div "Row 1 col" at bounding box center [422, 357] width 210 height 24
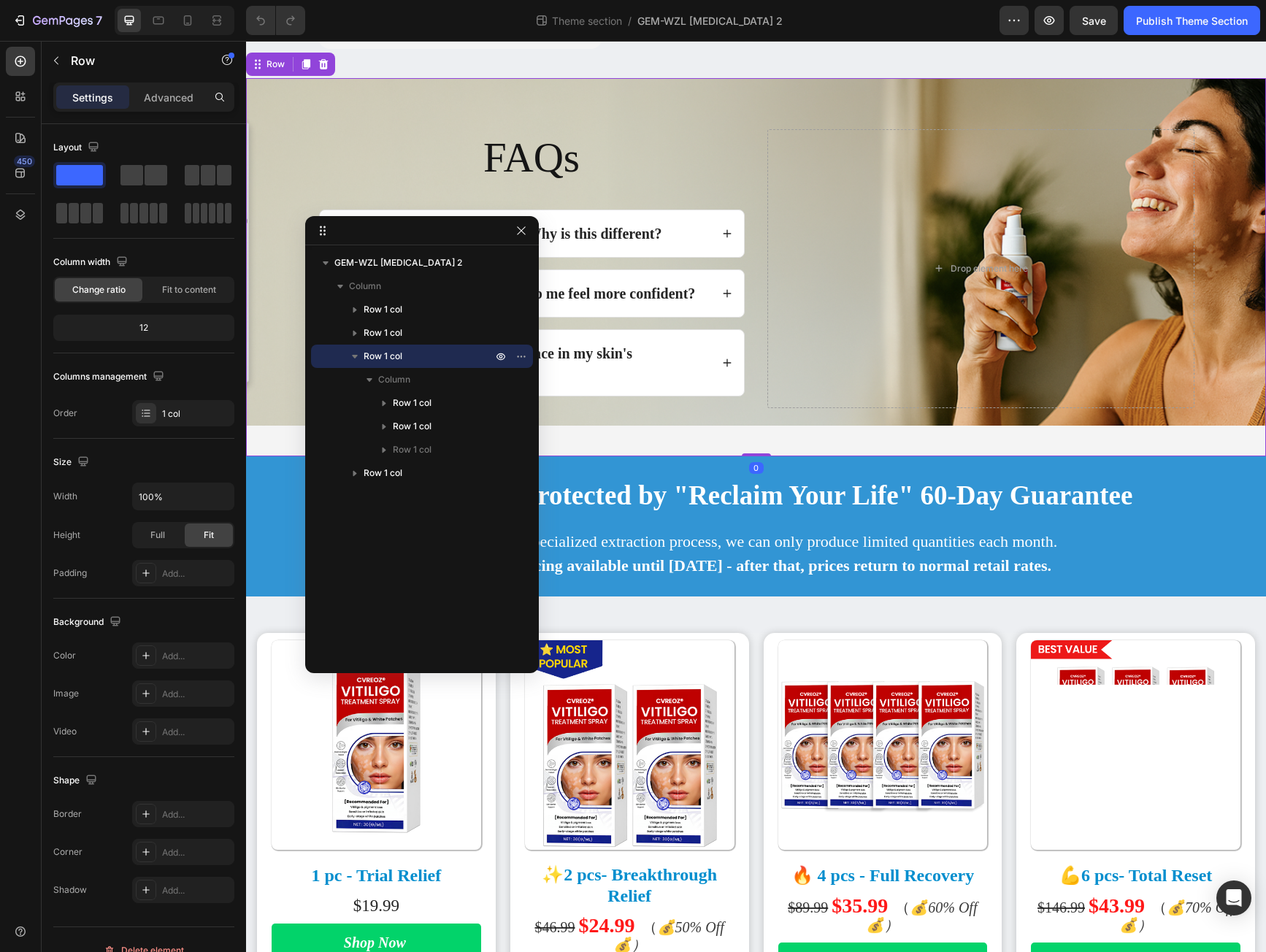
scroll to position [739, 0]
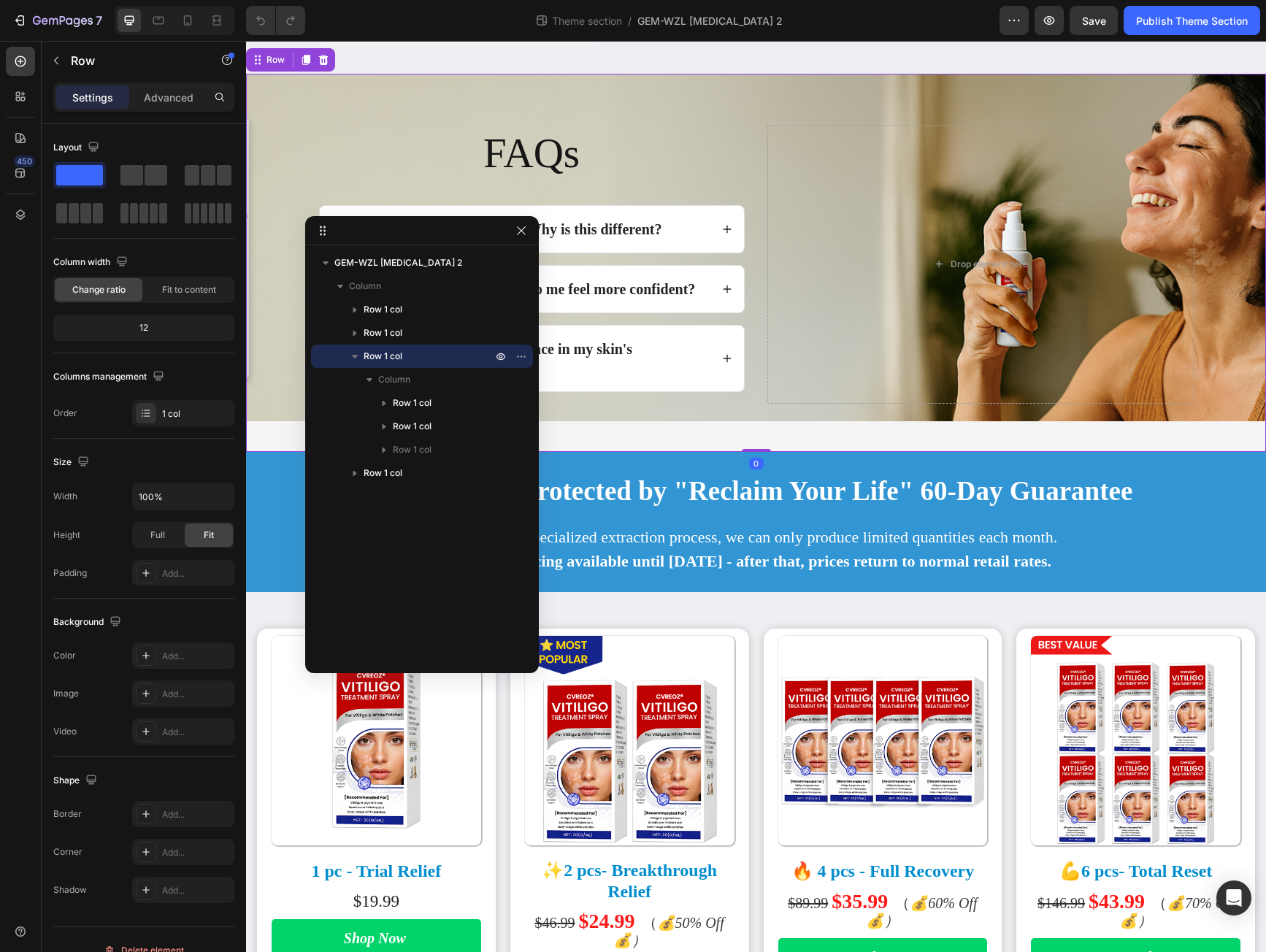
click at [353, 356] on icon "button" at bounding box center [354, 357] width 6 height 3
click at [331, 357] on div "Row 1 col" at bounding box center [422, 357] width 210 height 24
click at [351, 356] on icon "button" at bounding box center [354, 356] width 14 height 14
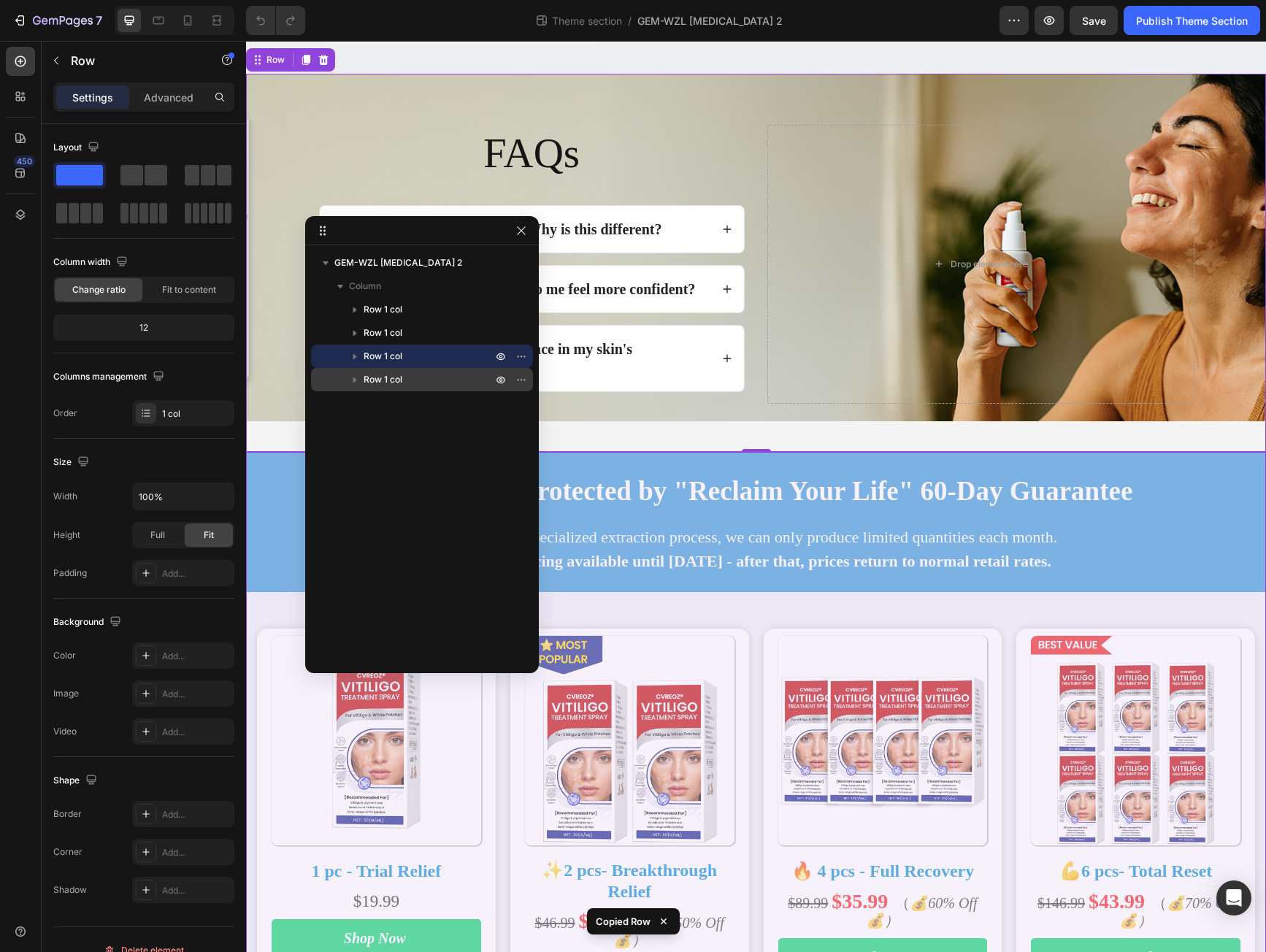
click at [349, 387] on button "button" at bounding box center [354, 379] width 18 height 18
click at [351, 380] on icon "button" at bounding box center [354, 379] width 14 height 14
click at [338, 382] on div "Row 1 col" at bounding box center [422, 379] width 210 height 24
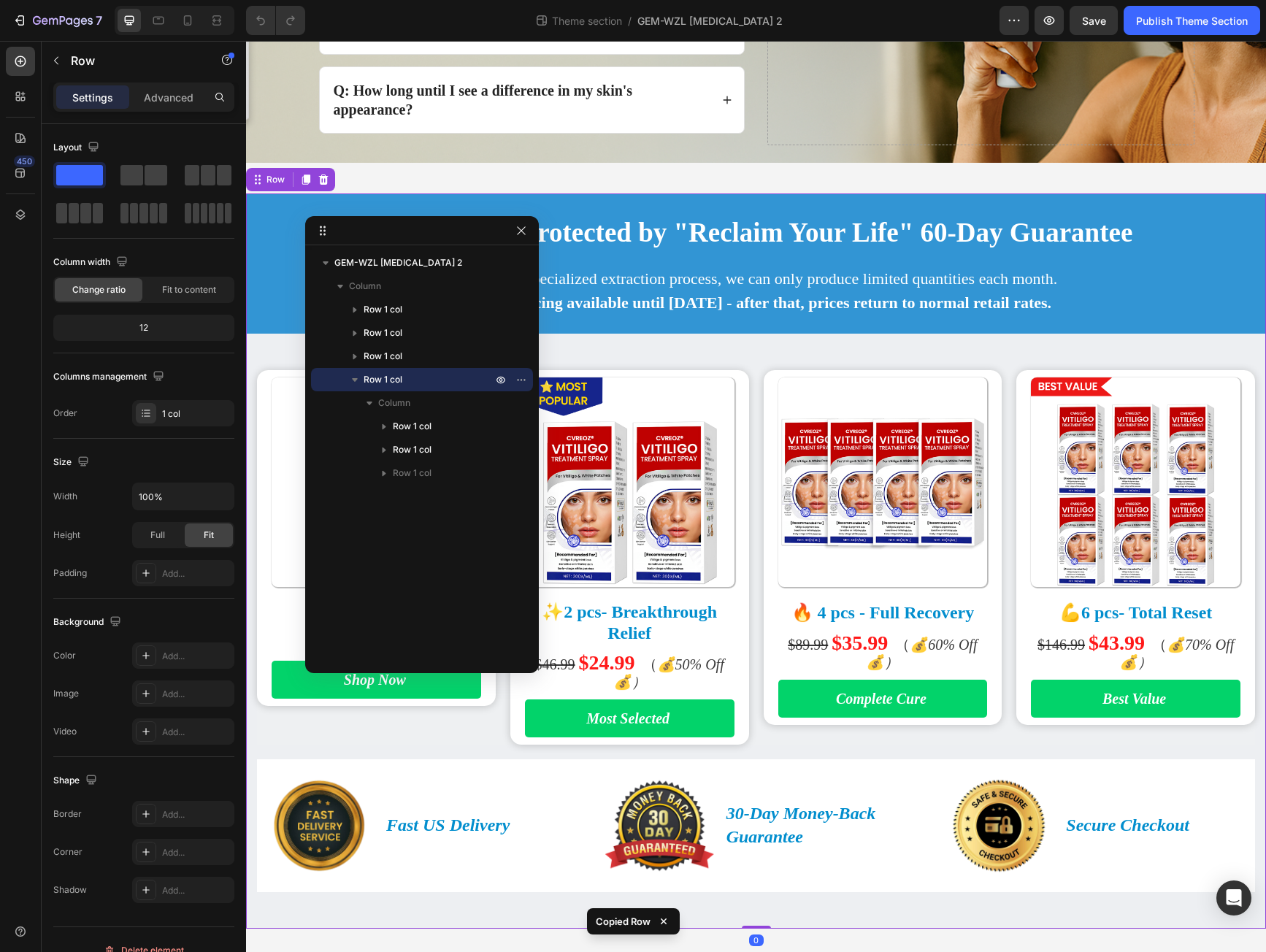
scroll to position [1052, 0]
click at [355, 380] on icon "button" at bounding box center [354, 379] width 6 height 3
click at [62, 24] on icon "button" at bounding box center [62, 21] width 60 height 13
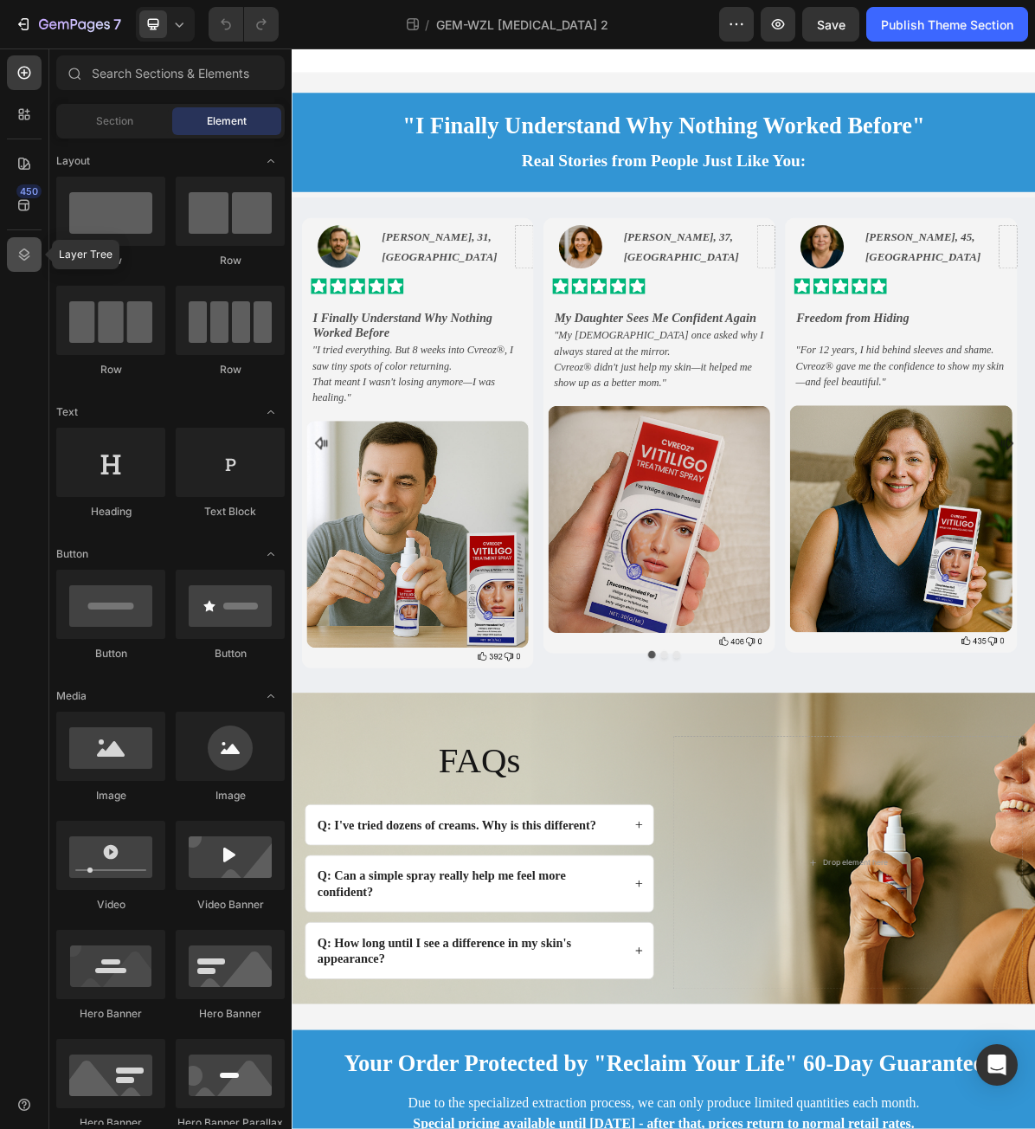
click at [19, 259] on icon at bounding box center [24, 254] width 17 height 17
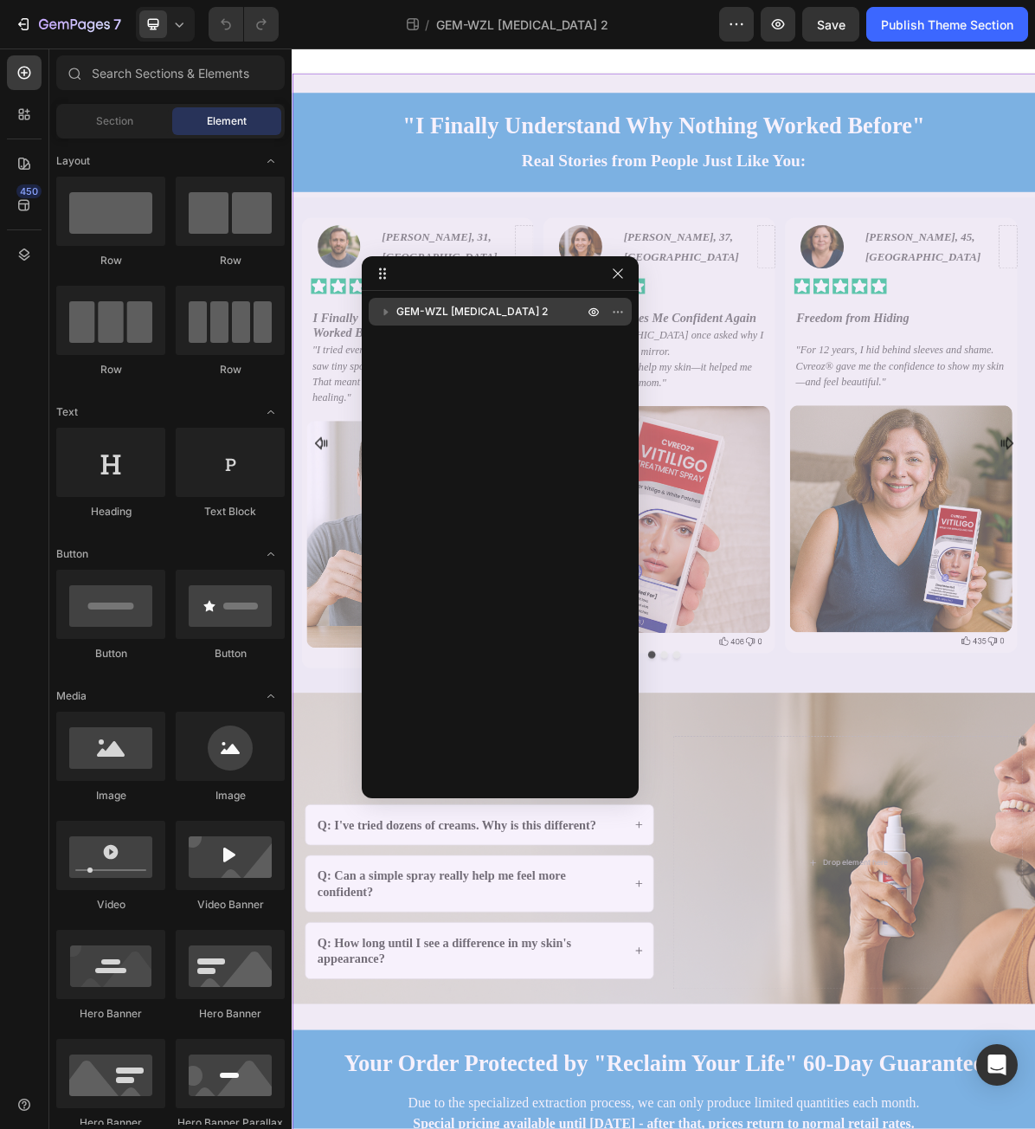
click at [384, 314] on icon "button" at bounding box center [386, 312] width 4 height 7
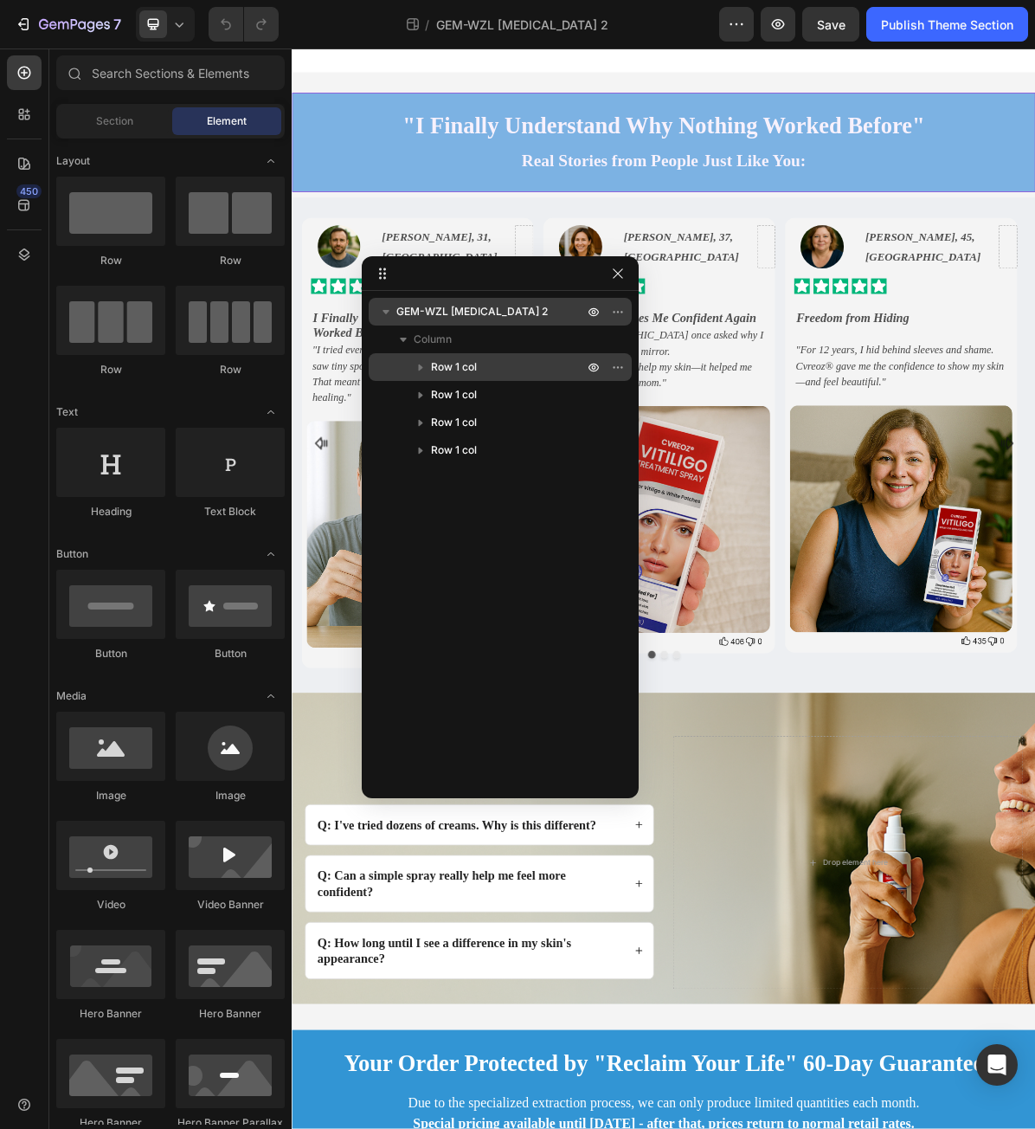
click at [396, 364] on div "Row 1 col" at bounding box center [500, 367] width 249 height 28
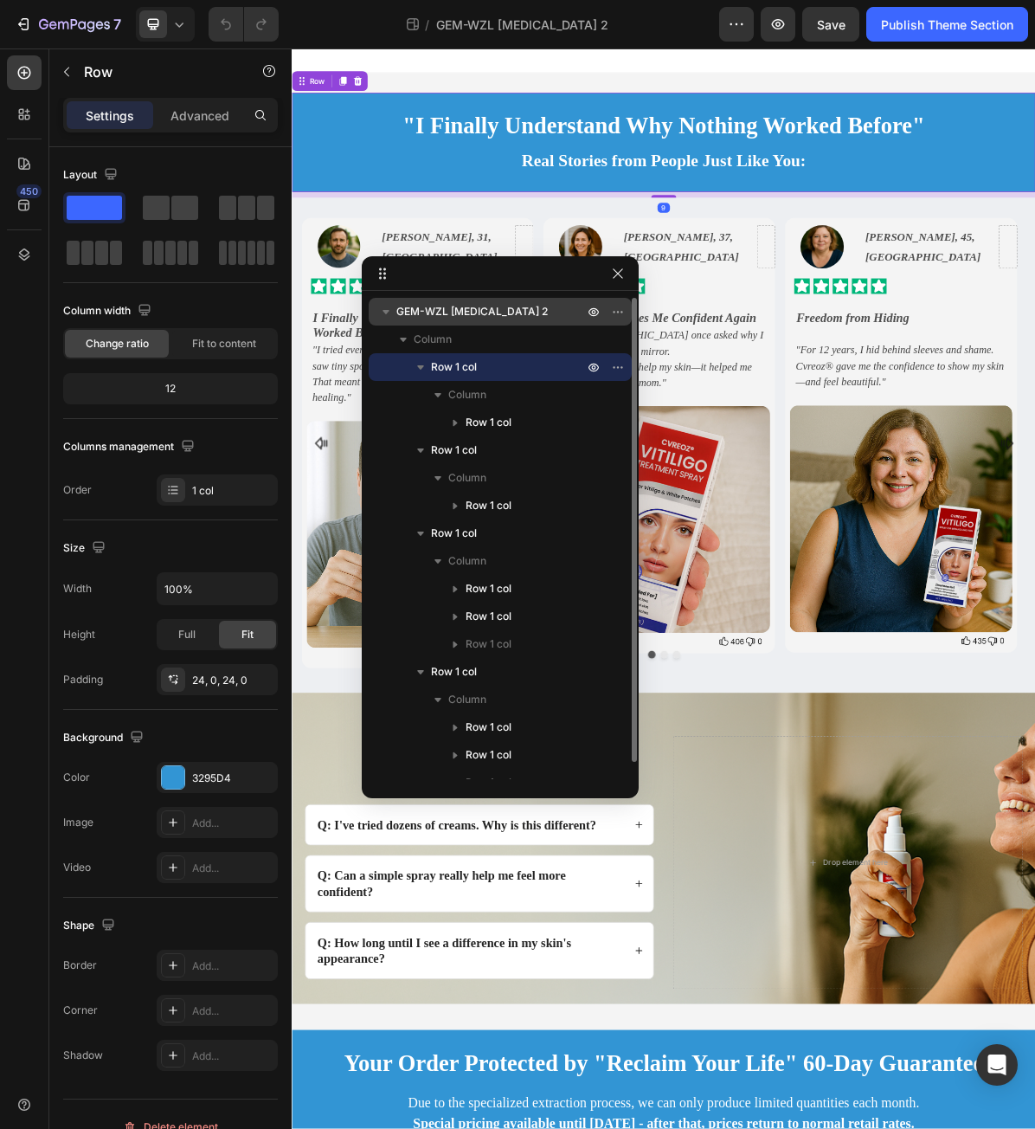
click at [418, 366] on icon "button" at bounding box center [420, 367] width 7 height 4
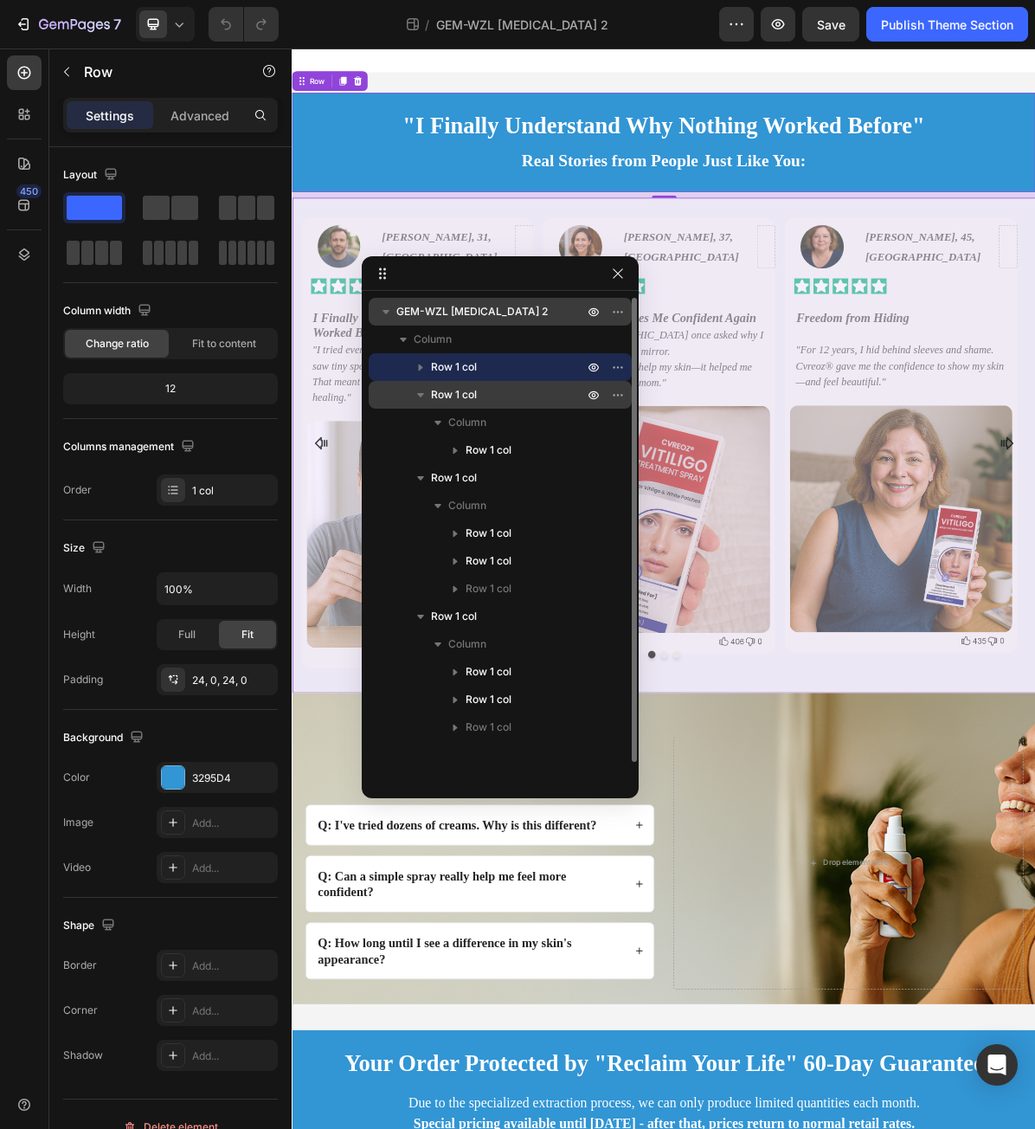
click at [419, 392] on icon "button" at bounding box center [420, 394] width 17 height 17
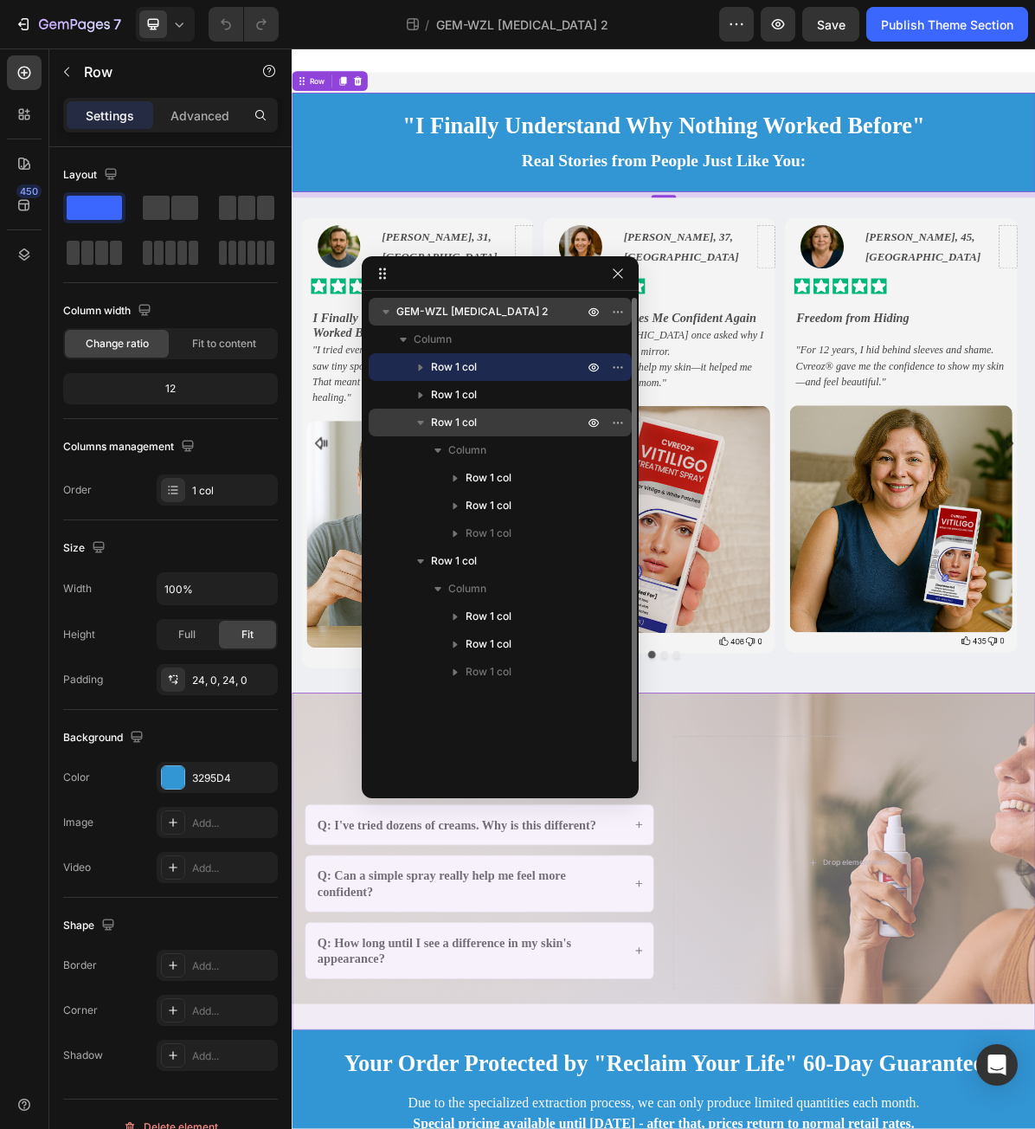
click at [418, 424] on icon "button" at bounding box center [420, 422] width 17 height 17
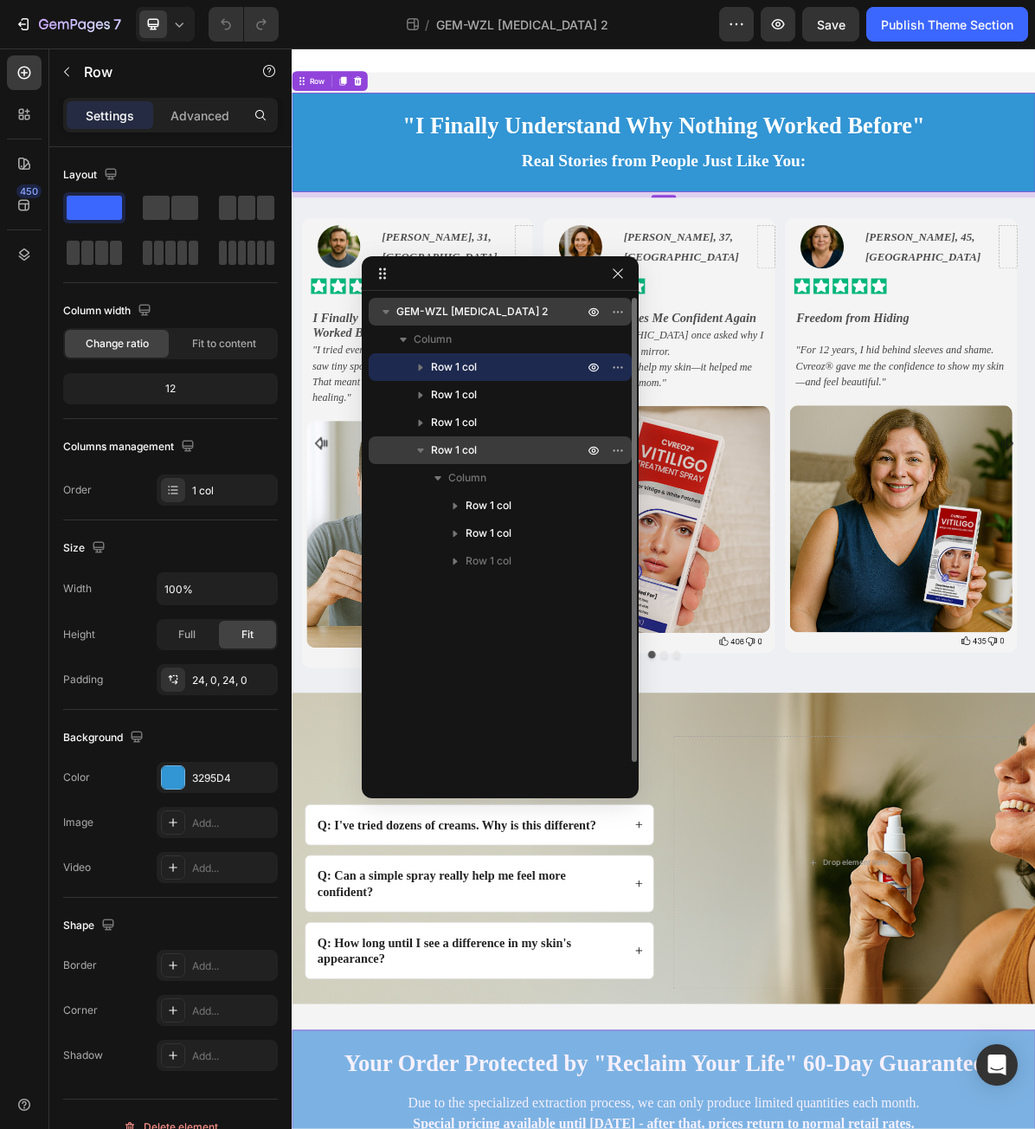
click at [421, 453] on icon "button" at bounding box center [420, 449] width 17 height 17
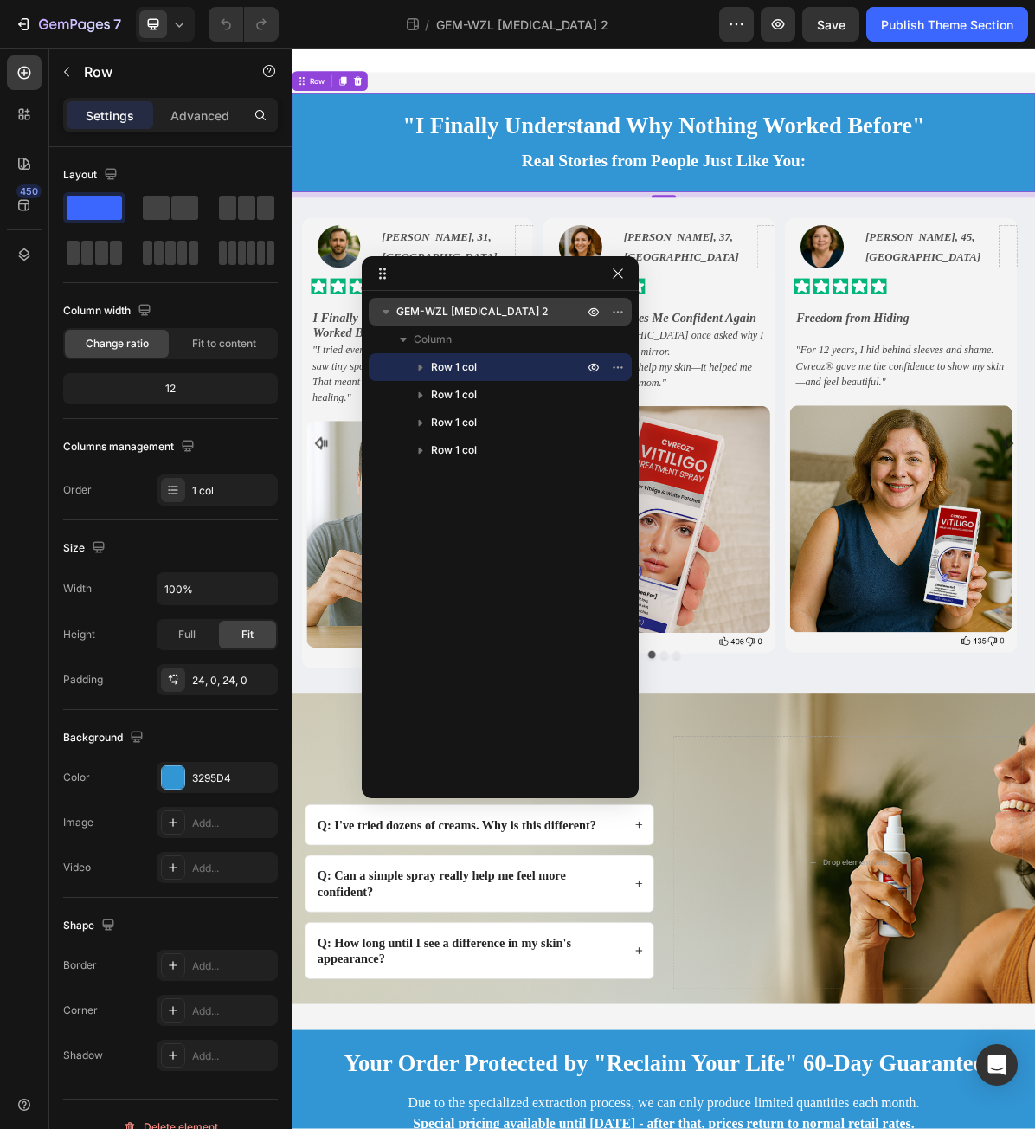
click at [403, 369] on div "Row 1 col" at bounding box center [500, 367] width 249 height 28
click at [421, 366] on icon "button" at bounding box center [420, 367] width 7 height 4
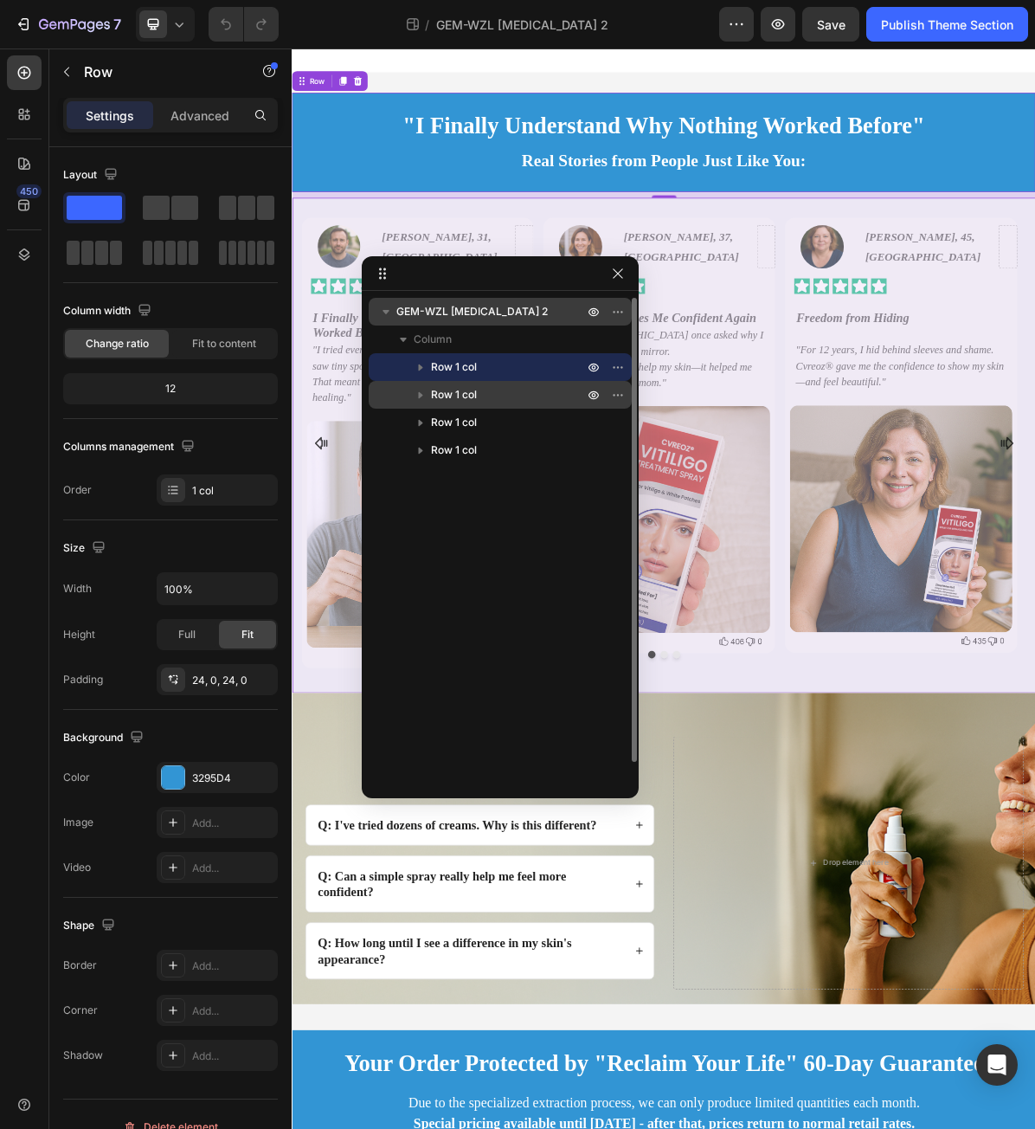
click at [426, 395] on icon "button" at bounding box center [420, 394] width 17 height 17
click at [422, 395] on icon "button" at bounding box center [420, 394] width 17 height 17
click at [402, 395] on div "Row 1 col" at bounding box center [500, 395] width 249 height 28
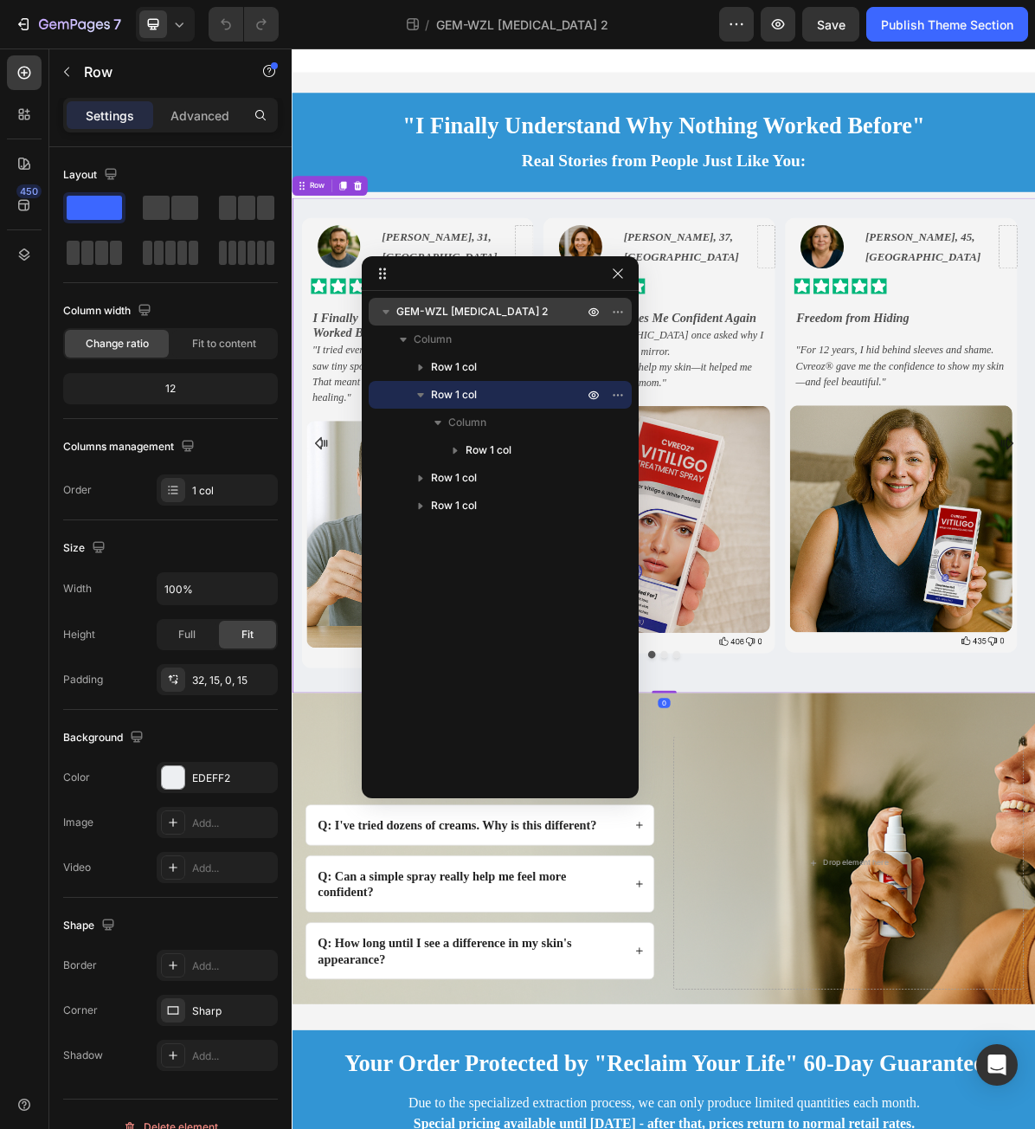
click at [420, 392] on icon "button" at bounding box center [420, 394] width 17 height 17
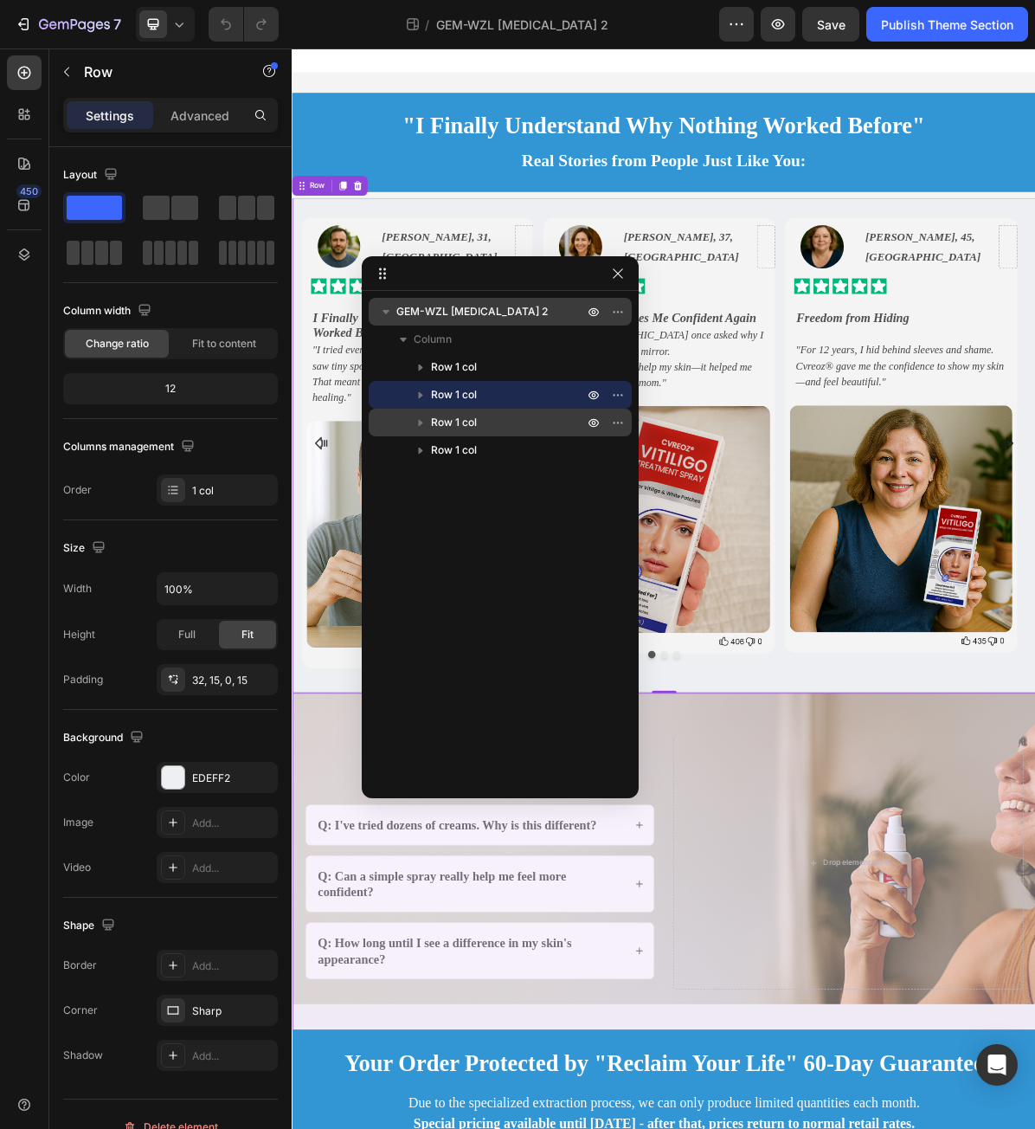
click at [398, 420] on div "Row 1 col" at bounding box center [500, 423] width 249 height 28
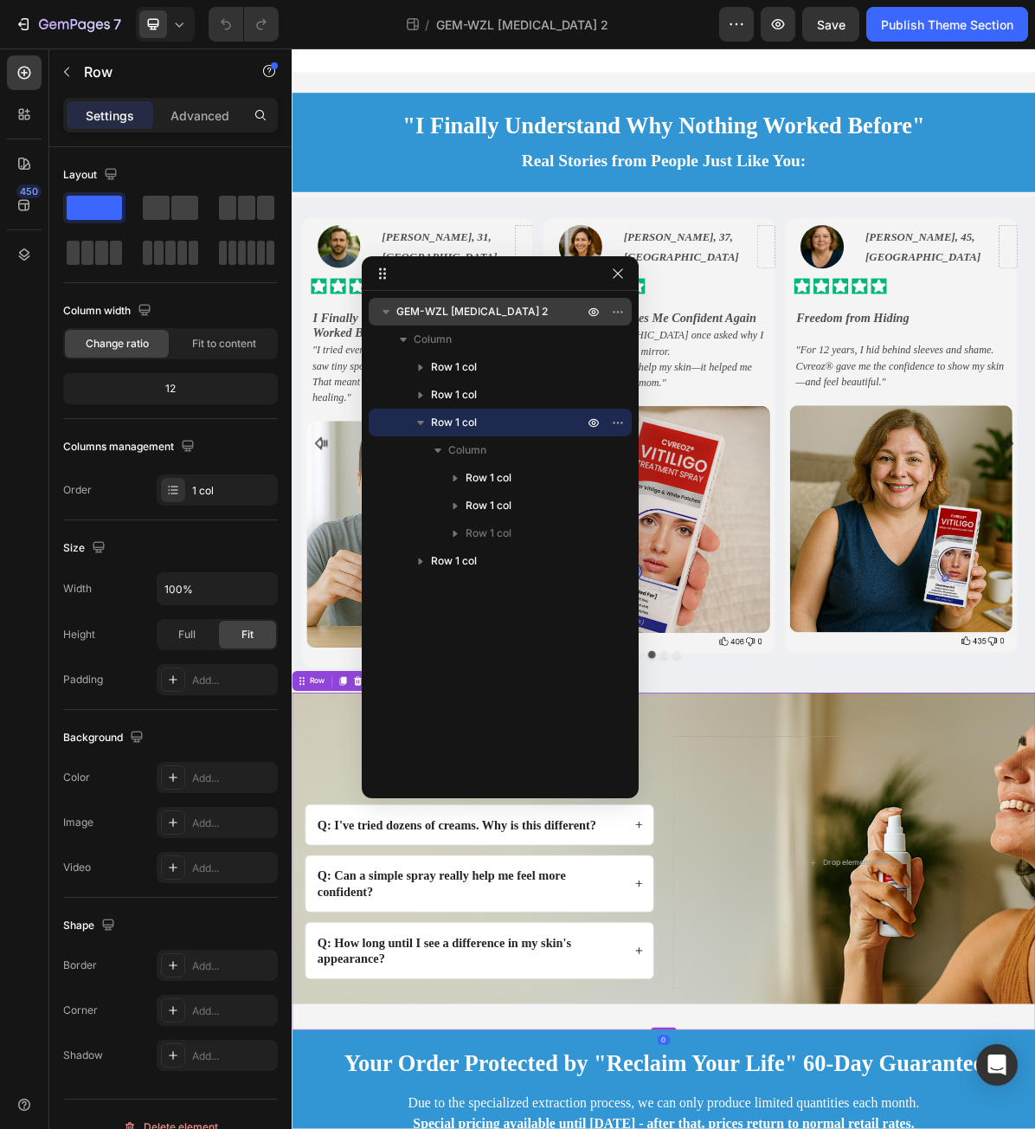
click at [417, 423] on icon "button" at bounding box center [420, 422] width 17 height 17
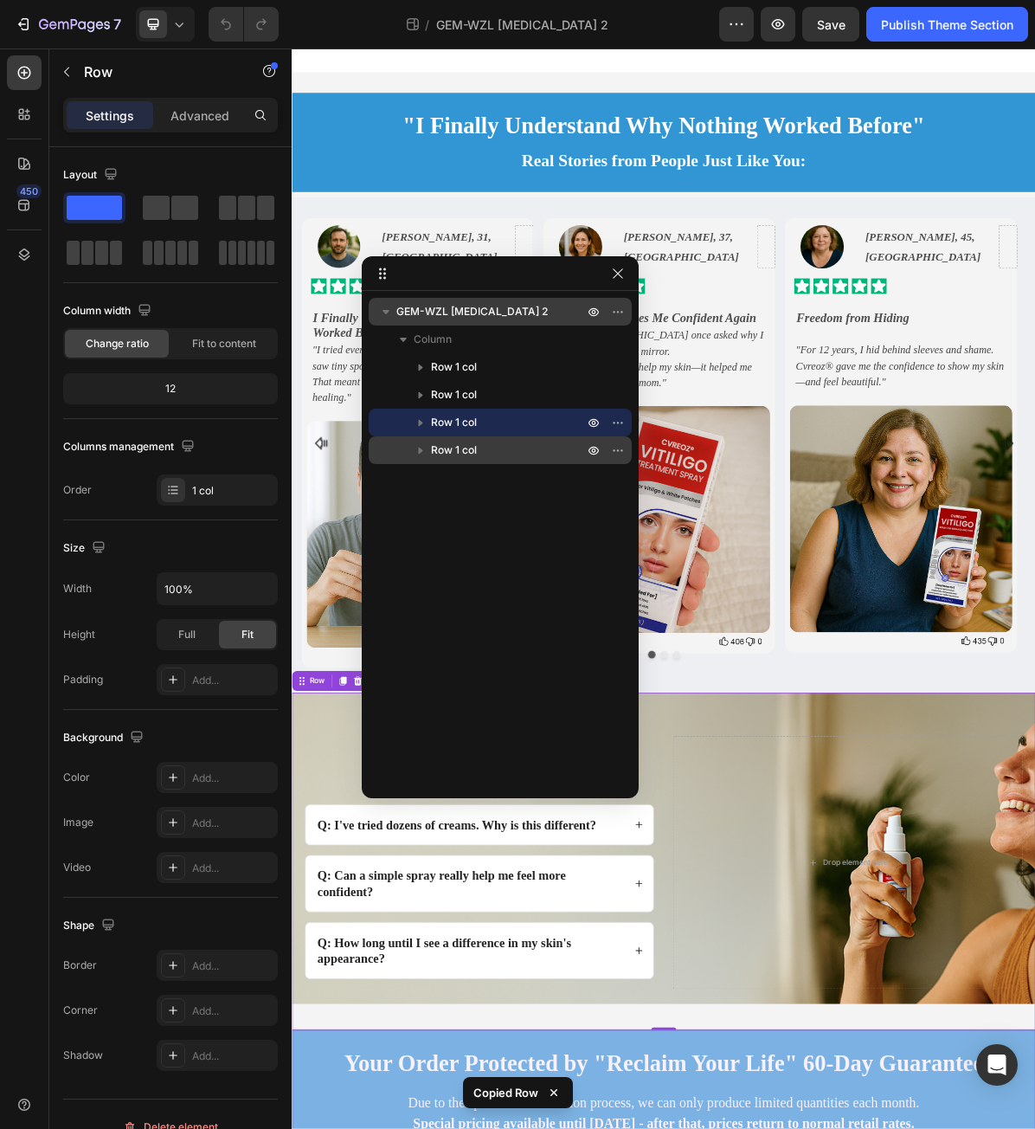
click at [395, 448] on div "Row 1 col" at bounding box center [500, 450] width 249 height 28
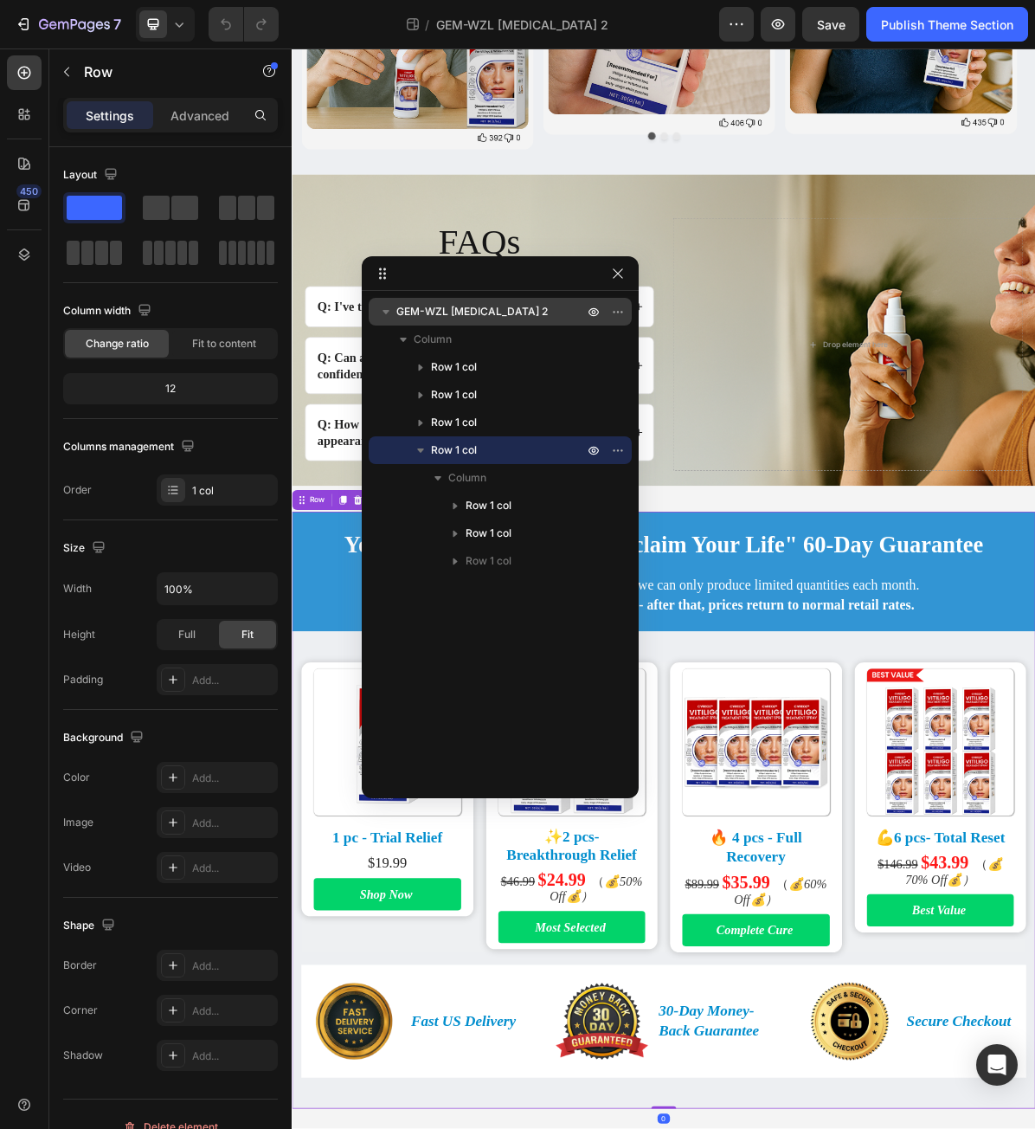
scroll to position [783, 0]
click at [421, 450] on icon "button" at bounding box center [420, 450] width 7 height 4
click at [423, 450] on icon "button" at bounding box center [420, 449] width 17 height 17
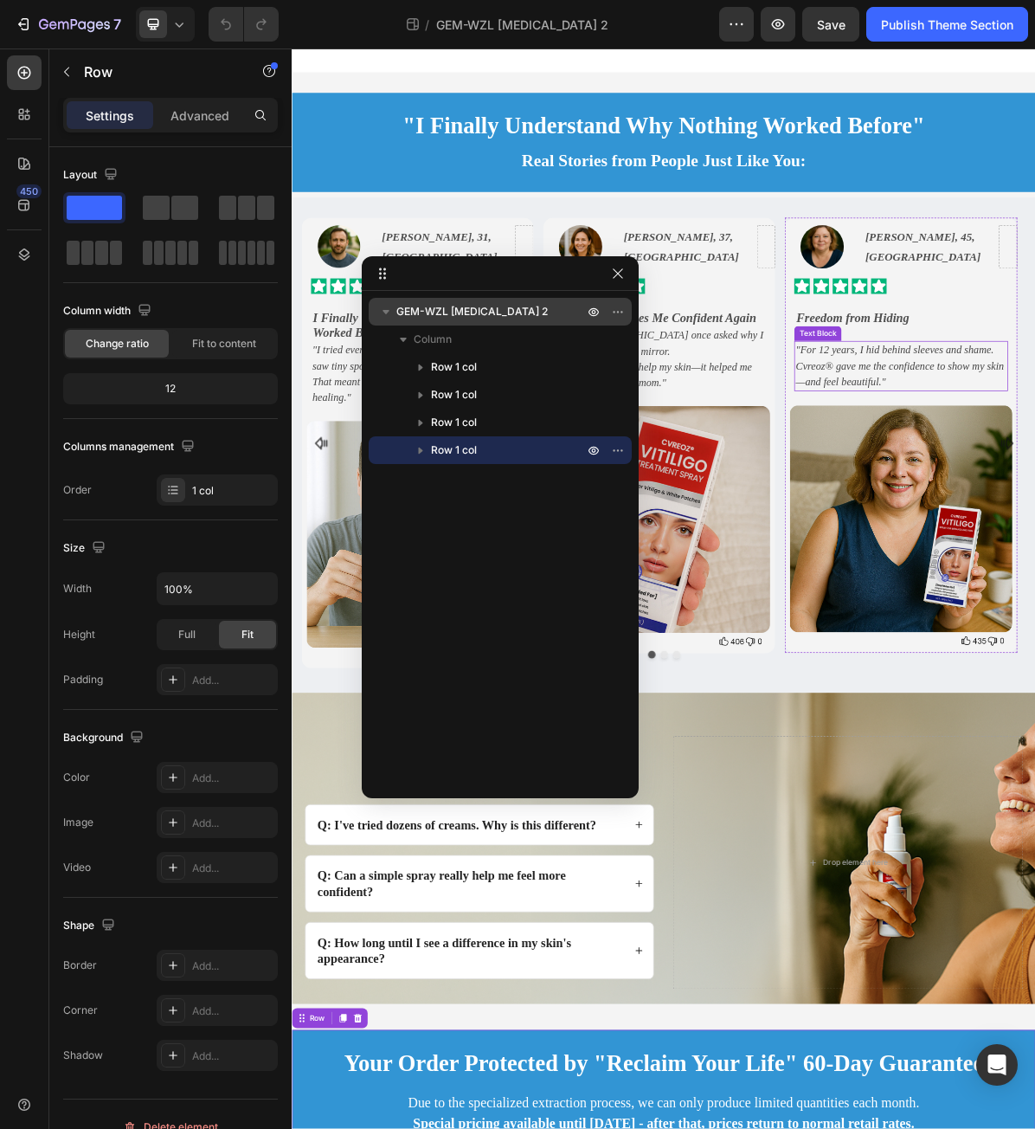
scroll to position [0, 0]
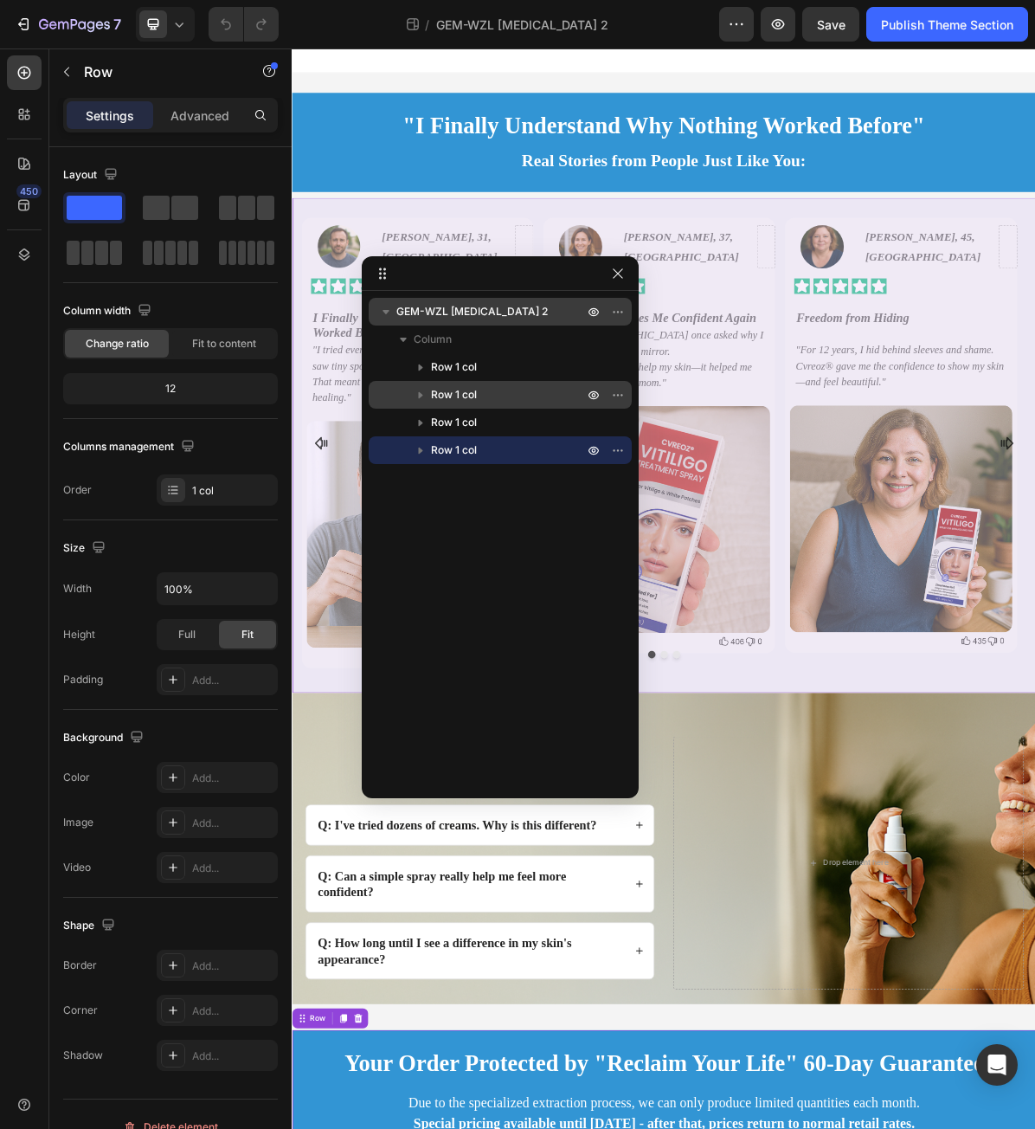
click at [507, 381] on div "Row 1 col" at bounding box center [500, 395] width 249 height 28
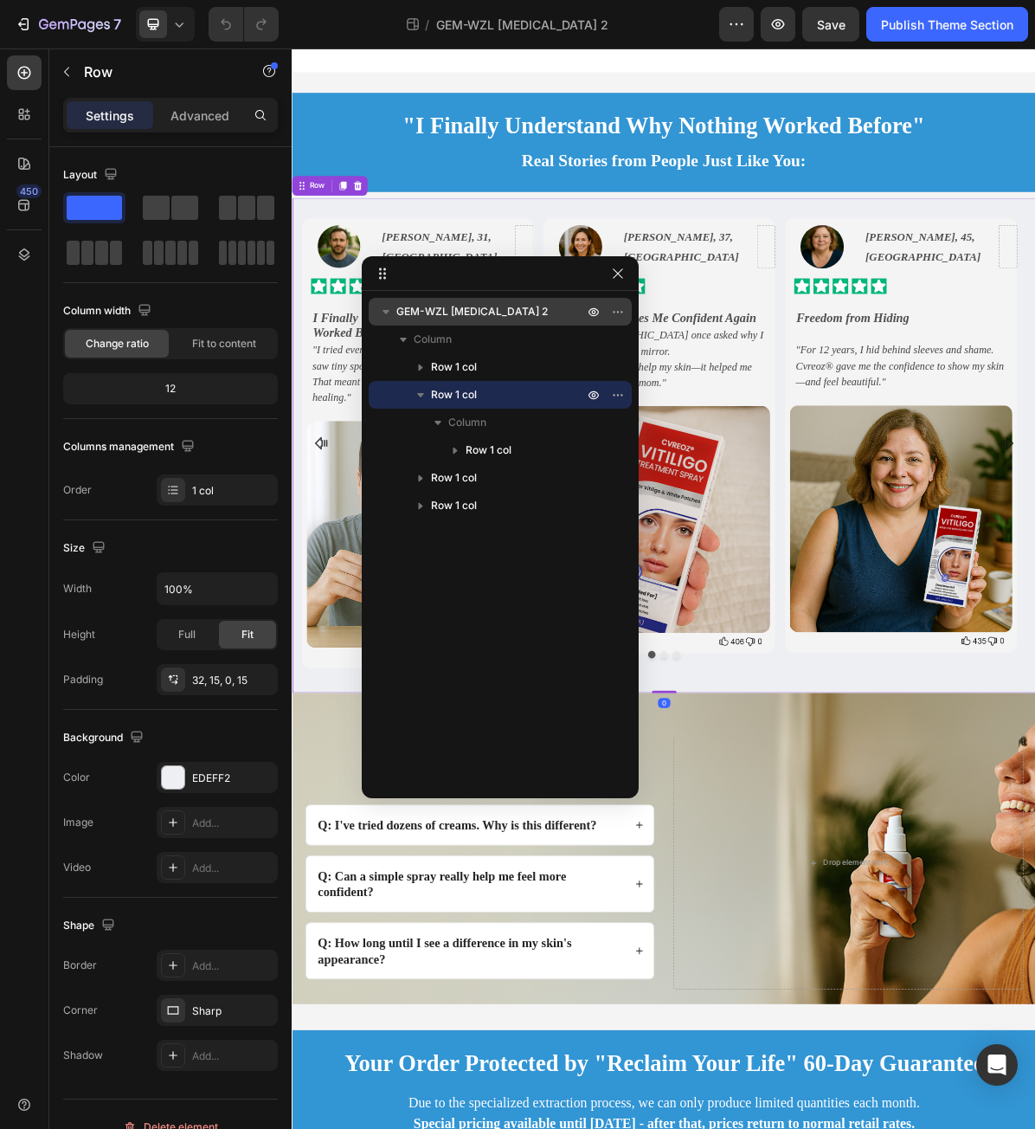
drag, startPoint x: 483, startPoint y: 400, endPoint x: 497, endPoint y: 403, distance: 14.1
click at [486, 402] on p "Row 1 col" at bounding box center [509, 394] width 156 height 17
click at [468, 398] on span "Row 1 col" at bounding box center [454, 394] width 46 height 17
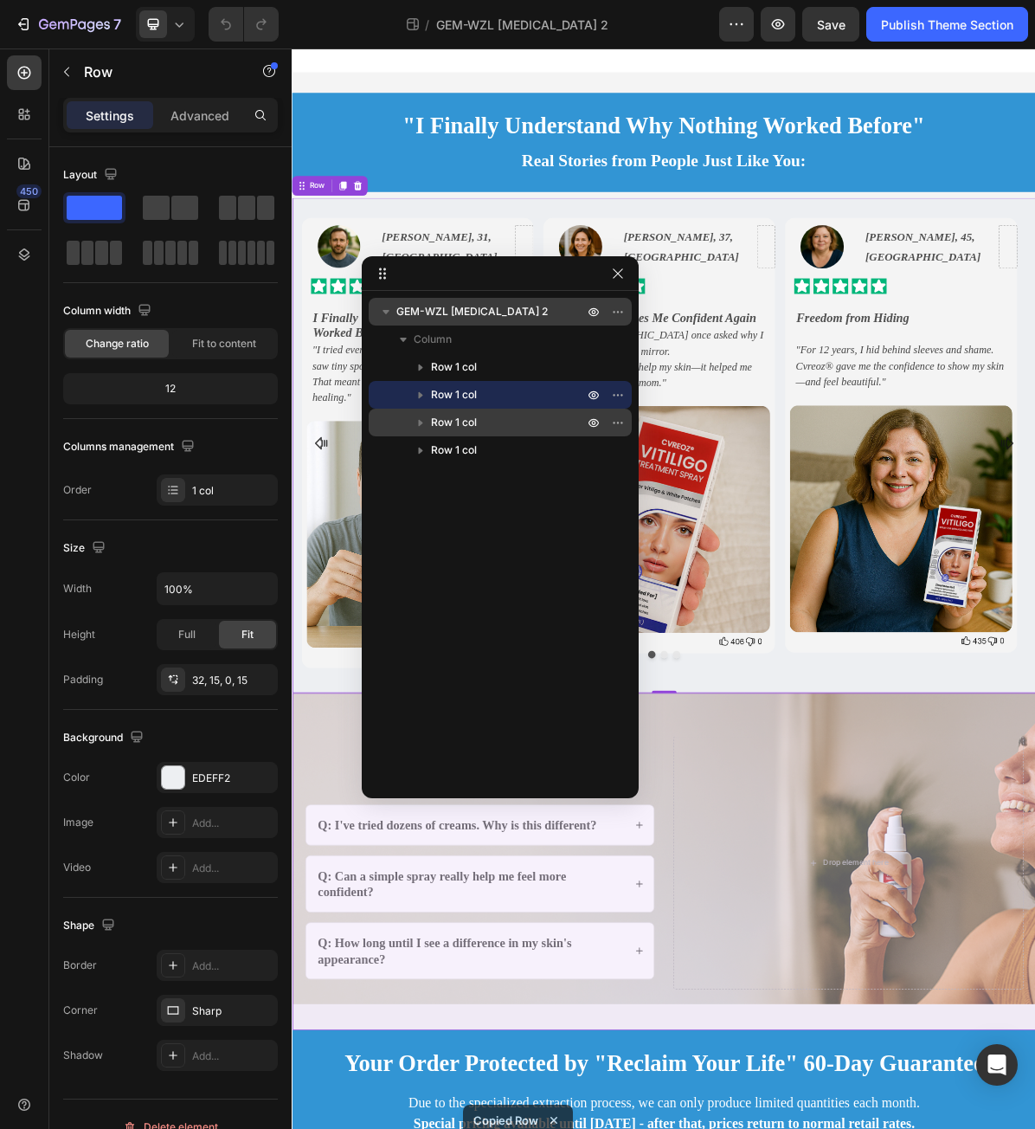
click at [438, 426] on span "Row 1 col" at bounding box center [454, 422] width 46 height 17
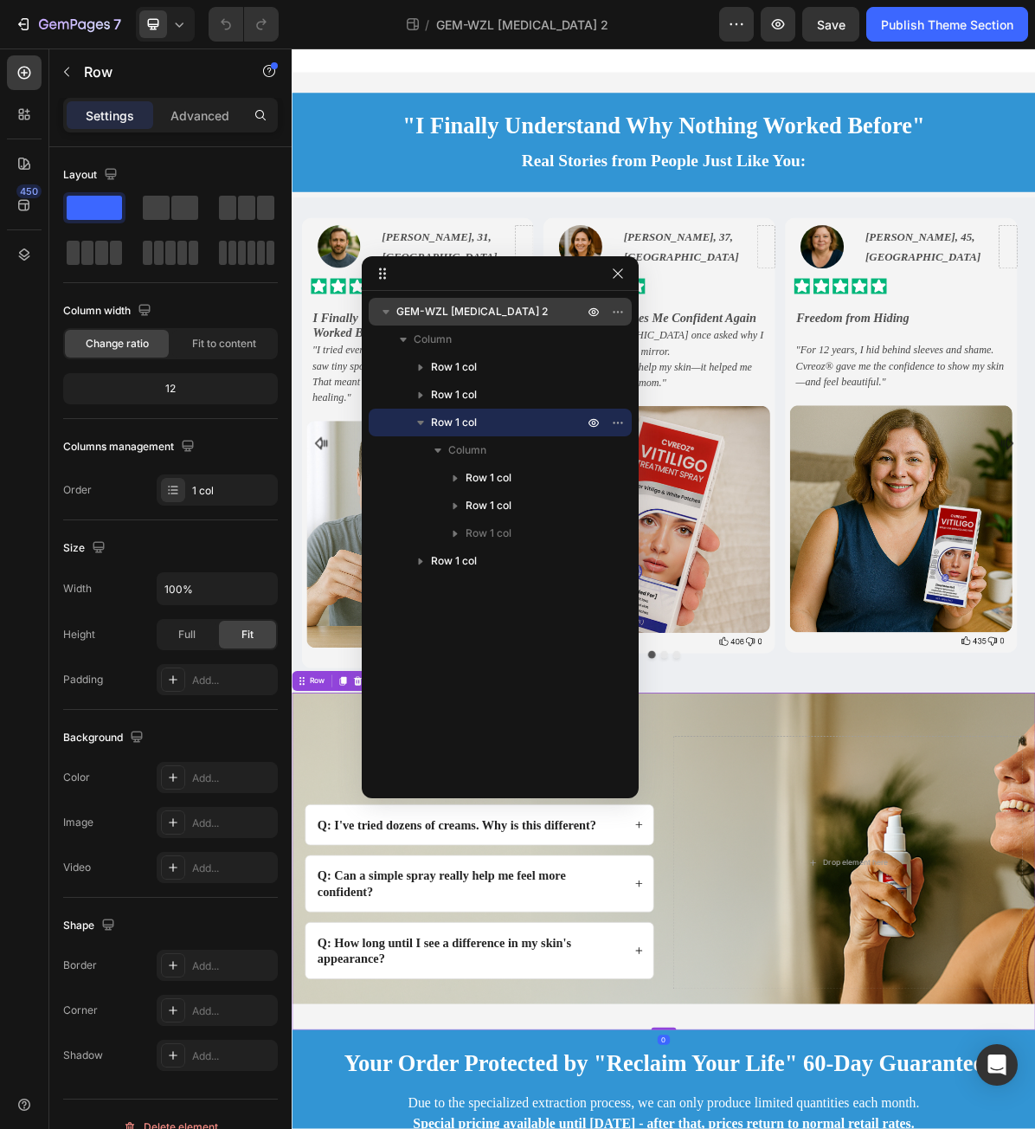
click at [438, 426] on span "Row 1 col" at bounding box center [454, 422] width 46 height 17
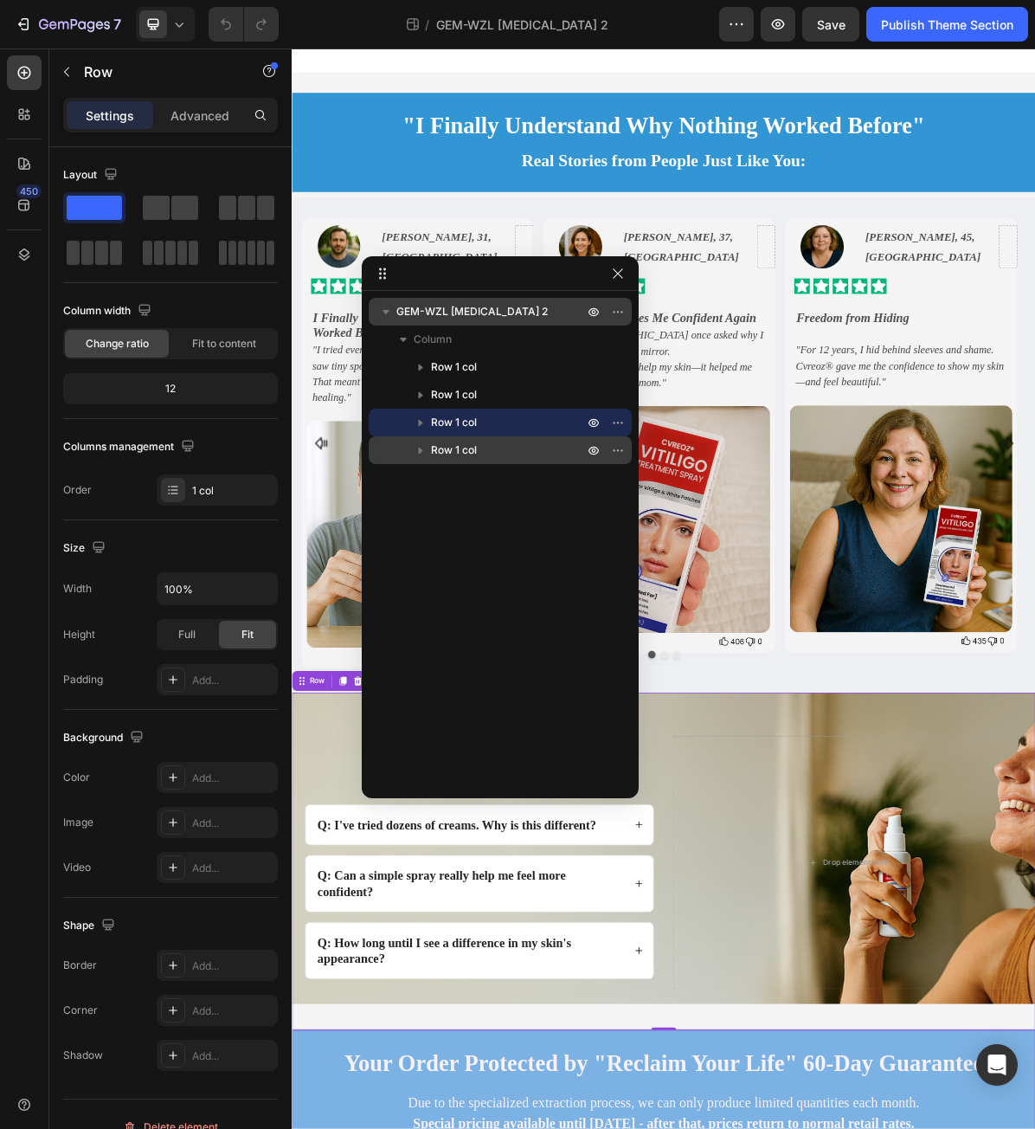
click at [460, 452] on span "Row 1 col" at bounding box center [454, 449] width 46 height 17
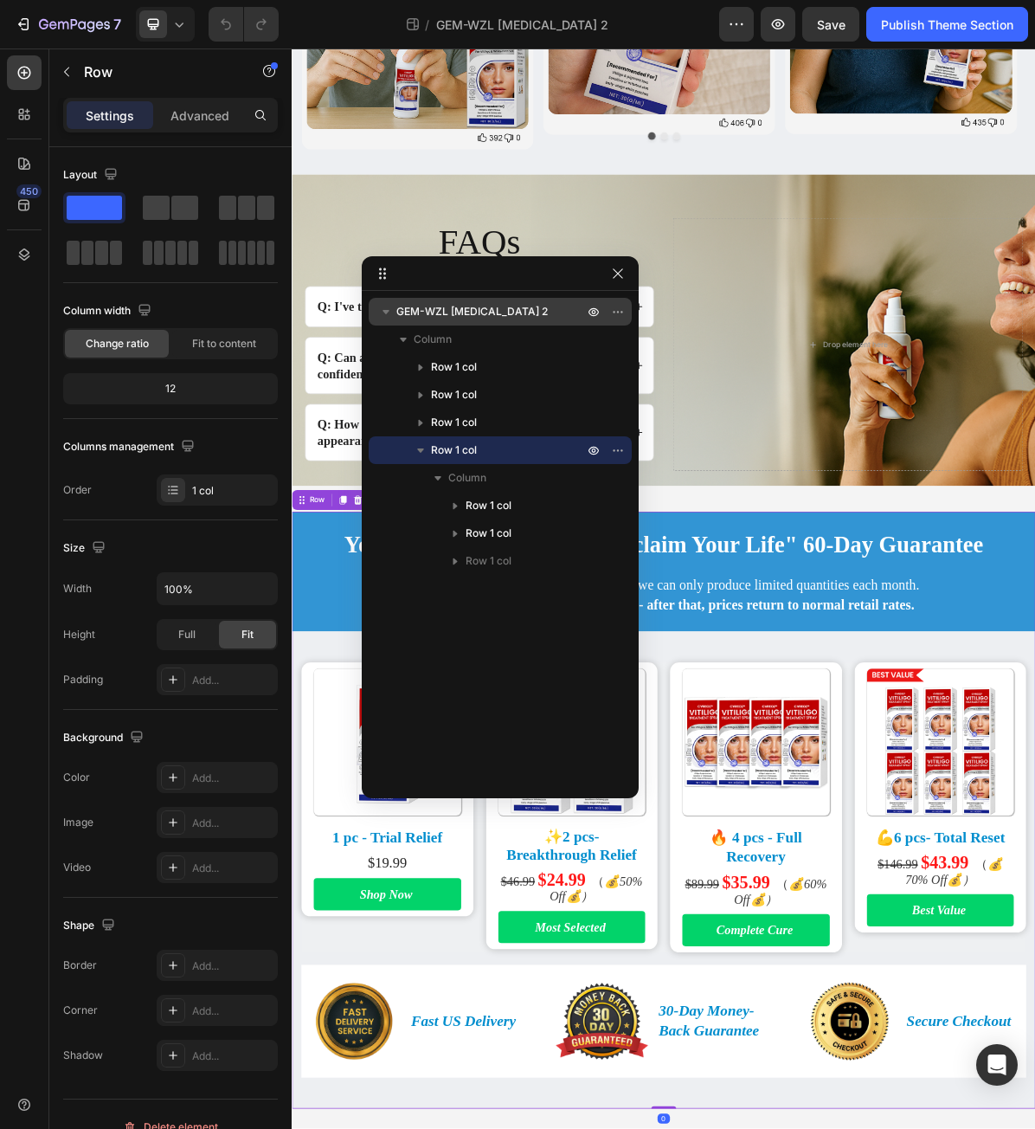
click at [461, 453] on span "Row 1 col" at bounding box center [454, 449] width 46 height 17
